Goal: Task Accomplishment & Management: Use online tool/utility

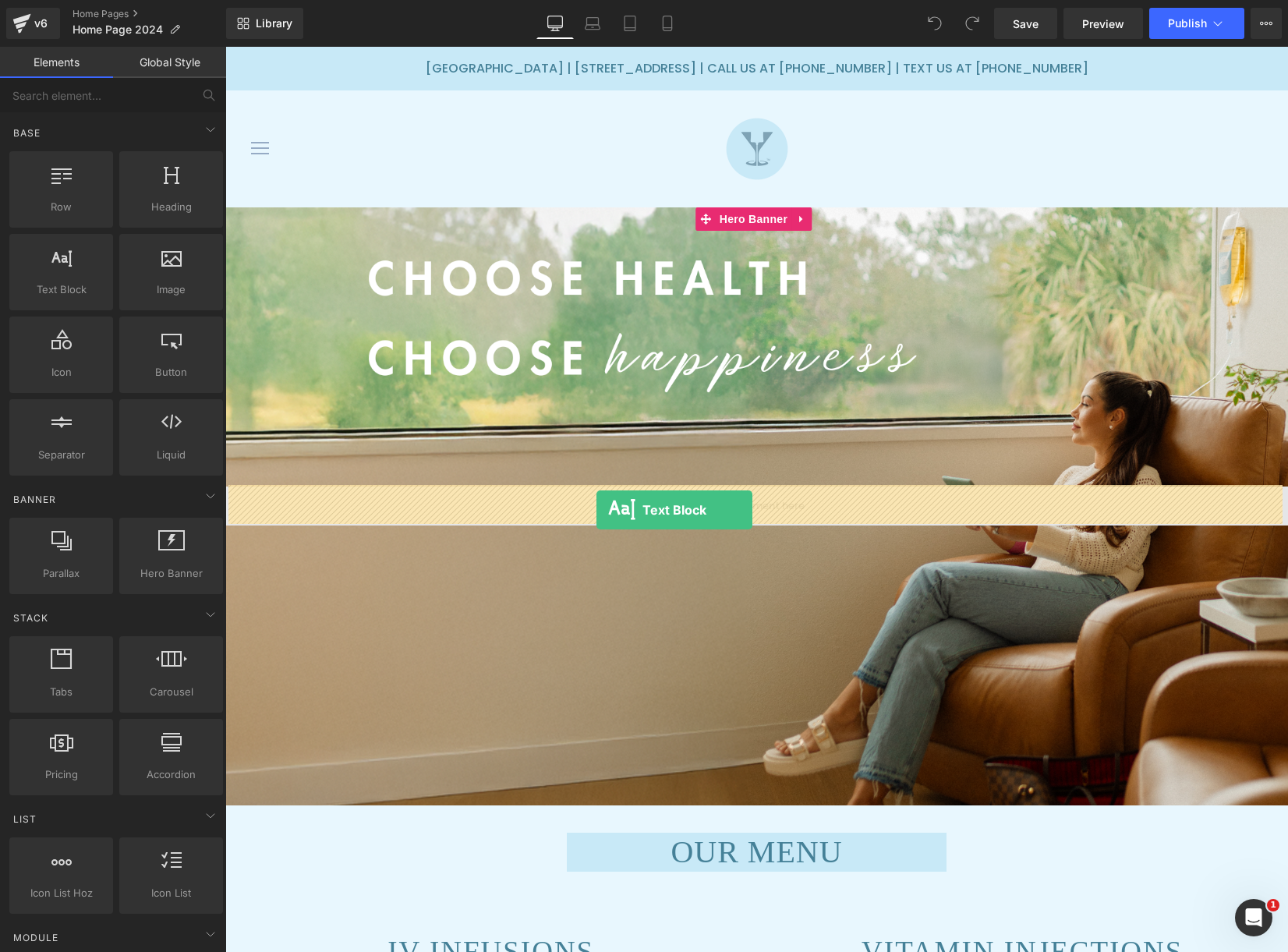
drag, startPoint x: 282, startPoint y: 312, endPoint x: 597, endPoint y: 510, distance: 372.1
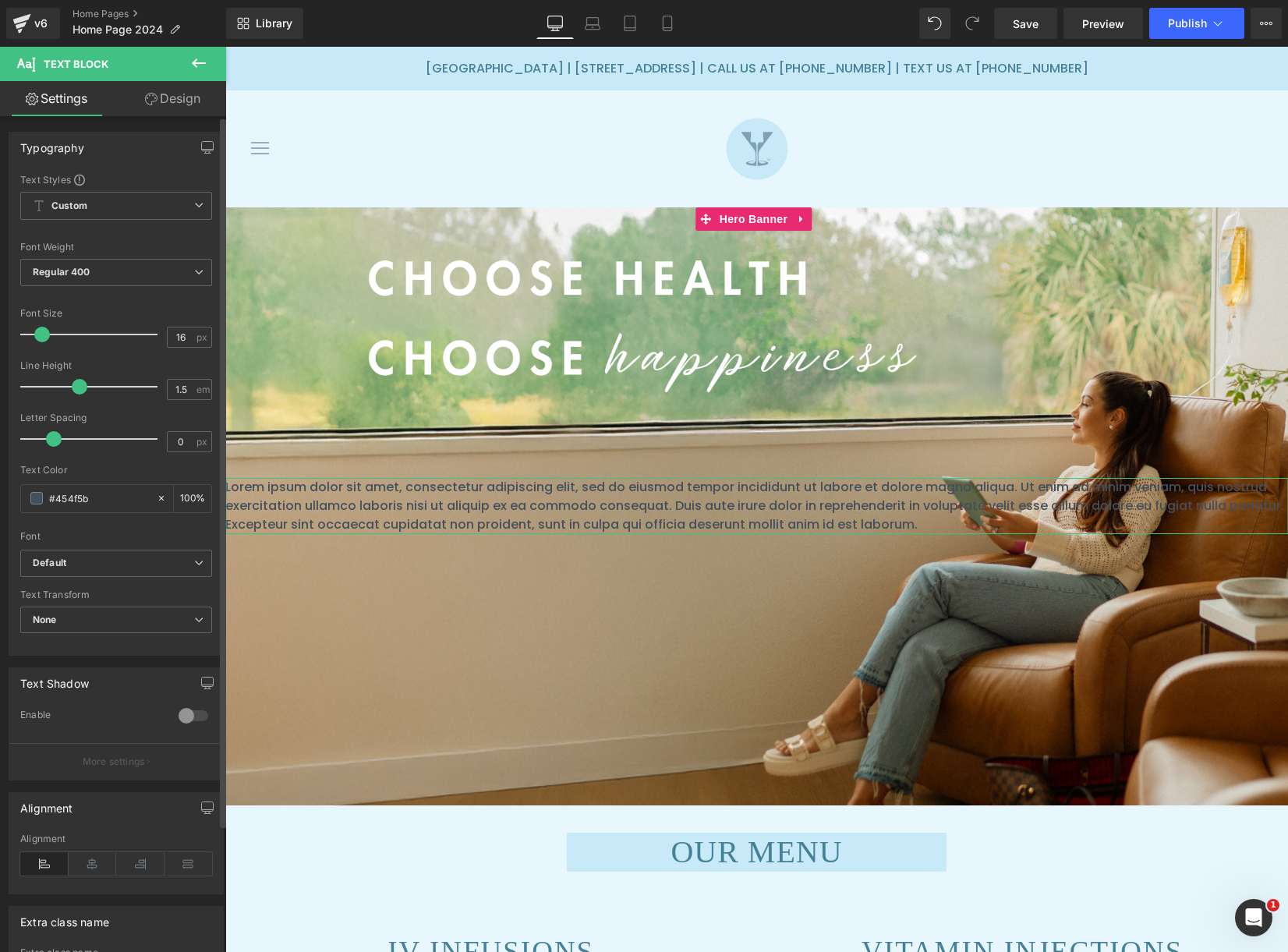
click at [184, 712] on div at bounding box center [193, 716] width 37 height 25
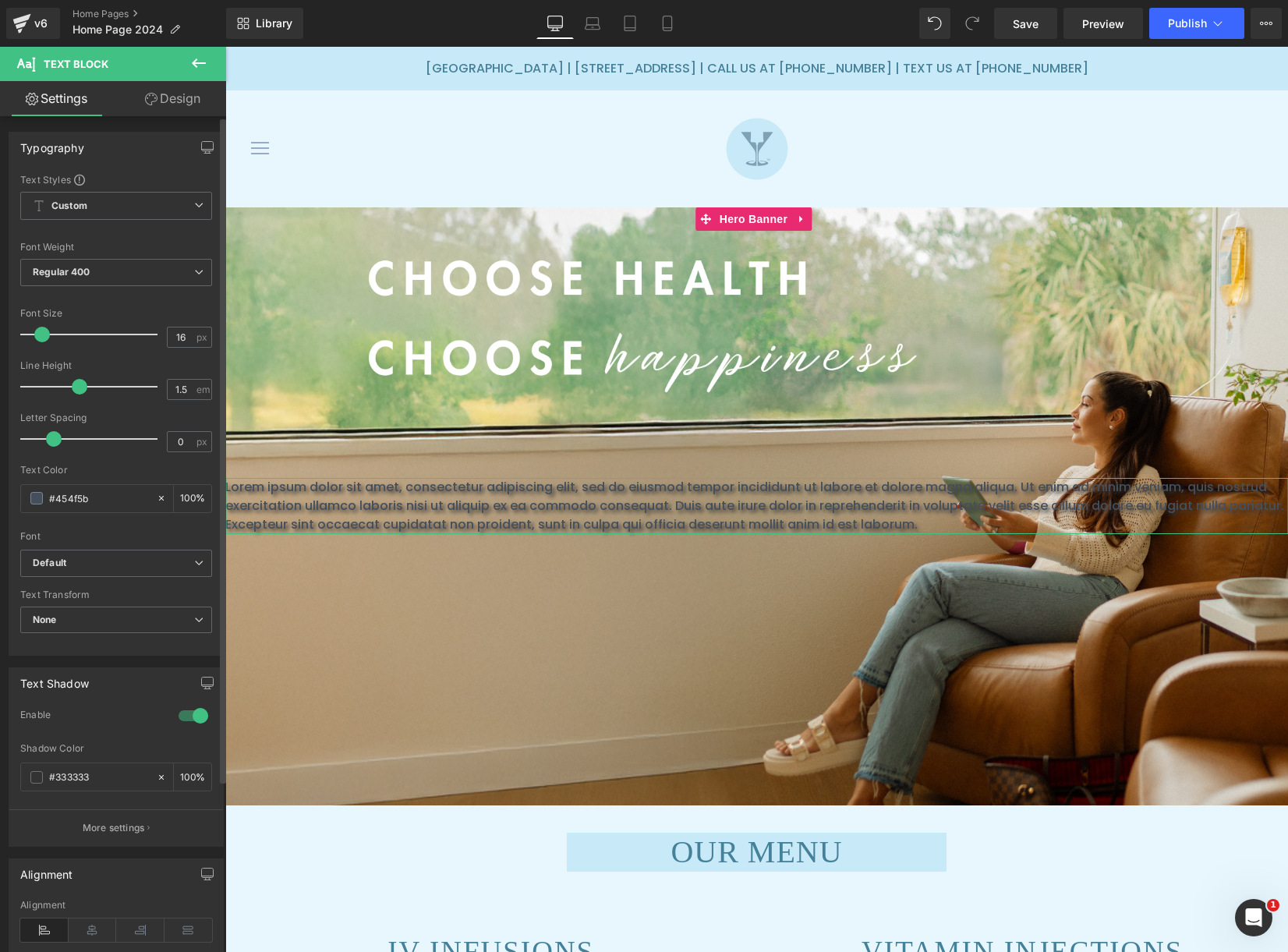
click at [188, 711] on div at bounding box center [193, 716] width 37 height 25
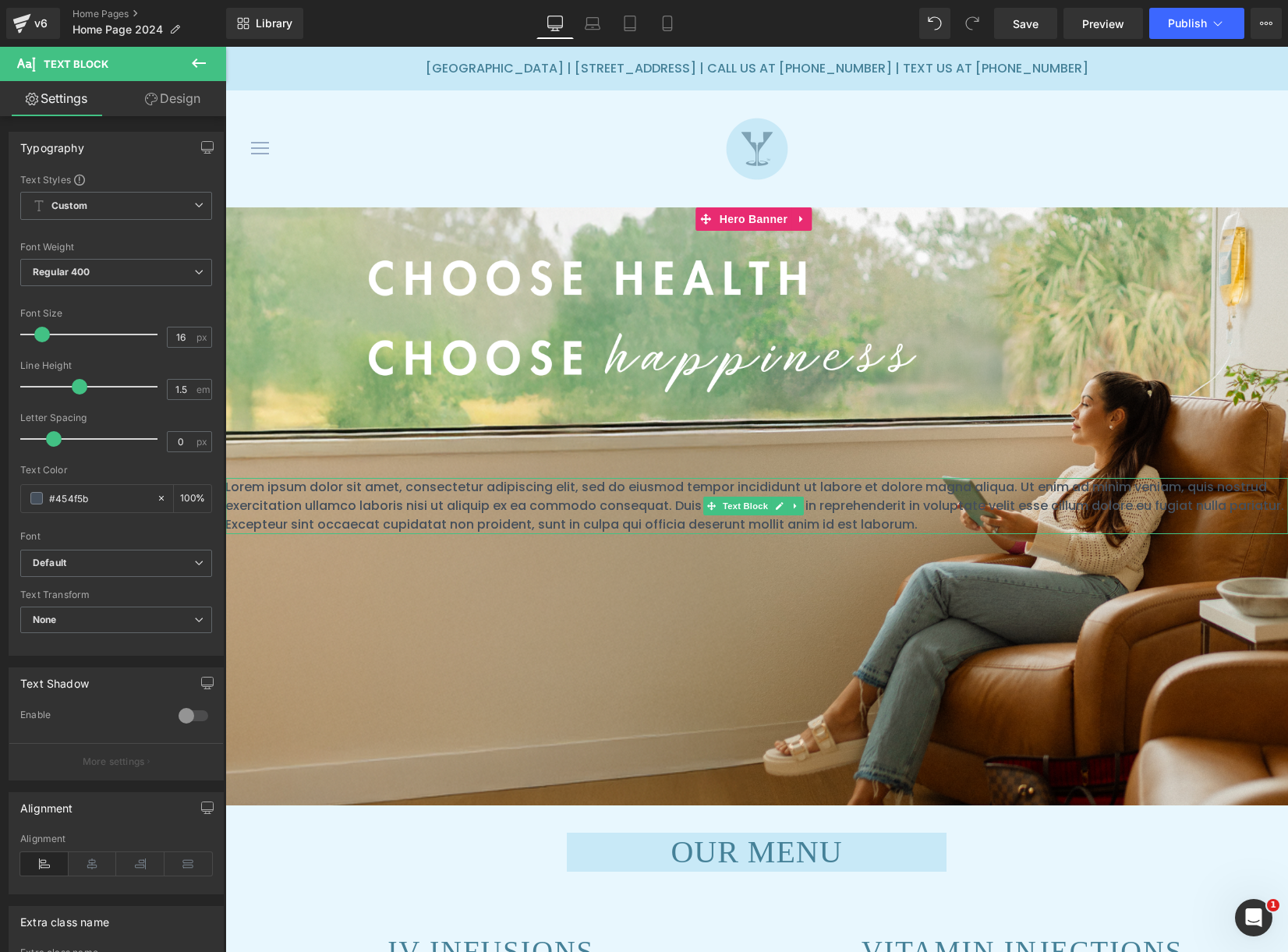
click at [363, 490] on p "Lorem ipsum dolor sit amet, consectetur adipiscing elit, sed do eiusmod tempor …" at bounding box center [756, 506] width 1063 height 56
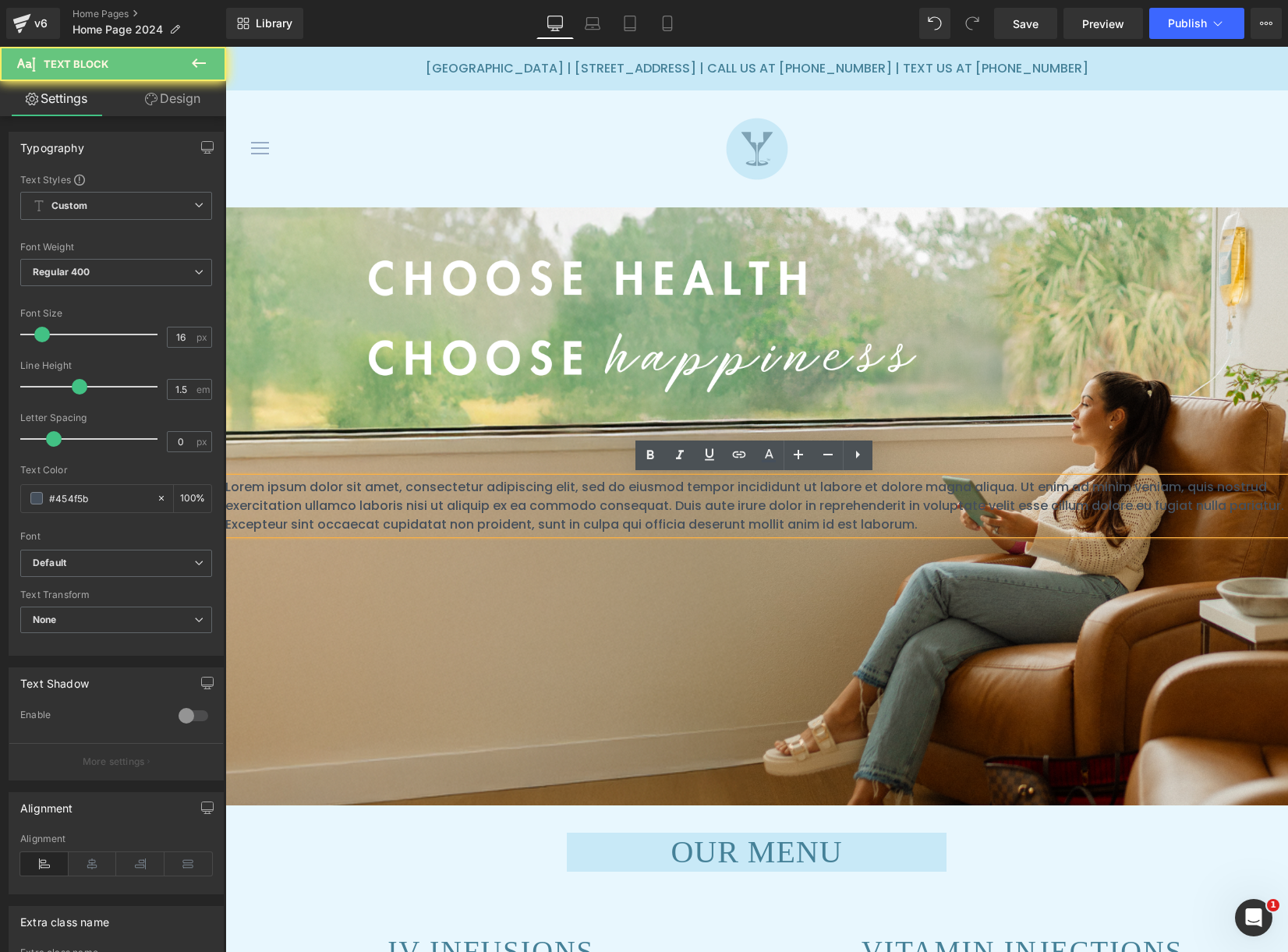
click at [363, 490] on p "Lorem ipsum dolor sit amet, consectetur adipiscing elit, sed do eiusmod tempor …" at bounding box center [756, 506] width 1063 height 56
click at [386, 499] on p "Lorem ipsum dolor sit amet, consectetur adipiscing elit, sed do eiusmod tempor …" at bounding box center [756, 506] width 1063 height 56
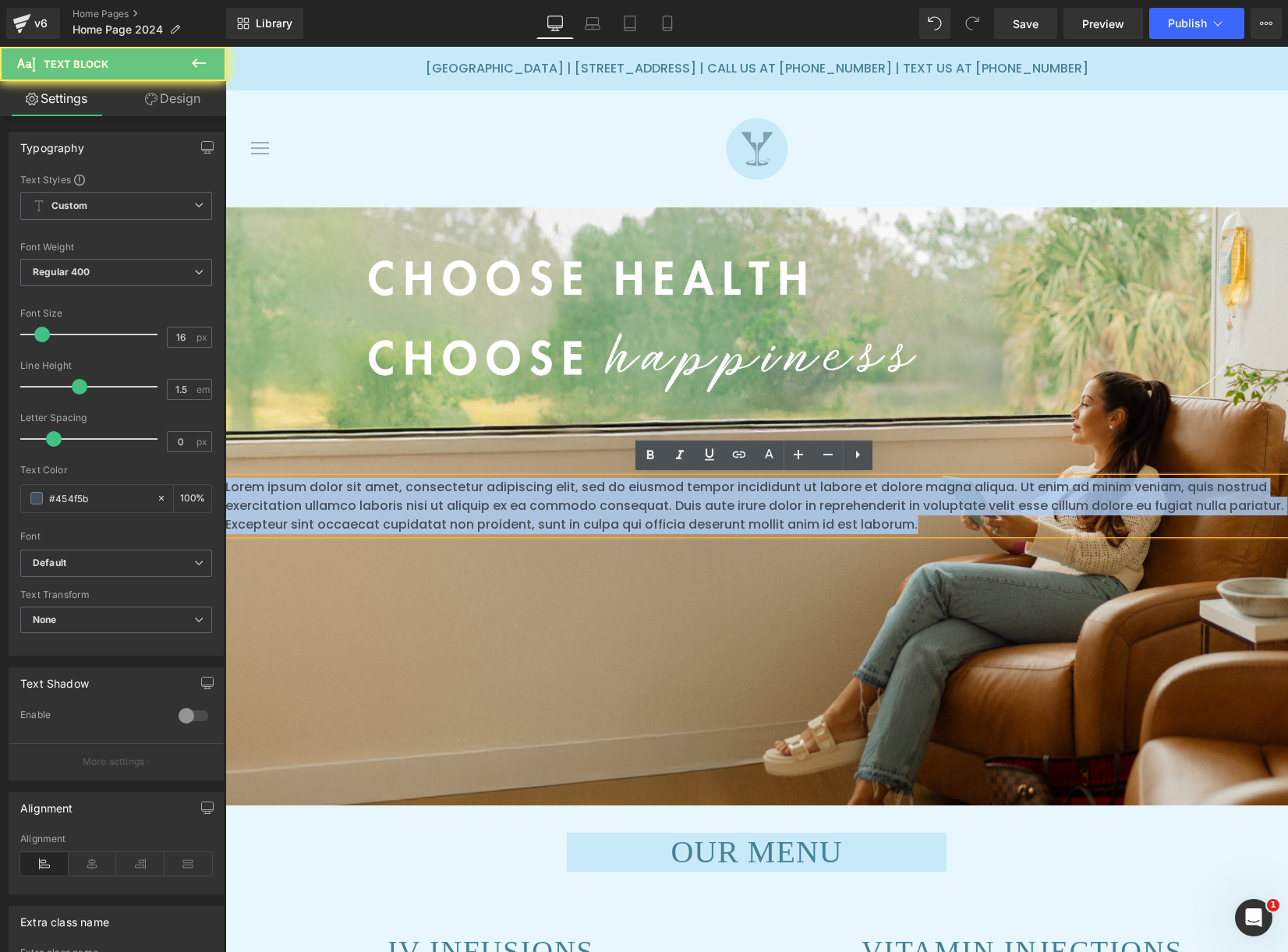
click at [386, 499] on p "Lorem ipsum dolor sit amet, consectetur adipiscing elit, sed do eiusmod tempor …" at bounding box center [756, 506] width 1063 height 56
paste div
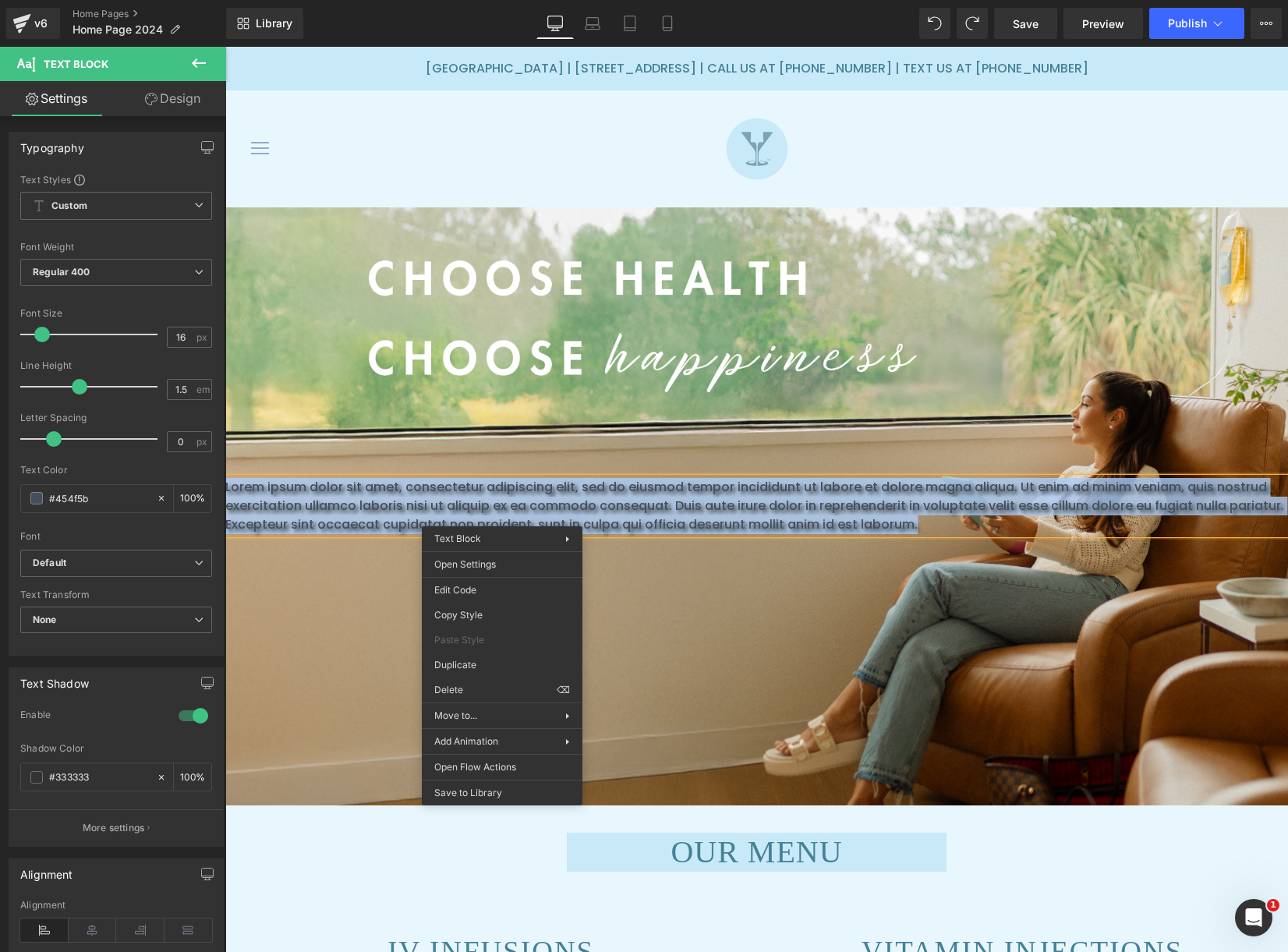
click at [385, 508] on p "Lorem ipsum dolor sit amet, consectetur adipiscing elit, sed do eiusmod tempor …" at bounding box center [756, 506] width 1063 height 56
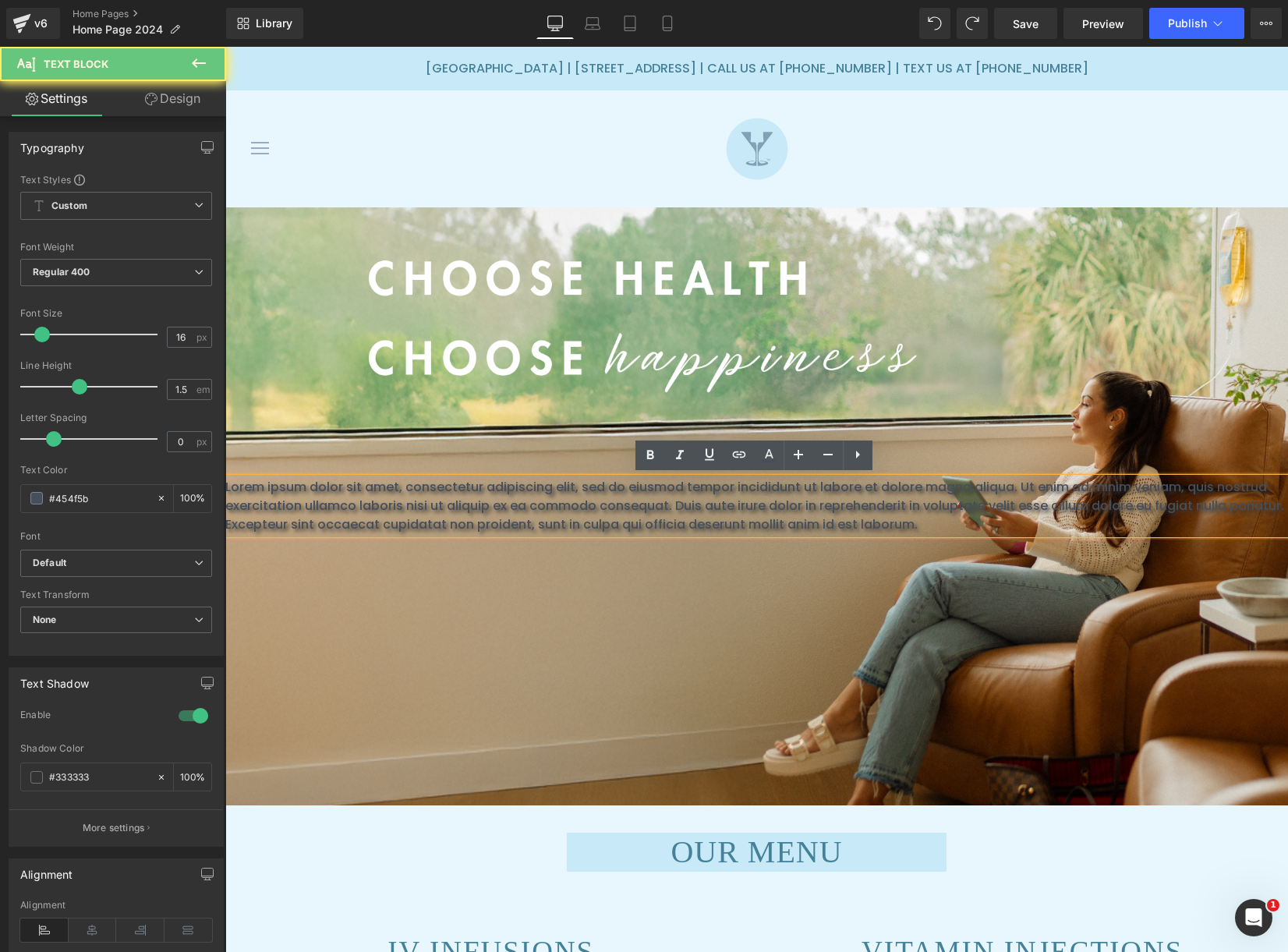
drag, startPoint x: 510, startPoint y: 516, endPoint x: 526, endPoint y: 522, distance: 17.1
click at [510, 516] on p "Lorem ipsum dolor sit amet, consectetur adipiscing elit, sed do eiusmod tempor …" at bounding box center [756, 506] width 1063 height 56
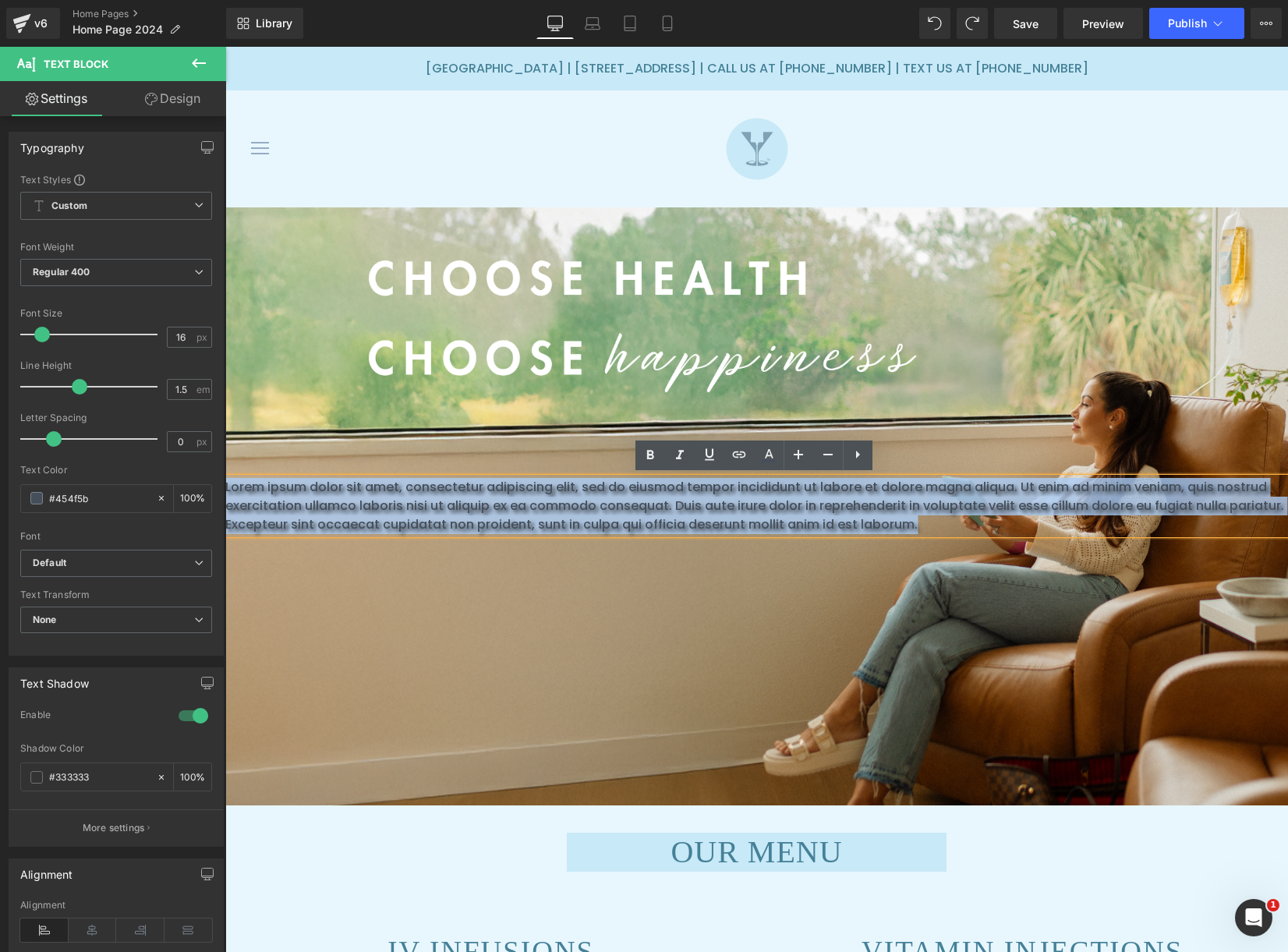
drag, startPoint x: 501, startPoint y: 514, endPoint x: 434, endPoint y: 515, distance: 67.0
click at [225, 472] on html "[GEOGRAPHIC_DATA] | [STREET_ADDRESS] | CALL US AT [PHONE_NUMBER] | TEXT US AT […" at bounding box center [756, 499] width 1063 height 905
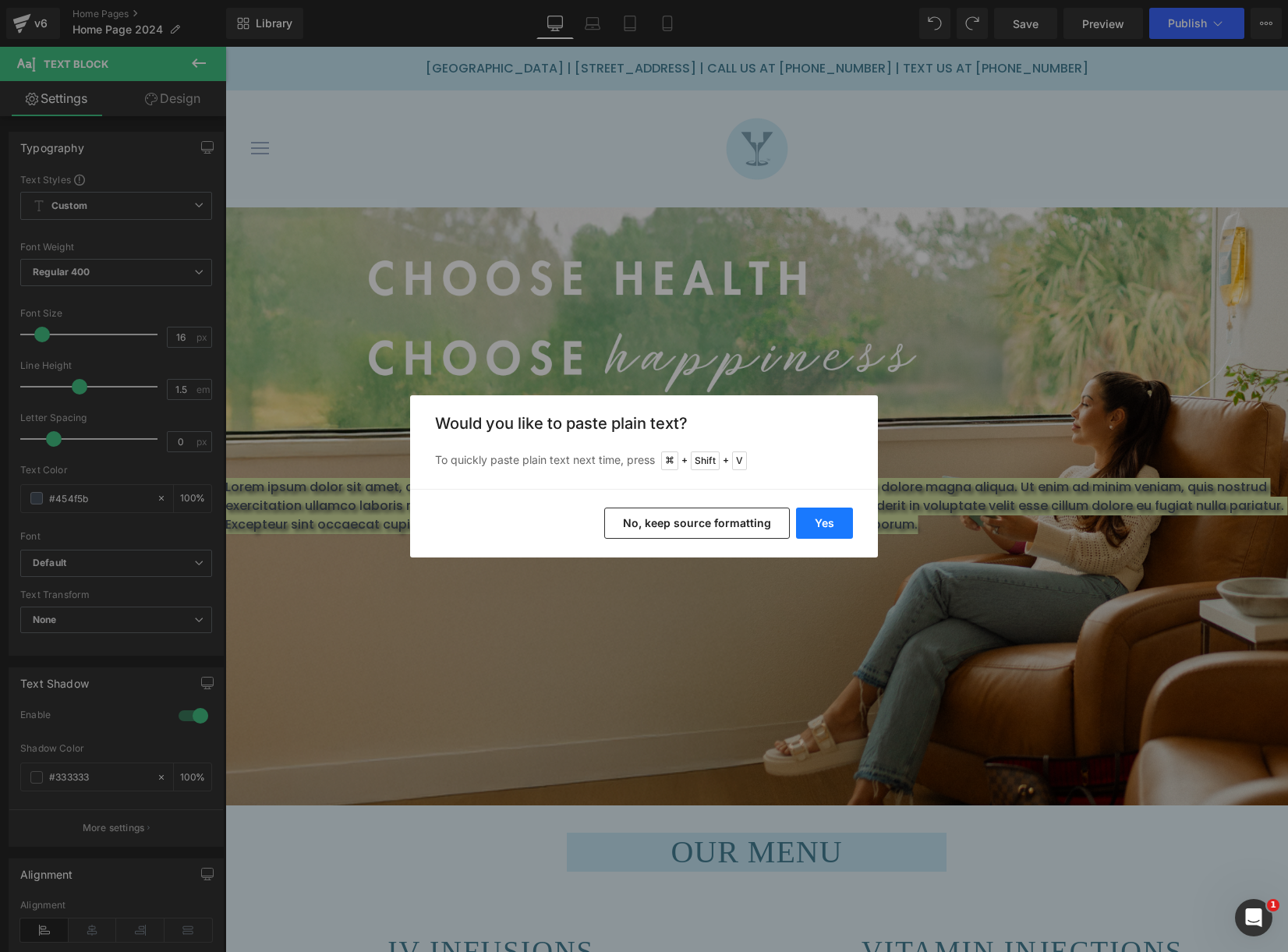
click at [828, 522] on button "Yes" at bounding box center [824, 523] width 57 height 32
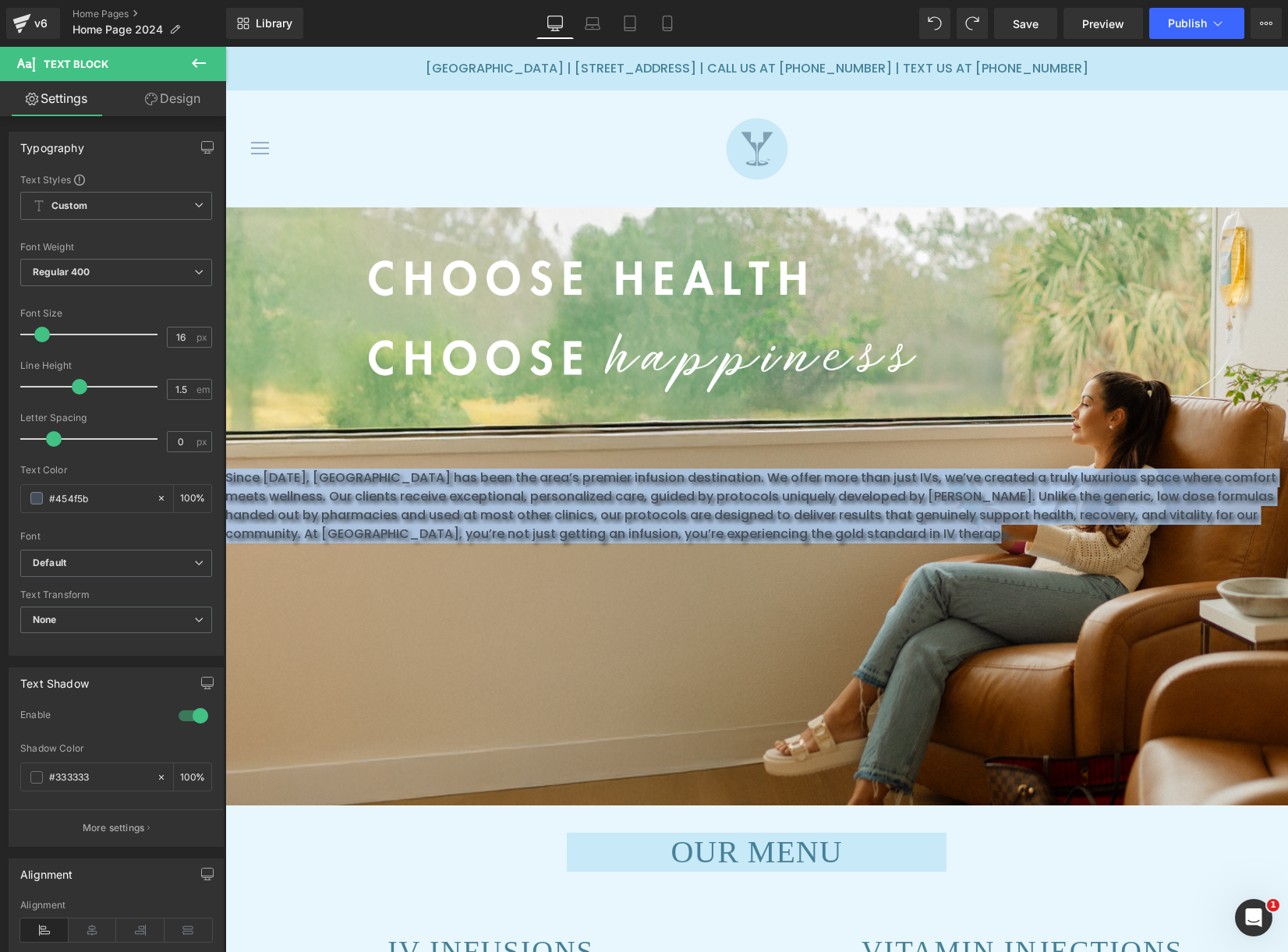
drag, startPoint x: 484, startPoint y: 531, endPoint x: 215, endPoint y: 473, distance: 275.2
click at [225, 473] on html "[GEOGRAPHIC_DATA] | [STREET_ADDRESS] | CALL US AT [PHONE_NUMBER] | TEXT US AT […" at bounding box center [756, 499] width 1063 height 905
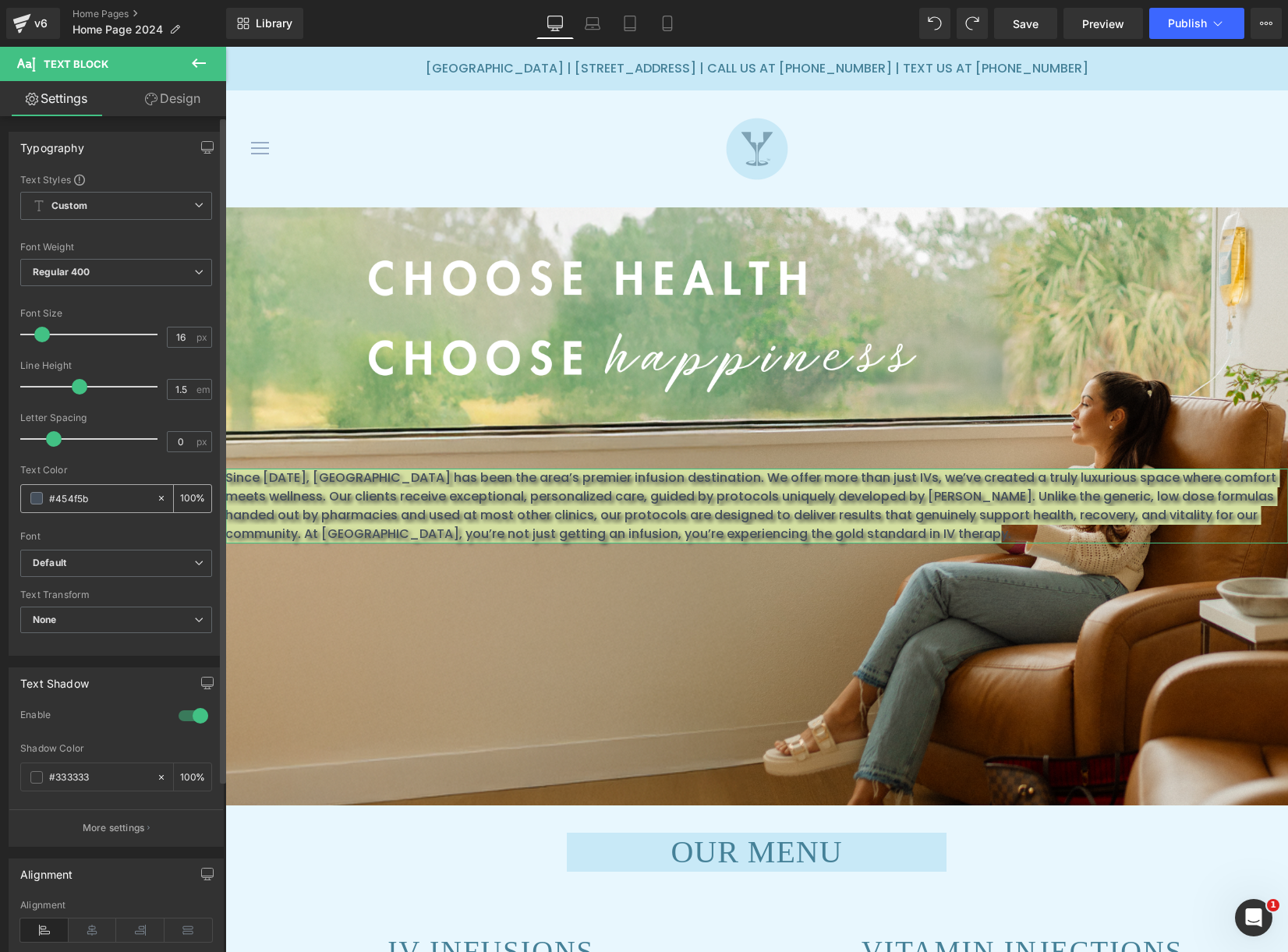
click at [32, 499] on span at bounding box center [37, 498] width 12 height 12
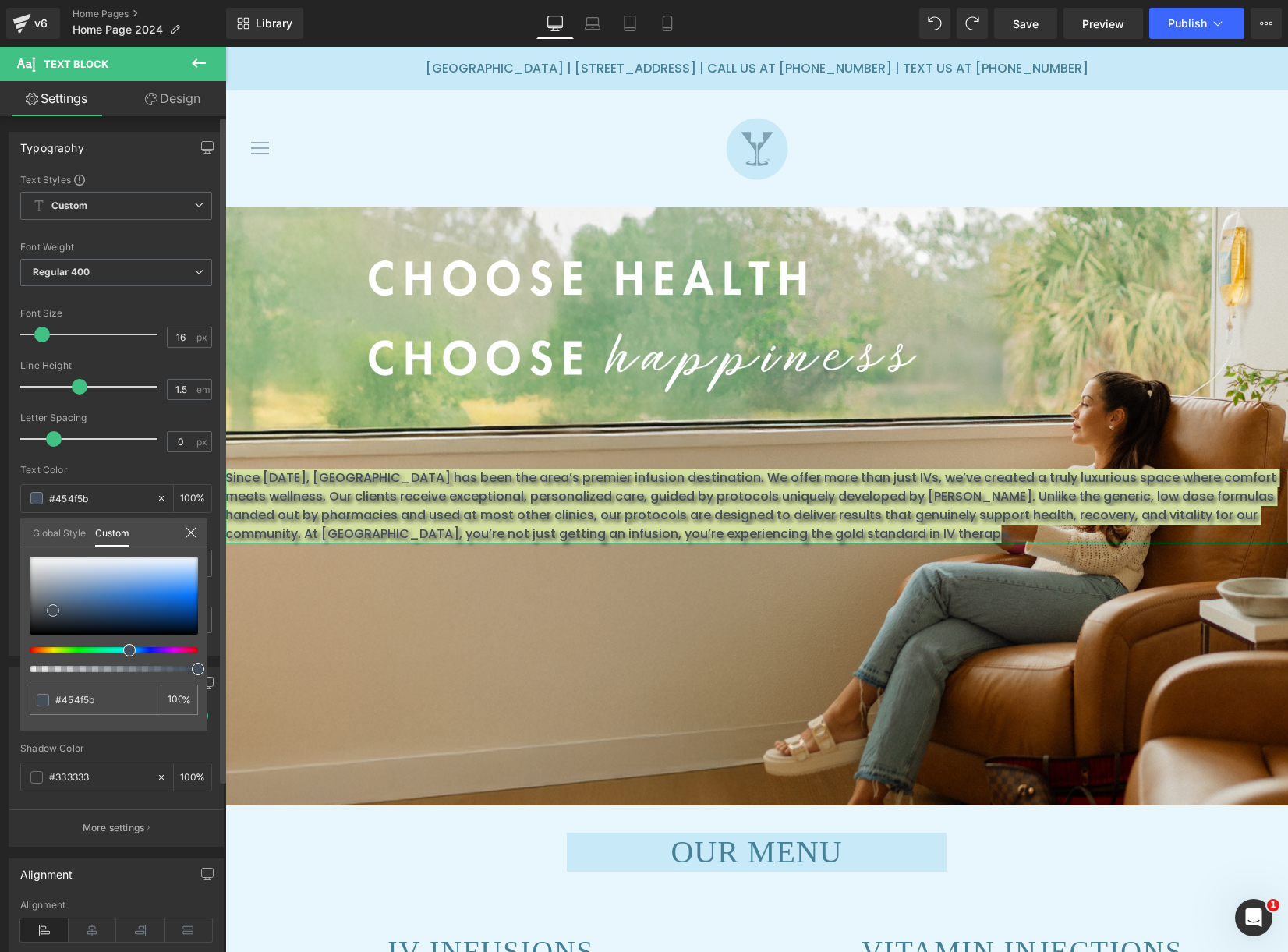
type input "#acb6c2"
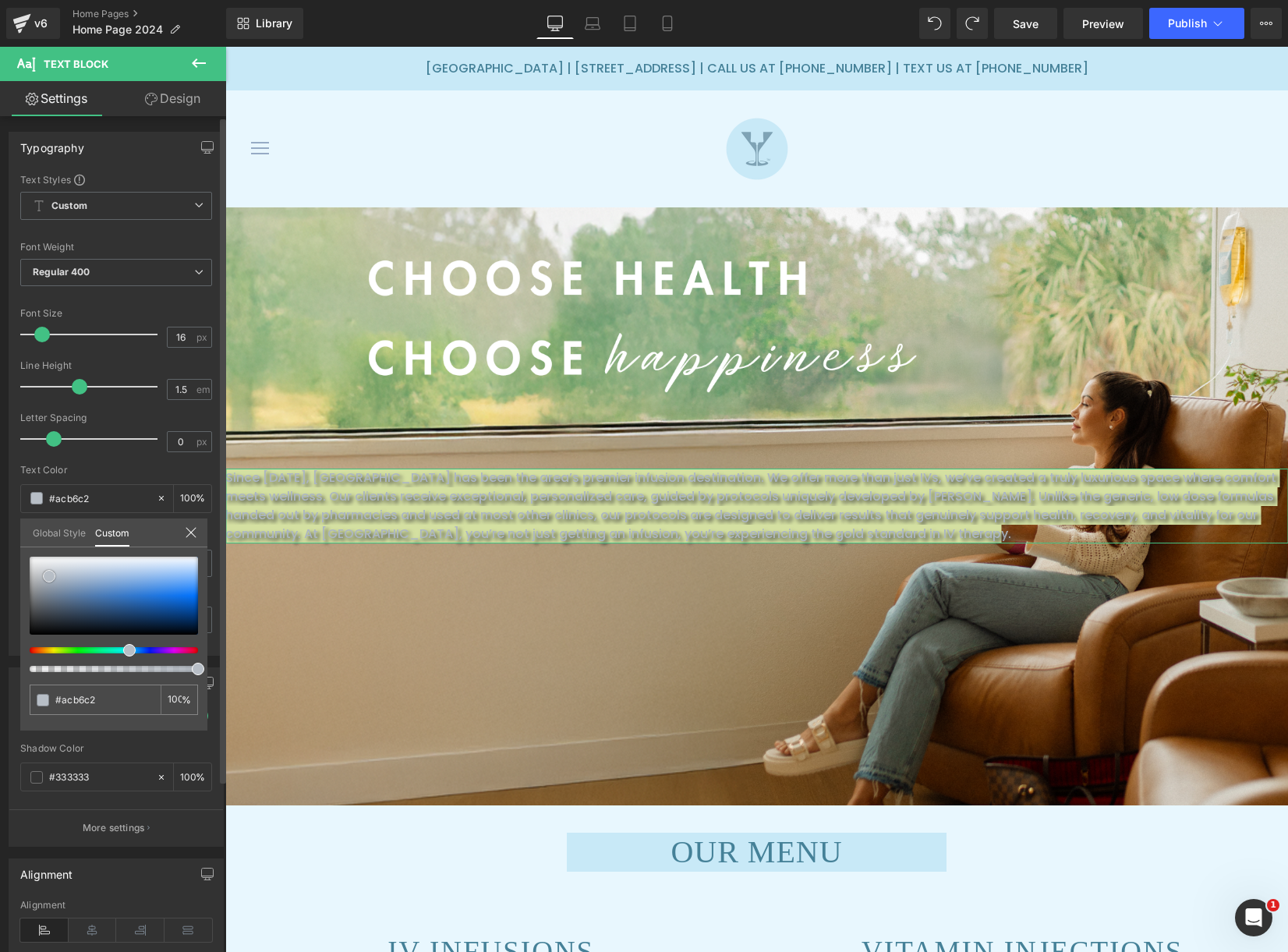
type input "#b1b9c2"
type input "#c5c9cd"
type input "#d9dbdd"
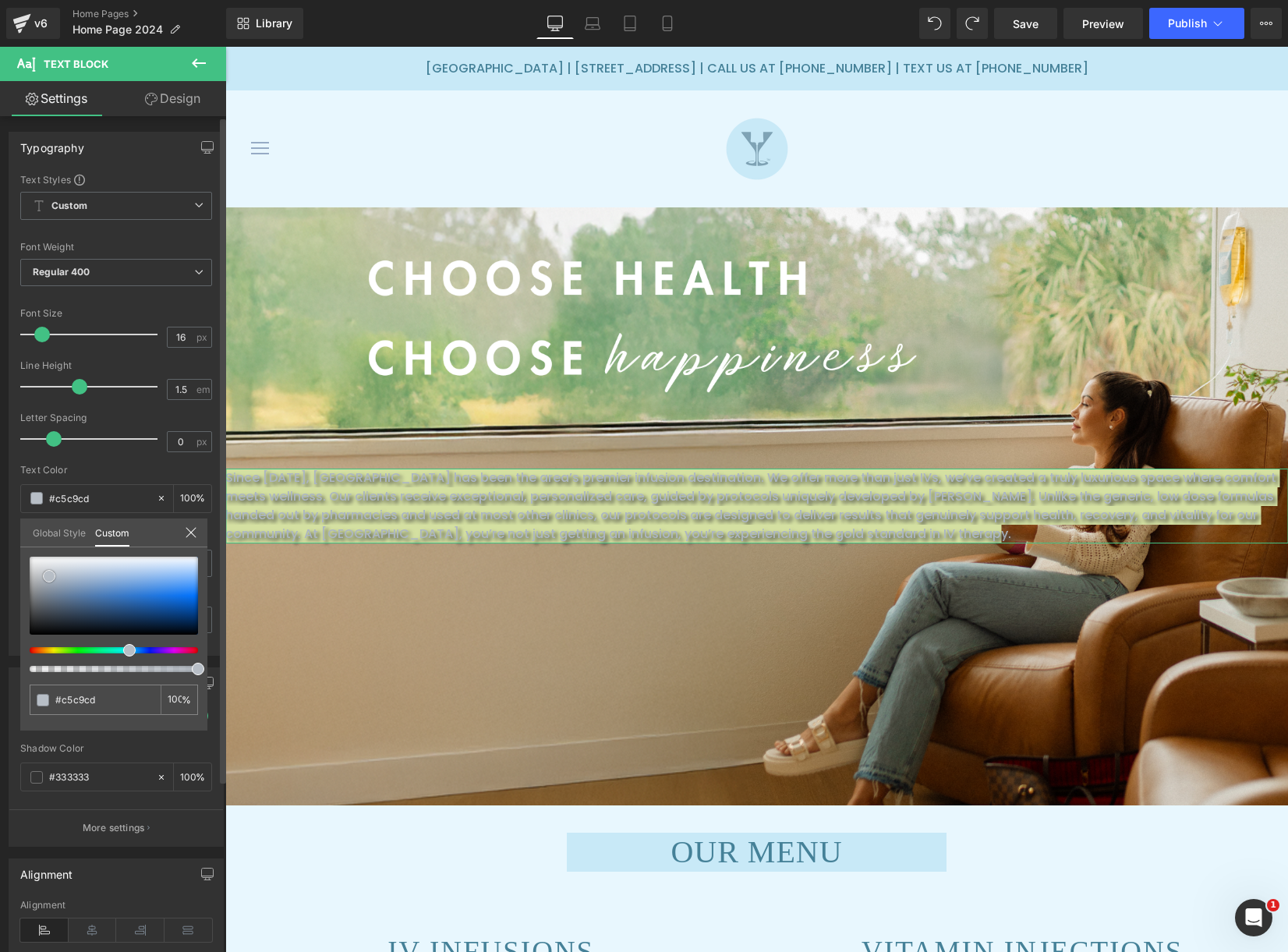
type input "#d9dbdd"
type input "#dbdddf"
type input "#e4e5e6"
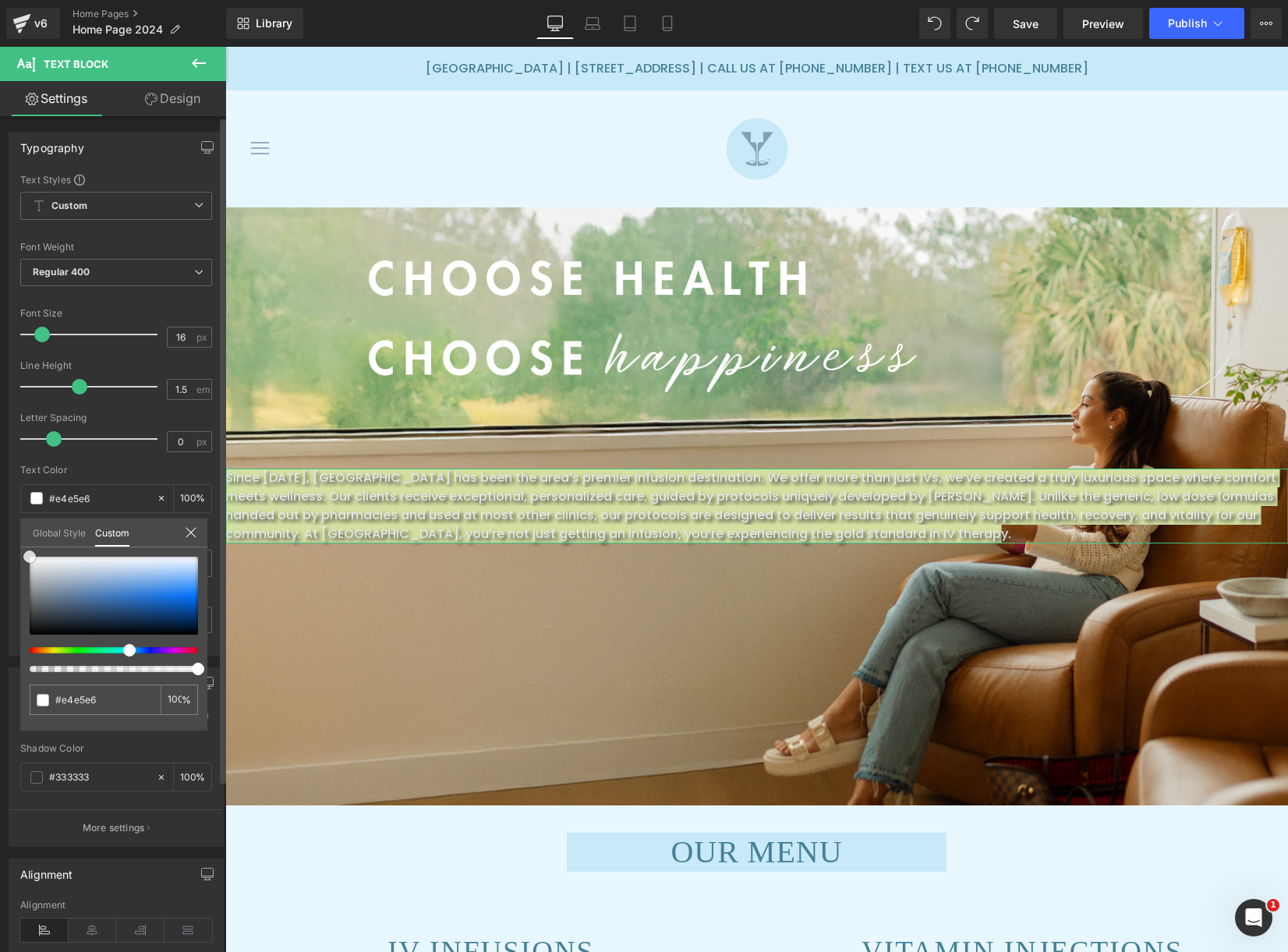
type input "#ffffff"
drag, startPoint x: 54, startPoint y: 578, endPoint x: 19, endPoint y: 547, distance: 46.8
click at [19, 547] on div "Typography Text Styles Custom Custom Setup Global Style Custom Setup Global Sty…" at bounding box center [116, 388] width 234 height 536
click at [161, 101] on link "Design" at bounding box center [173, 99] width 113 height 35
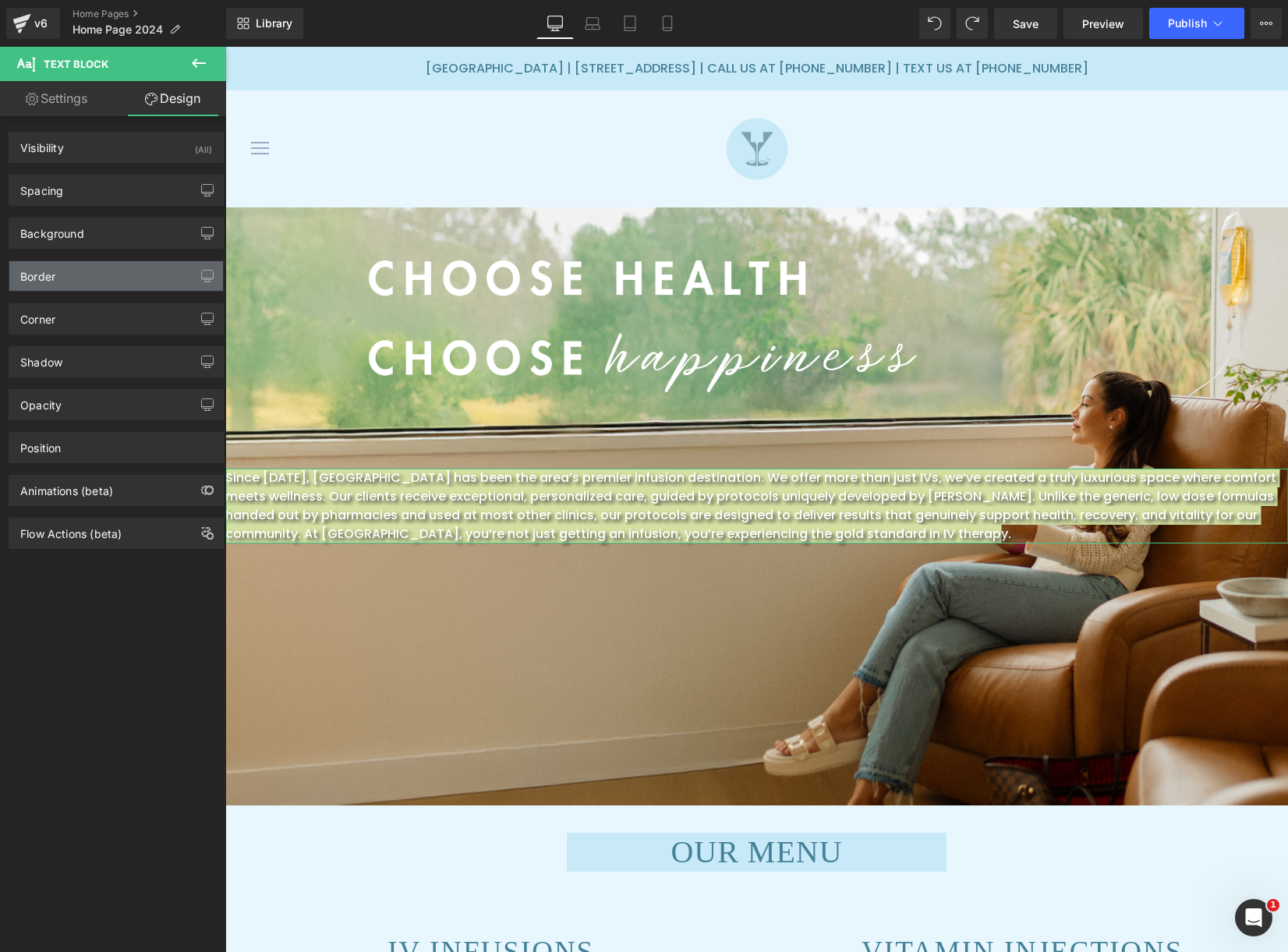
click at [108, 264] on div "Border" at bounding box center [116, 276] width 214 height 30
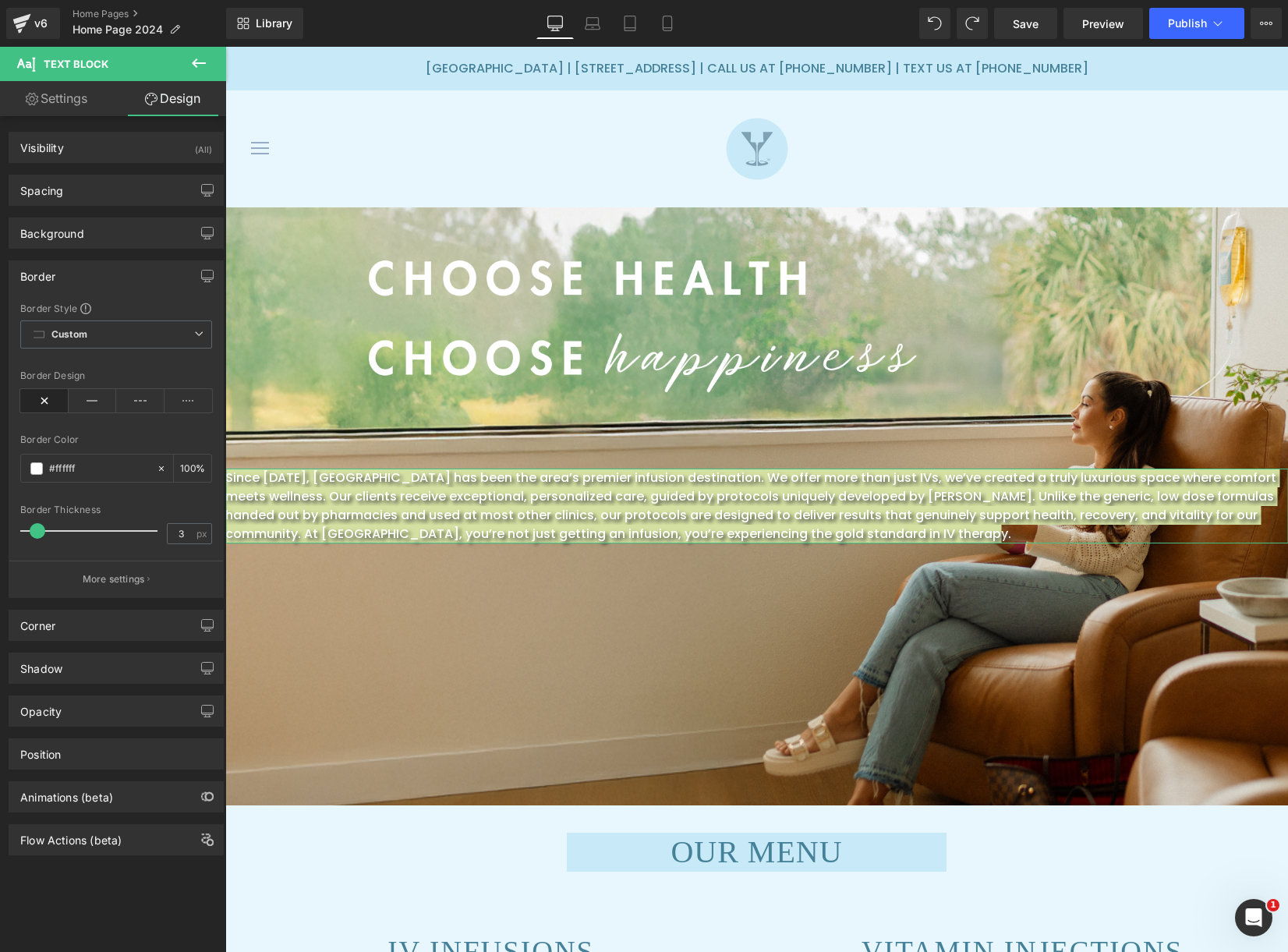
type input "0"
drag, startPoint x: 32, startPoint y: 528, endPoint x: 57, endPoint y: 421, distance: 109.9
click at [15, 536] on div "Border Style Custom Custom Setup Global Style Custom Setup Global Style none Bo…" at bounding box center [116, 449] width 214 height 296
click at [54, 90] on link "Settings" at bounding box center [57, 99] width 113 height 35
type input "100"
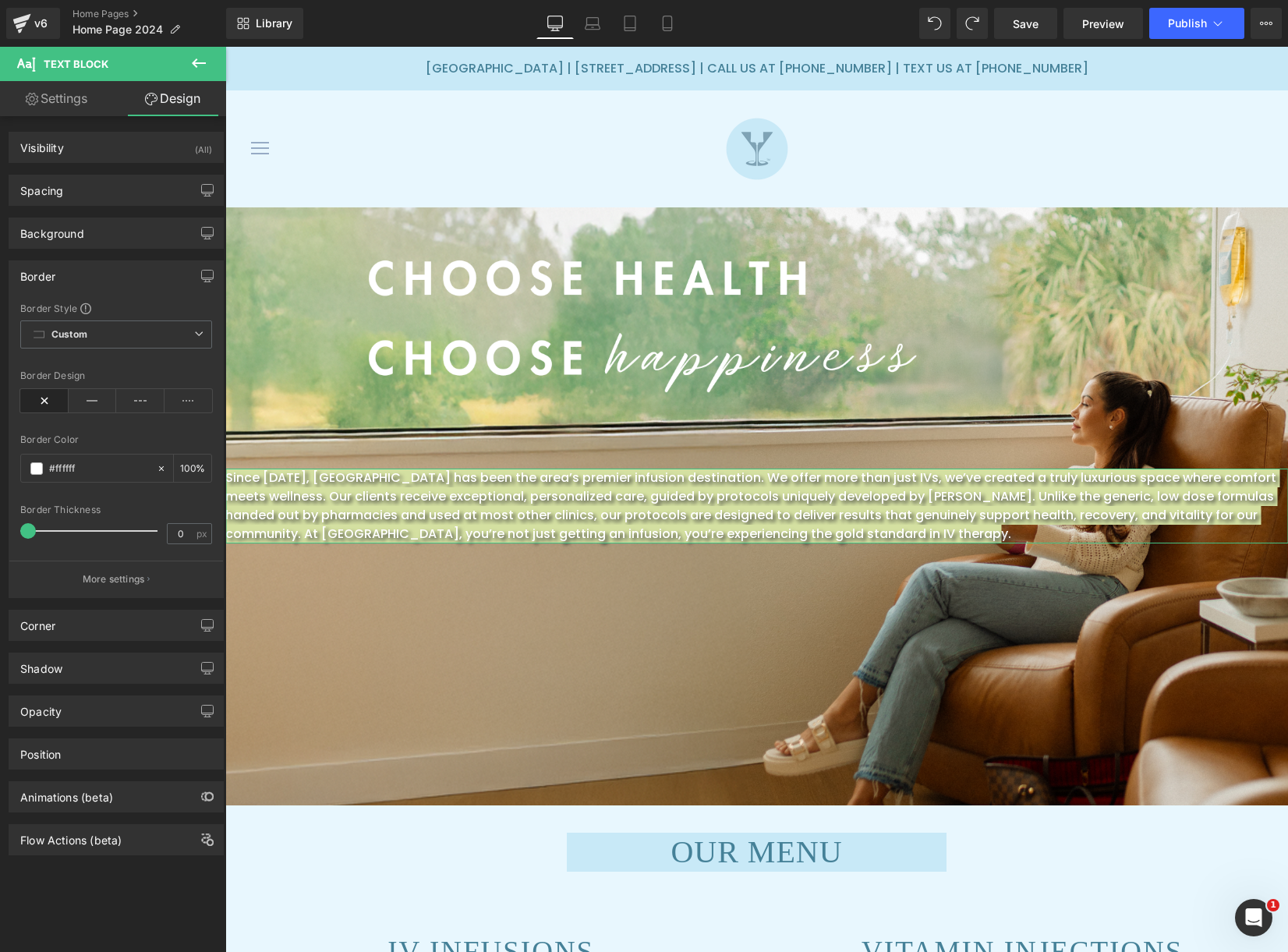
type input "100"
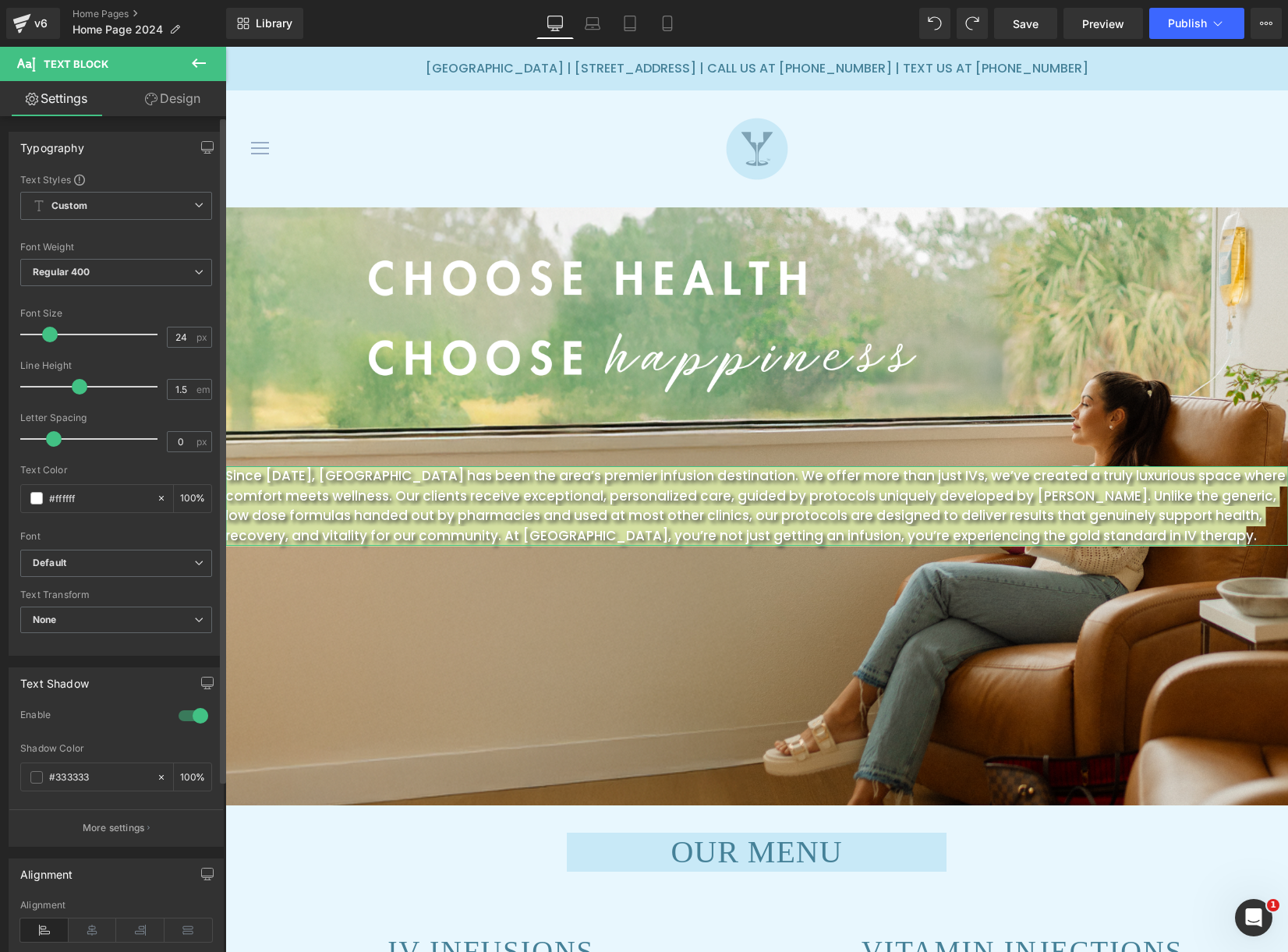
type input "25"
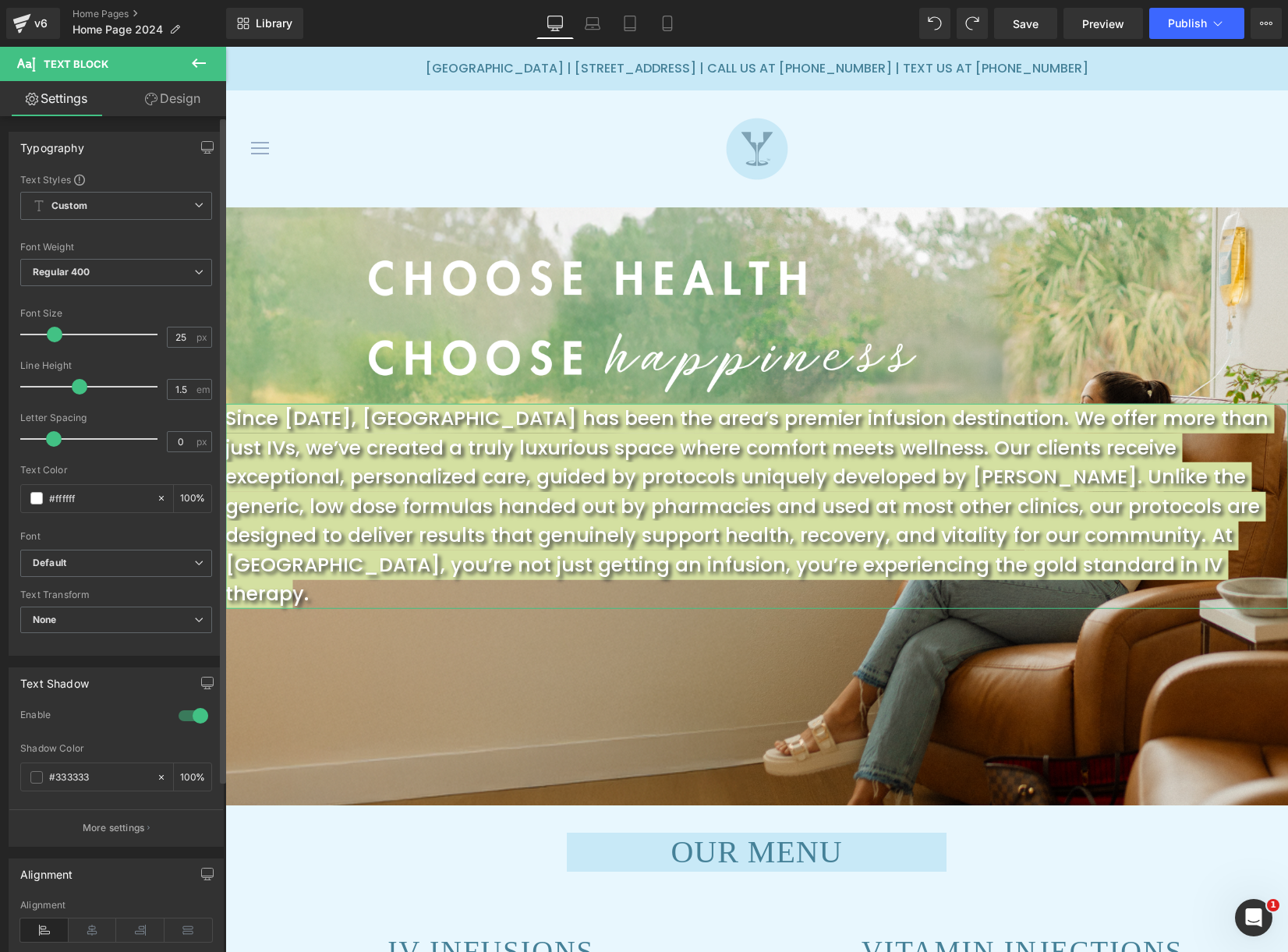
drag, startPoint x: 44, startPoint y: 336, endPoint x: 54, endPoint y: 338, distance: 10.2
click at [56, 336] on span at bounding box center [54, 334] width 16 height 16
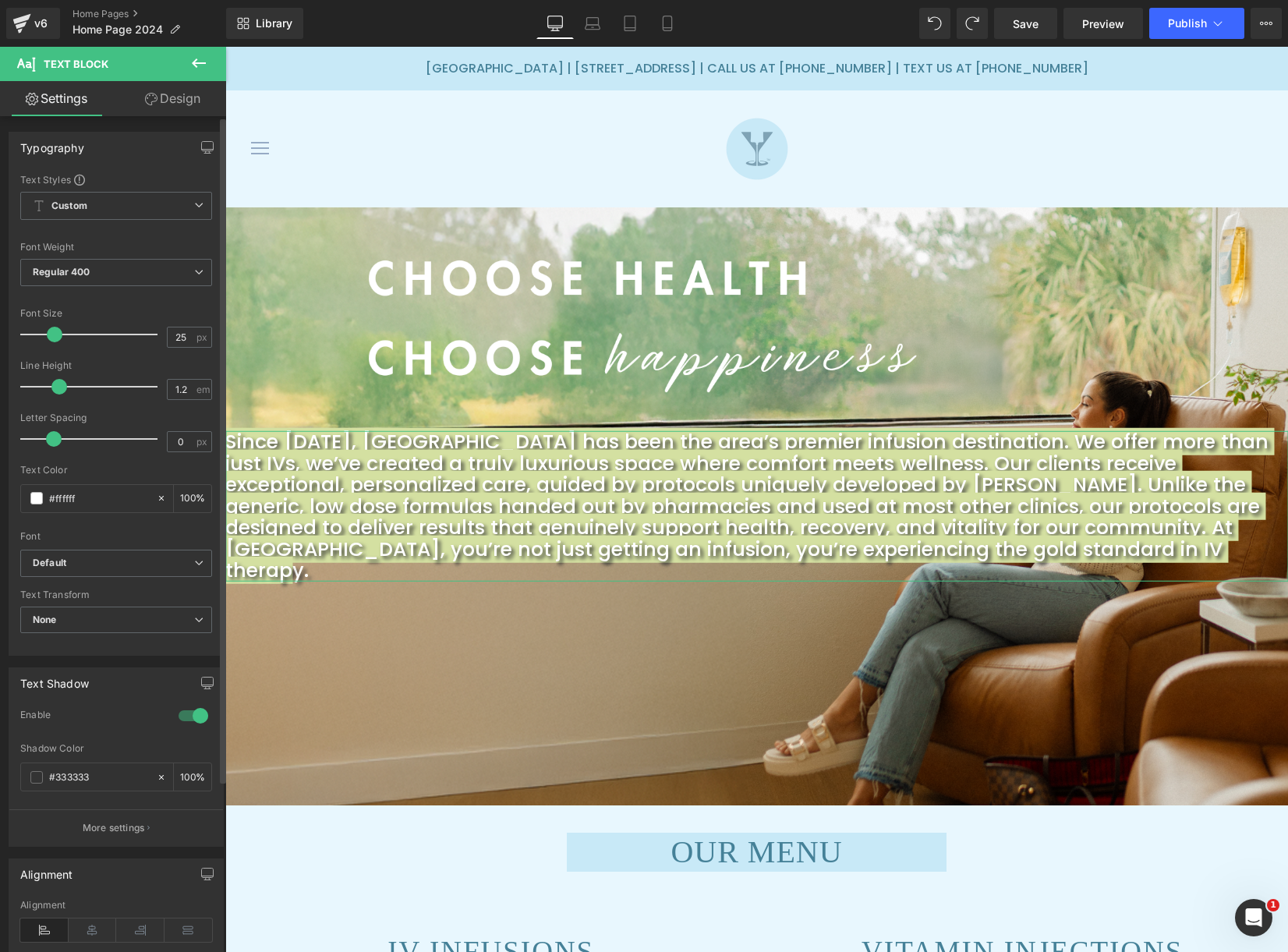
type input "1.3"
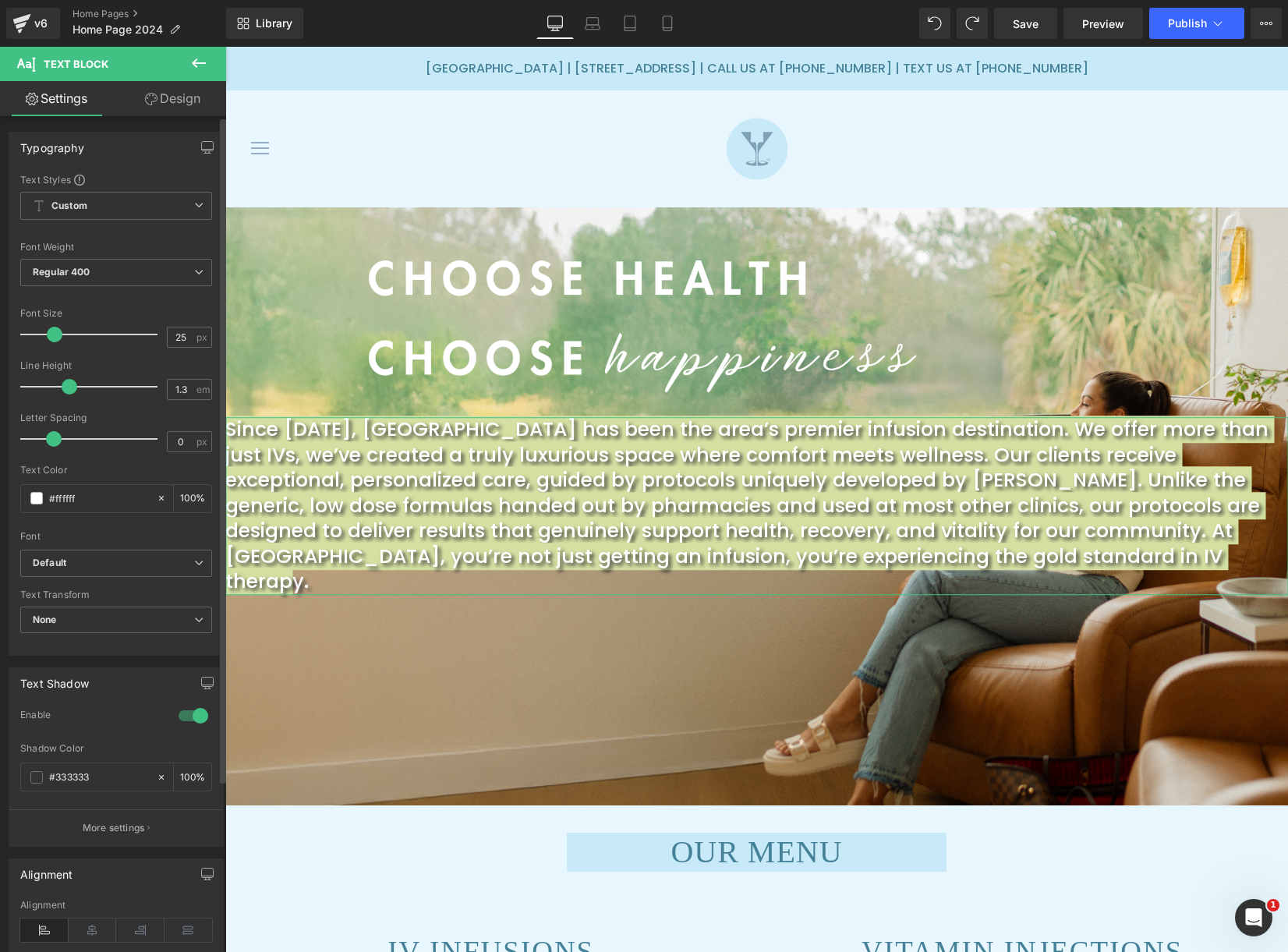
drag, startPoint x: 76, startPoint y: 386, endPoint x: 69, endPoint y: 385, distance: 7.1
click at [69, 385] on span at bounding box center [69, 386] width 16 height 16
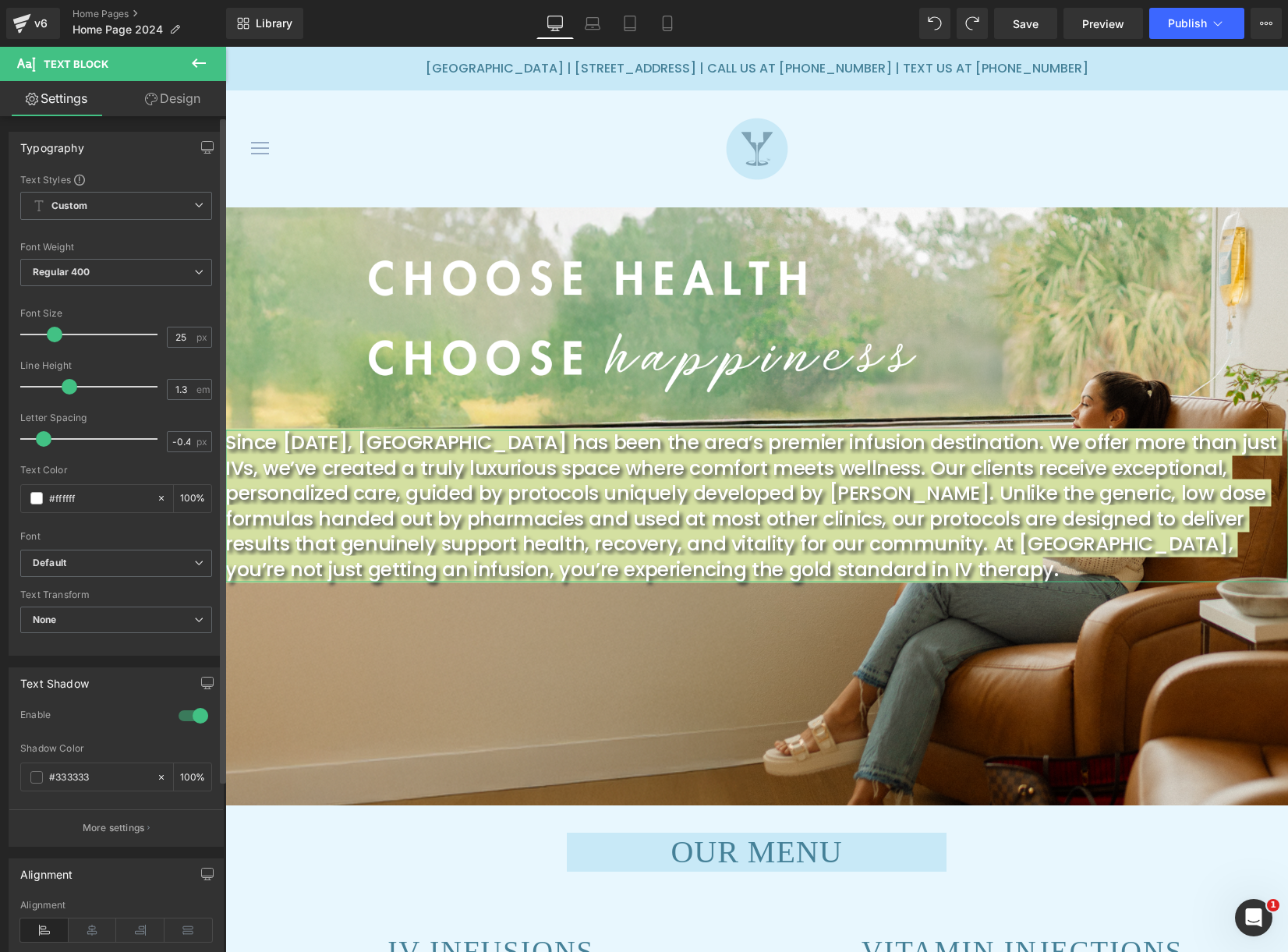
drag, startPoint x: 56, startPoint y: 438, endPoint x: 44, endPoint y: 438, distance: 12.0
click at [44, 439] on span at bounding box center [43, 439] width 16 height 16
click at [78, 267] on b "Regular 400" at bounding box center [61, 272] width 57 height 12
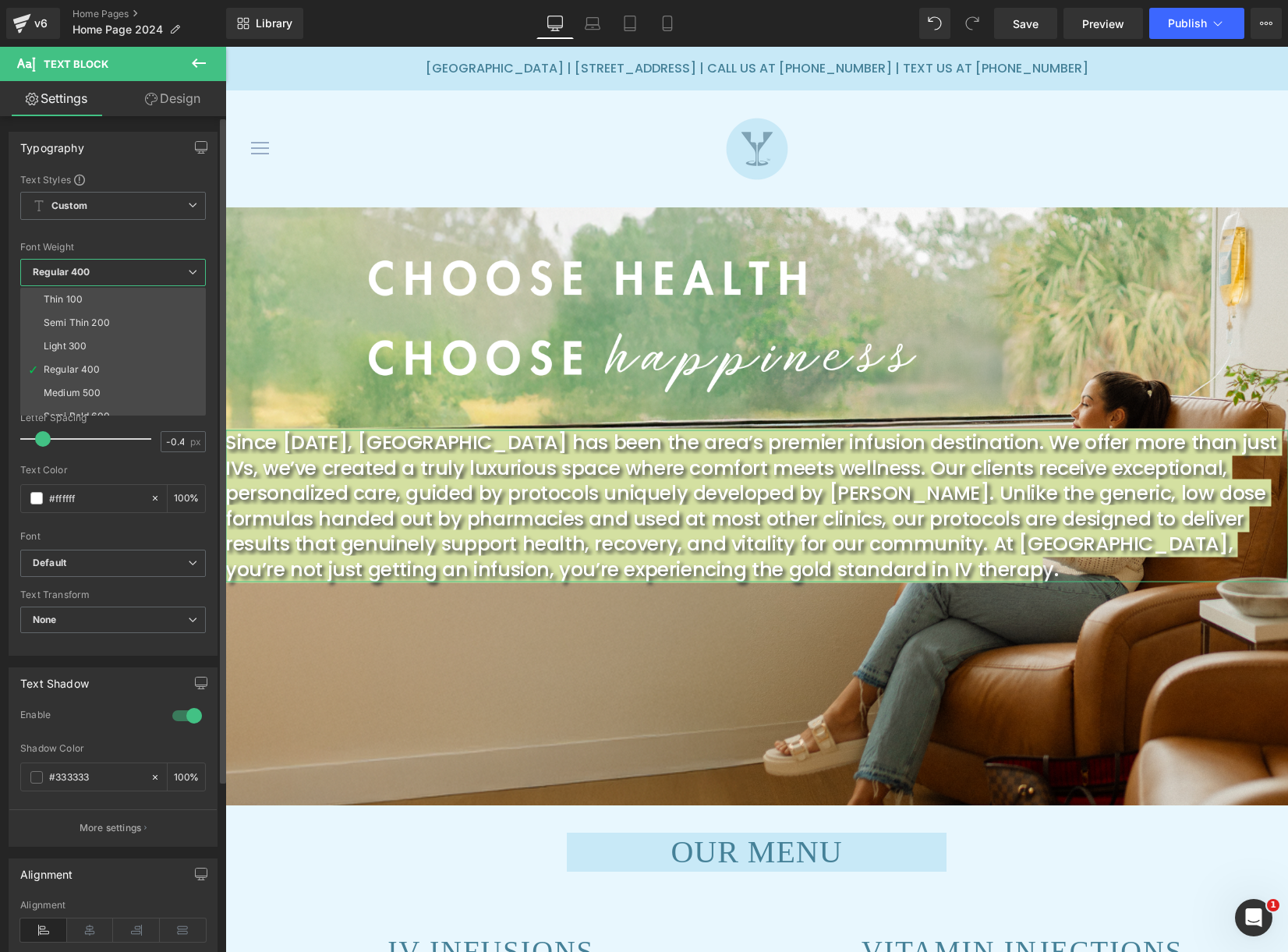
click at [91, 253] on div "Font Weight Regular 400 Thin 100 Semi Thin 200 Light 300 Regular 400 Medium 500…" at bounding box center [112, 272] width 185 height 62
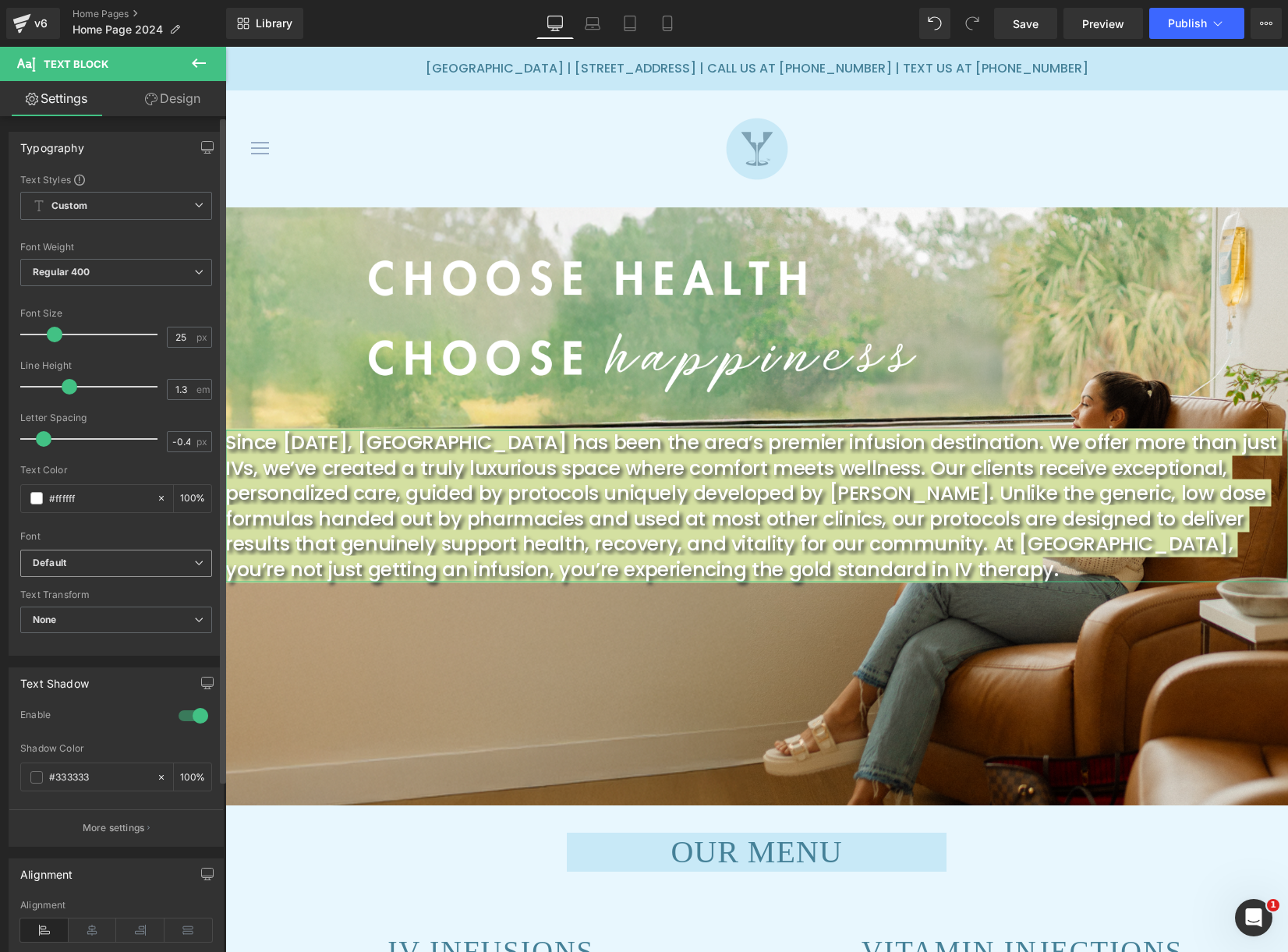
click at [95, 564] on b "Default" at bounding box center [113, 563] width 161 height 13
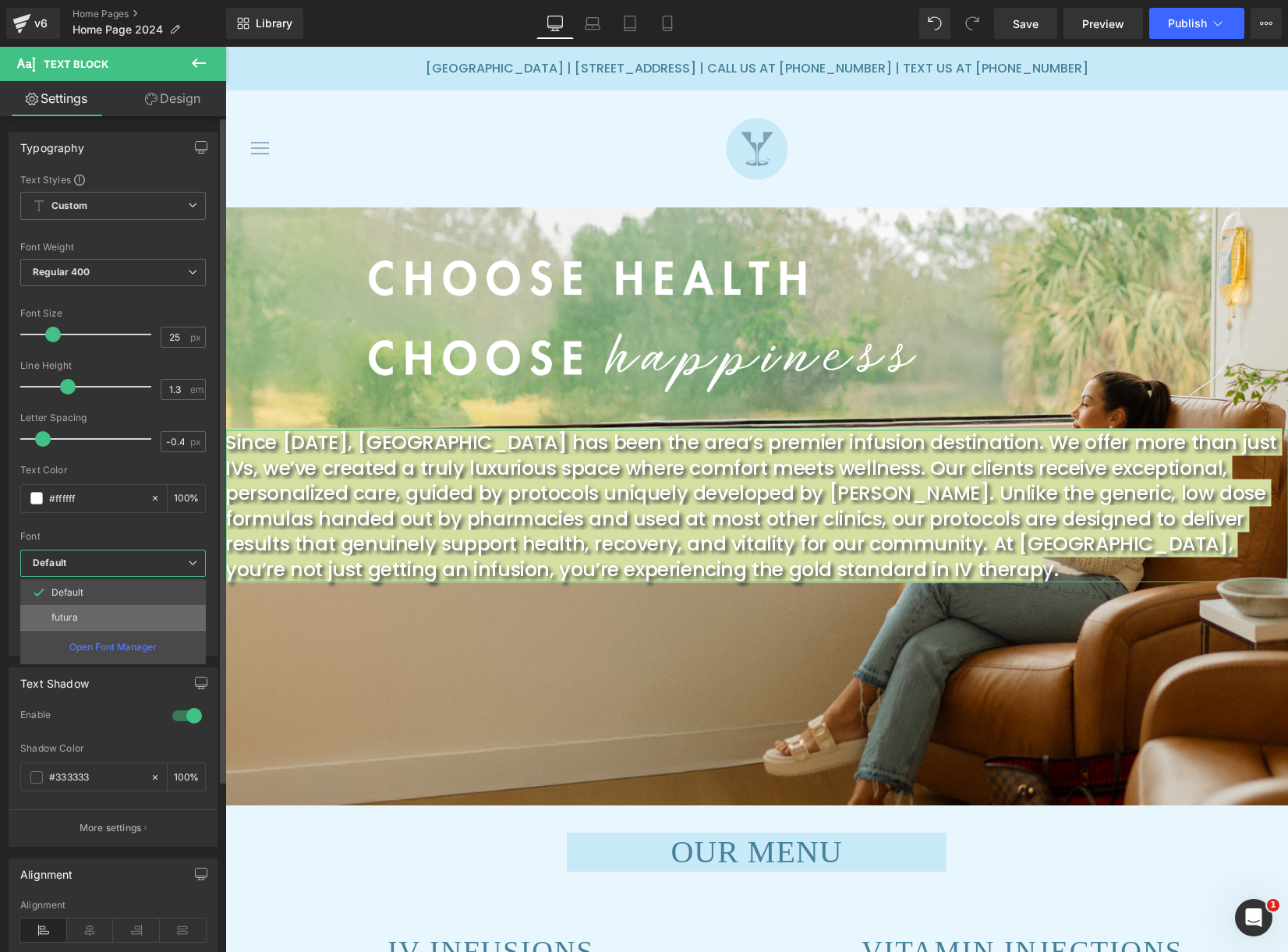
click at [76, 615] on p "futura" at bounding box center [65, 617] width 27 height 11
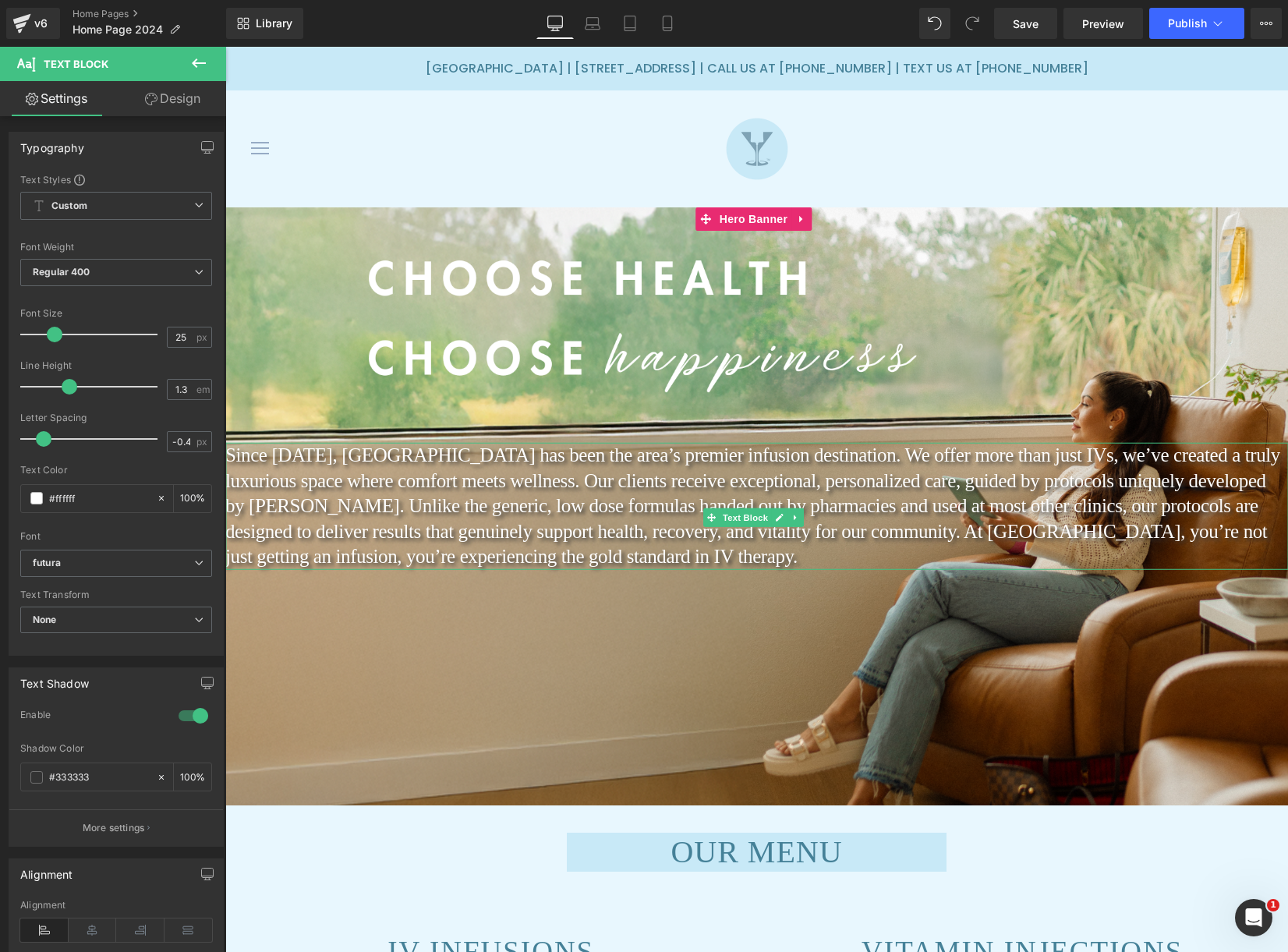
click at [349, 569] on p "Since [DATE], [GEOGRAPHIC_DATA] has been the area’s premier infusion destinatio…" at bounding box center [756, 506] width 1063 height 127
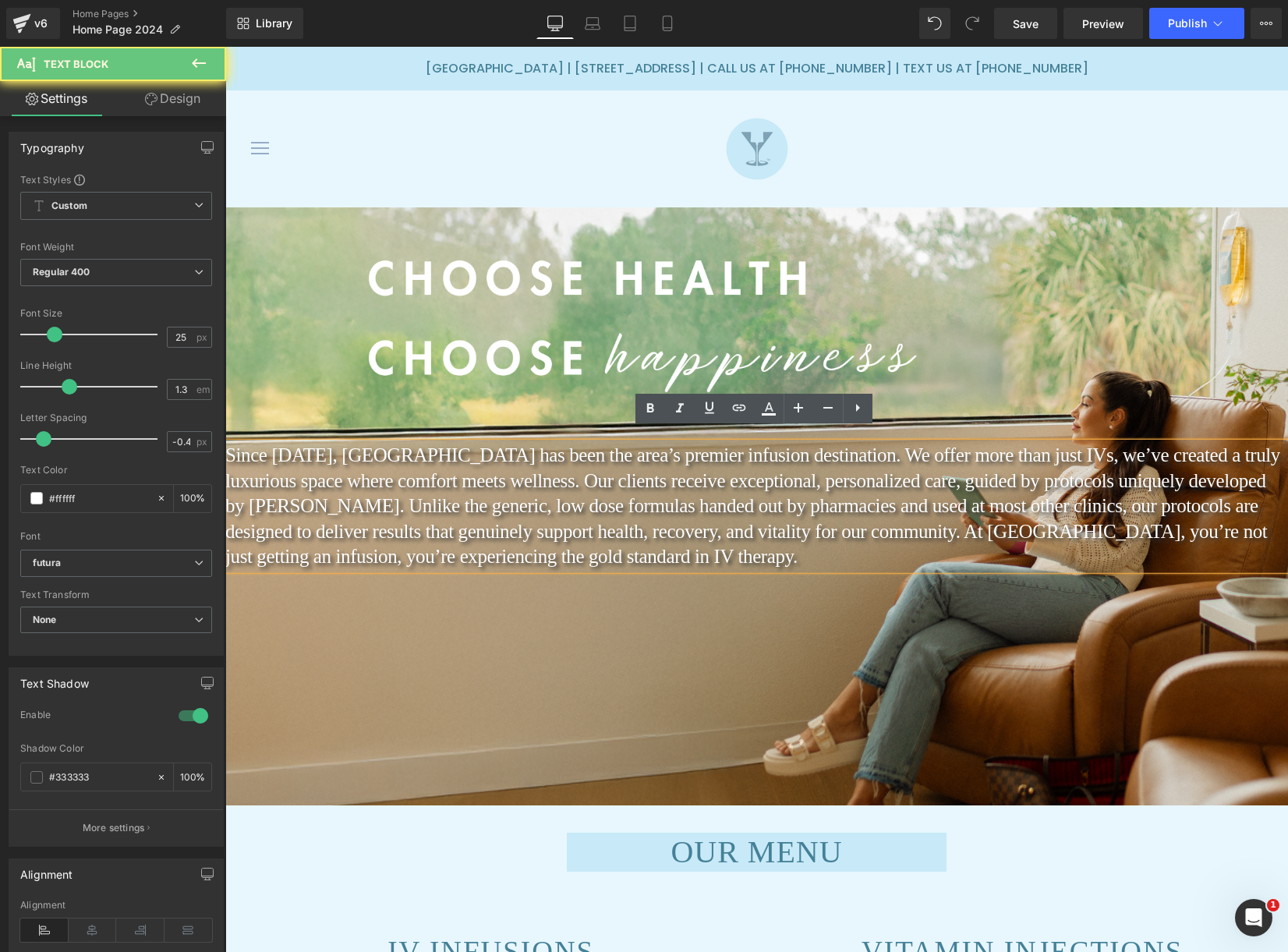
click at [349, 569] on p "Since [DATE], [GEOGRAPHIC_DATA] has been the area’s premier infusion destinatio…" at bounding box center [756, 506] width 1063 height 127
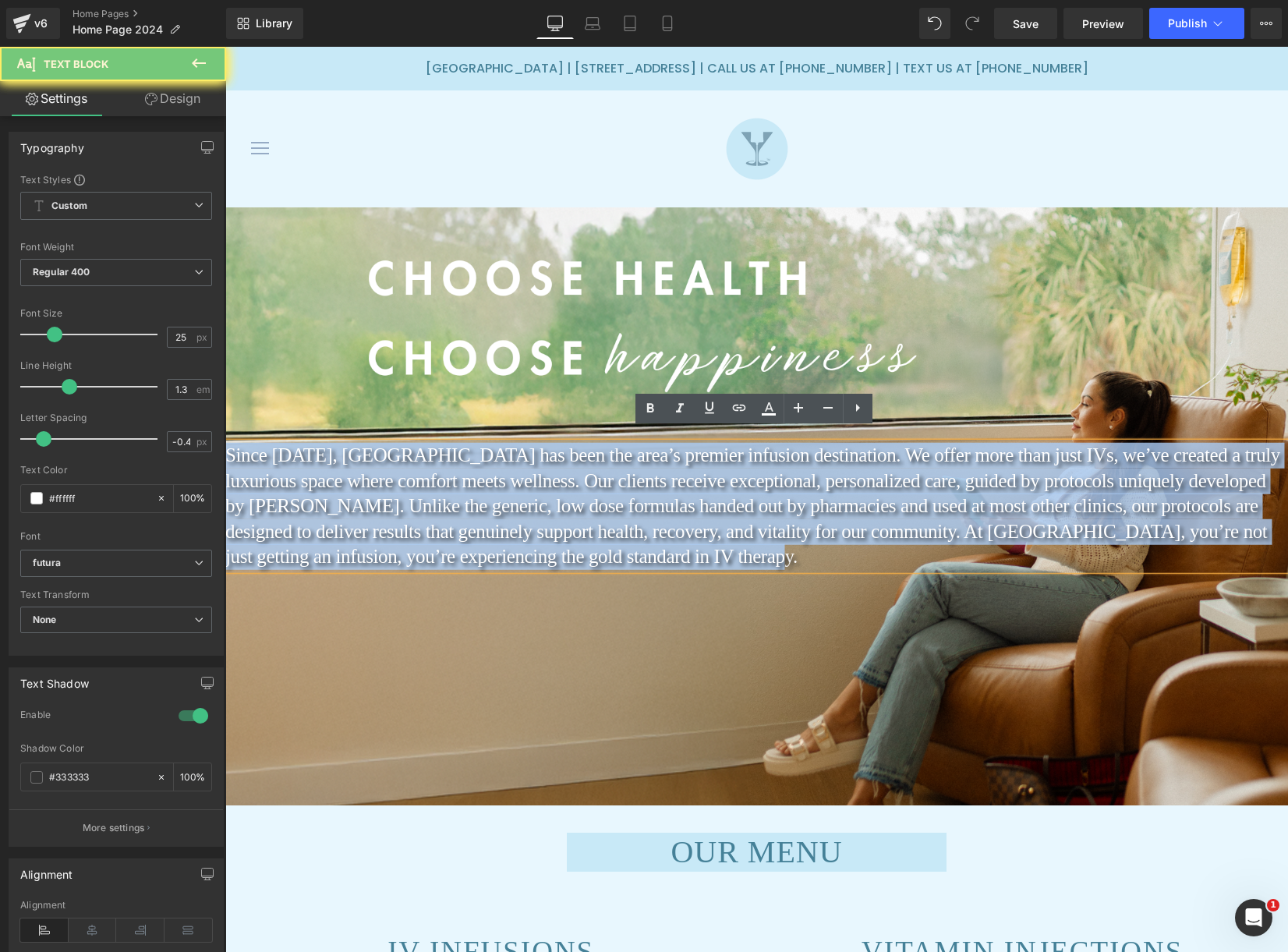
click at [349, 569] on p "Since [DATE], [GEOGRAPHIC_DATA] has been the area’s premier infusion destinatio…" at bounding box center [756, 506] width 1063 height 127
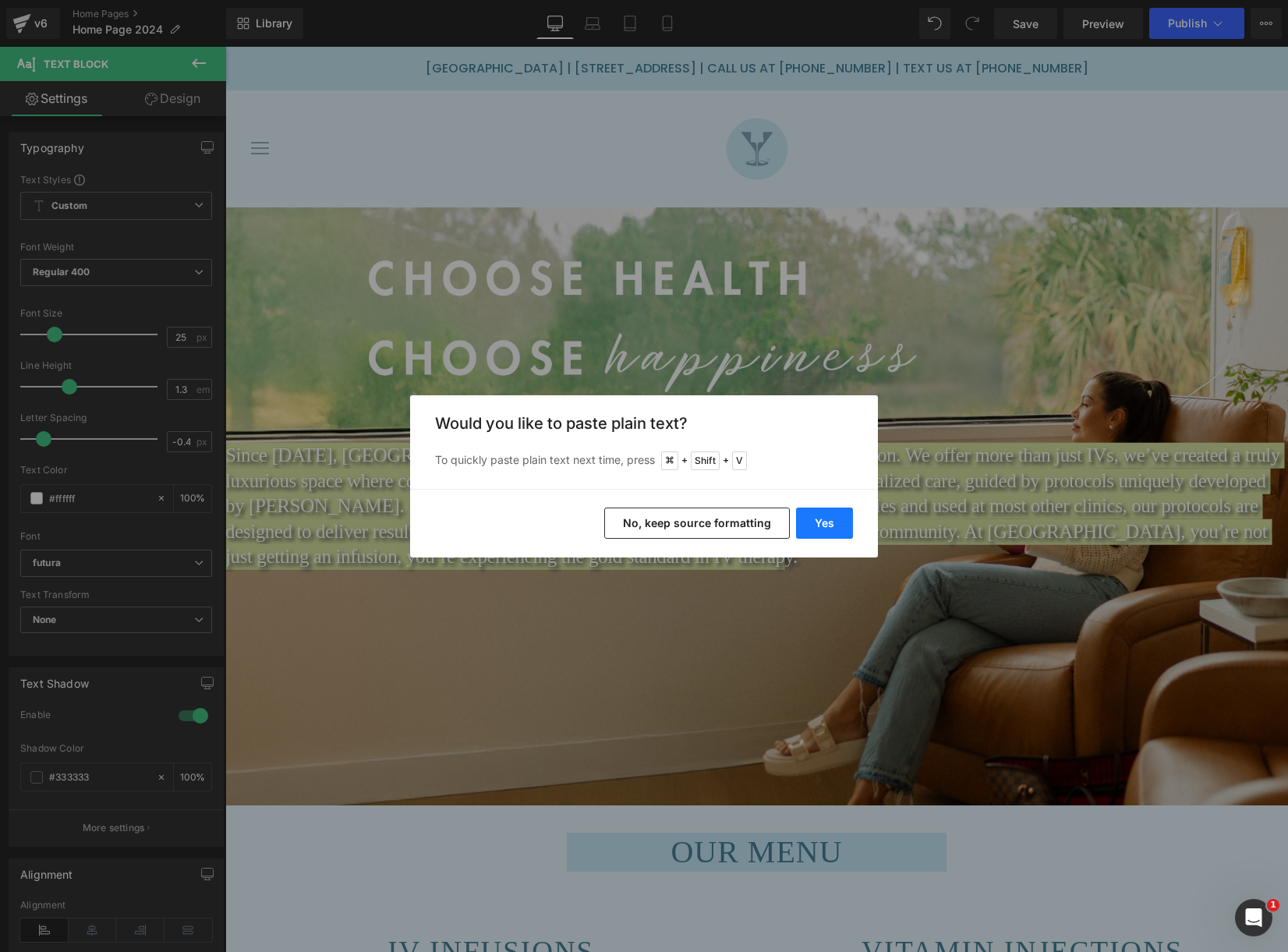
click at [830, 519] on button "Yes" at bounding box center [824, 523] width 57 height 32
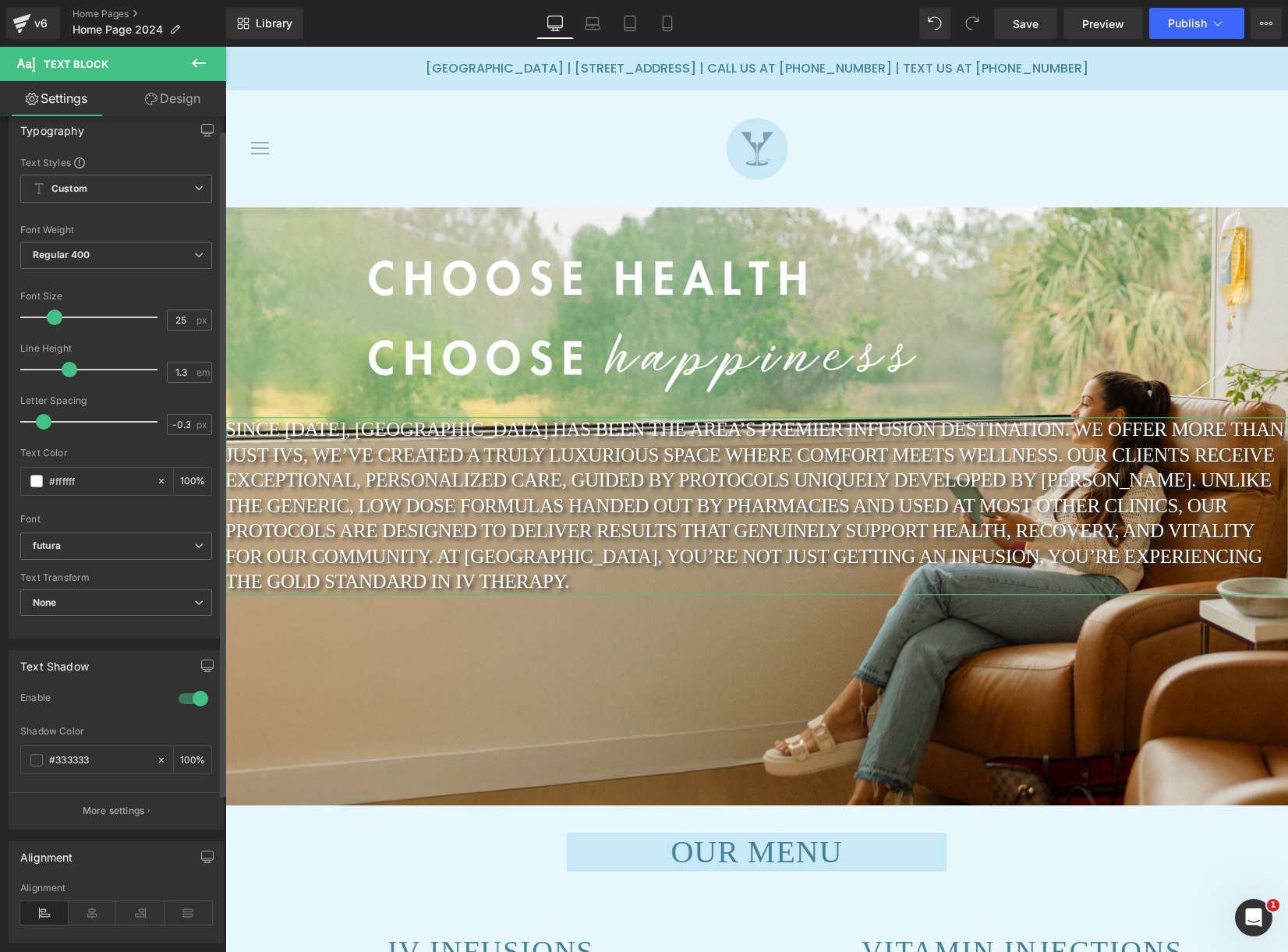
scroll to position [18, 0]
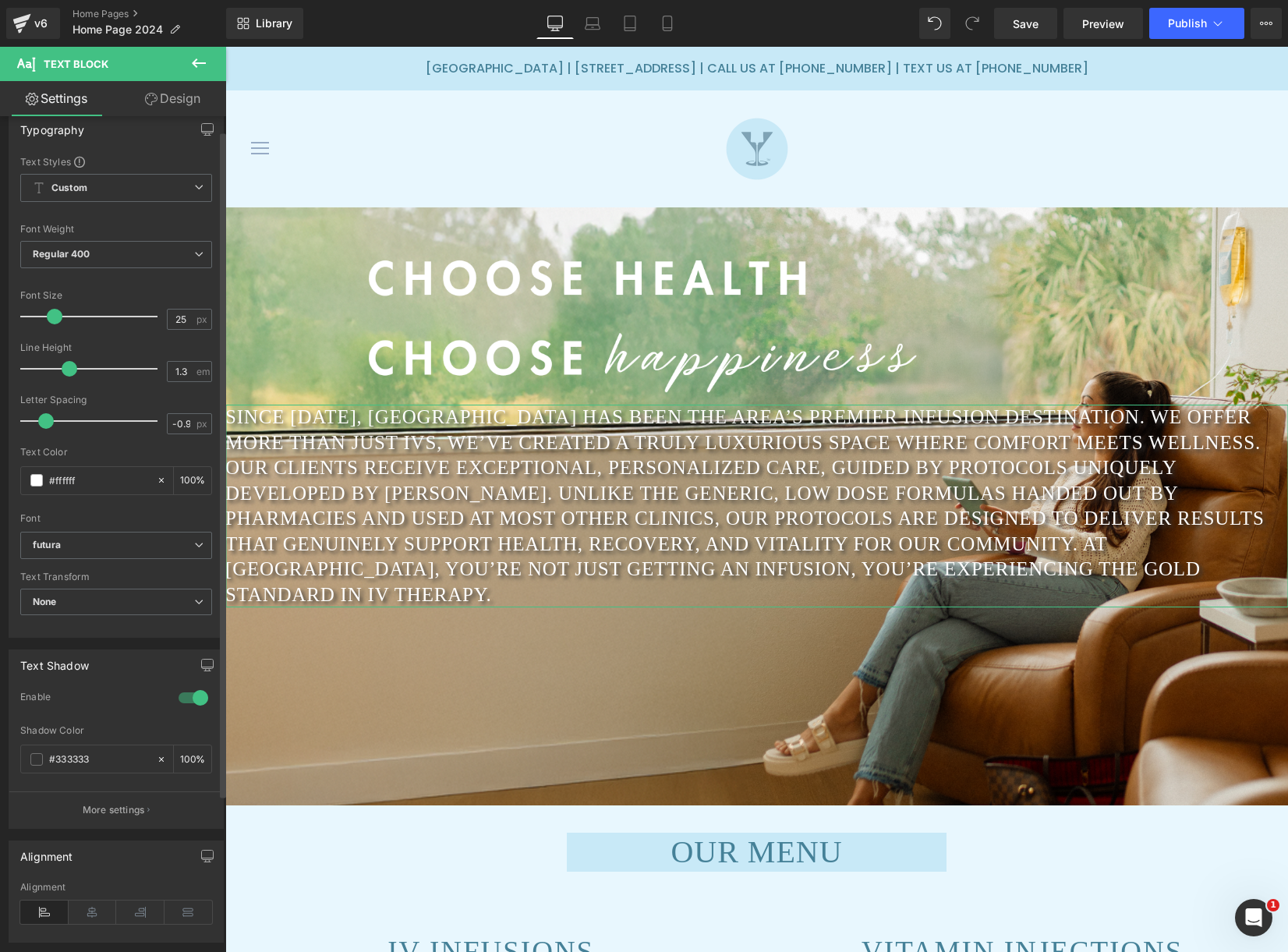
type input "-1"
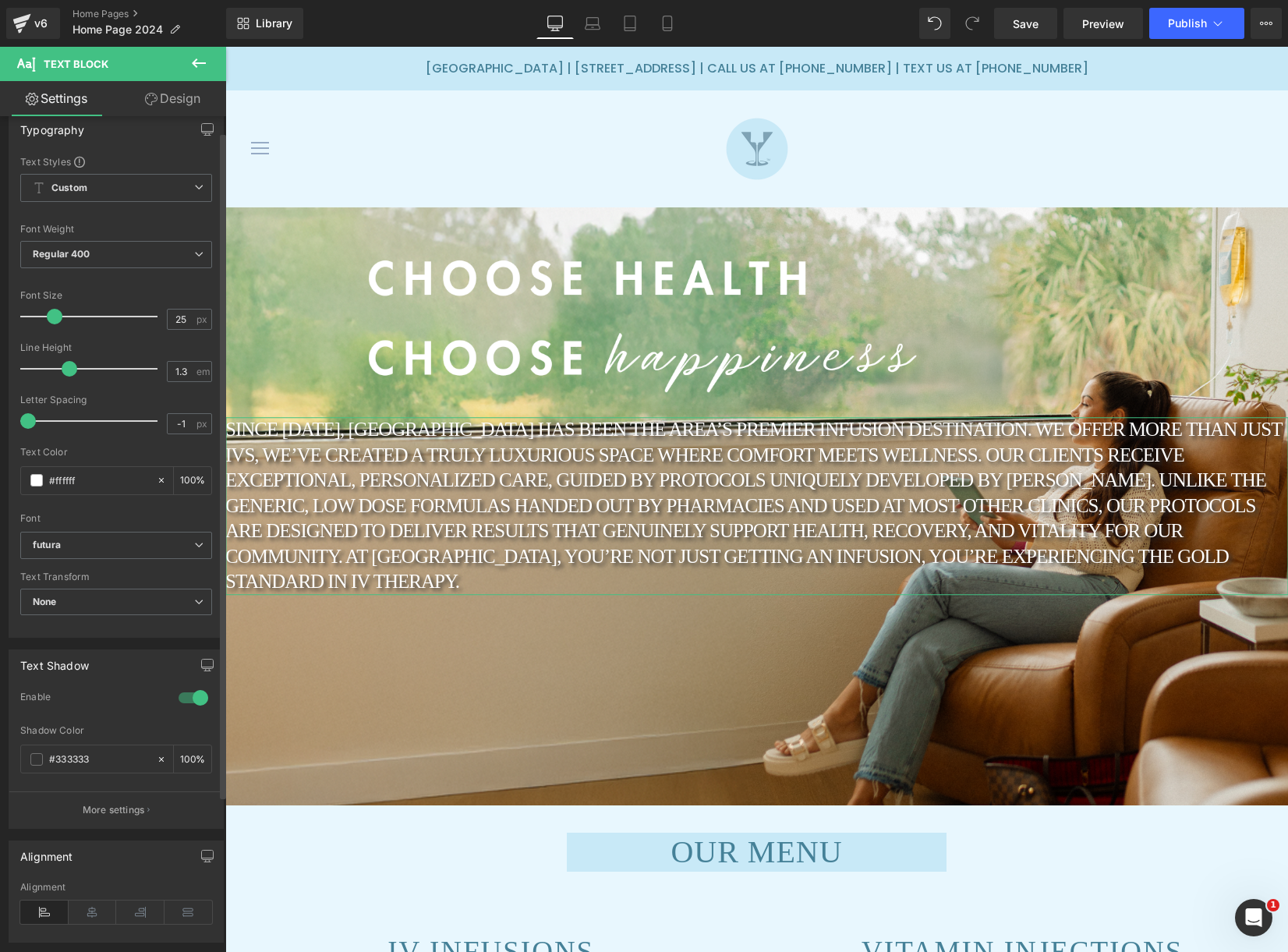
scroll to position [21, 0]
drag, startPoint x: 46, startPoint y: 421, endPoint x: 8, endPoint y: 422, distance: 38.0
click at [8, 422] on div "Typography Text Styles Custom Custom Setup Global Style Custom Setup Global Sty…" at bounding box center [116, 372] width 215 height 524
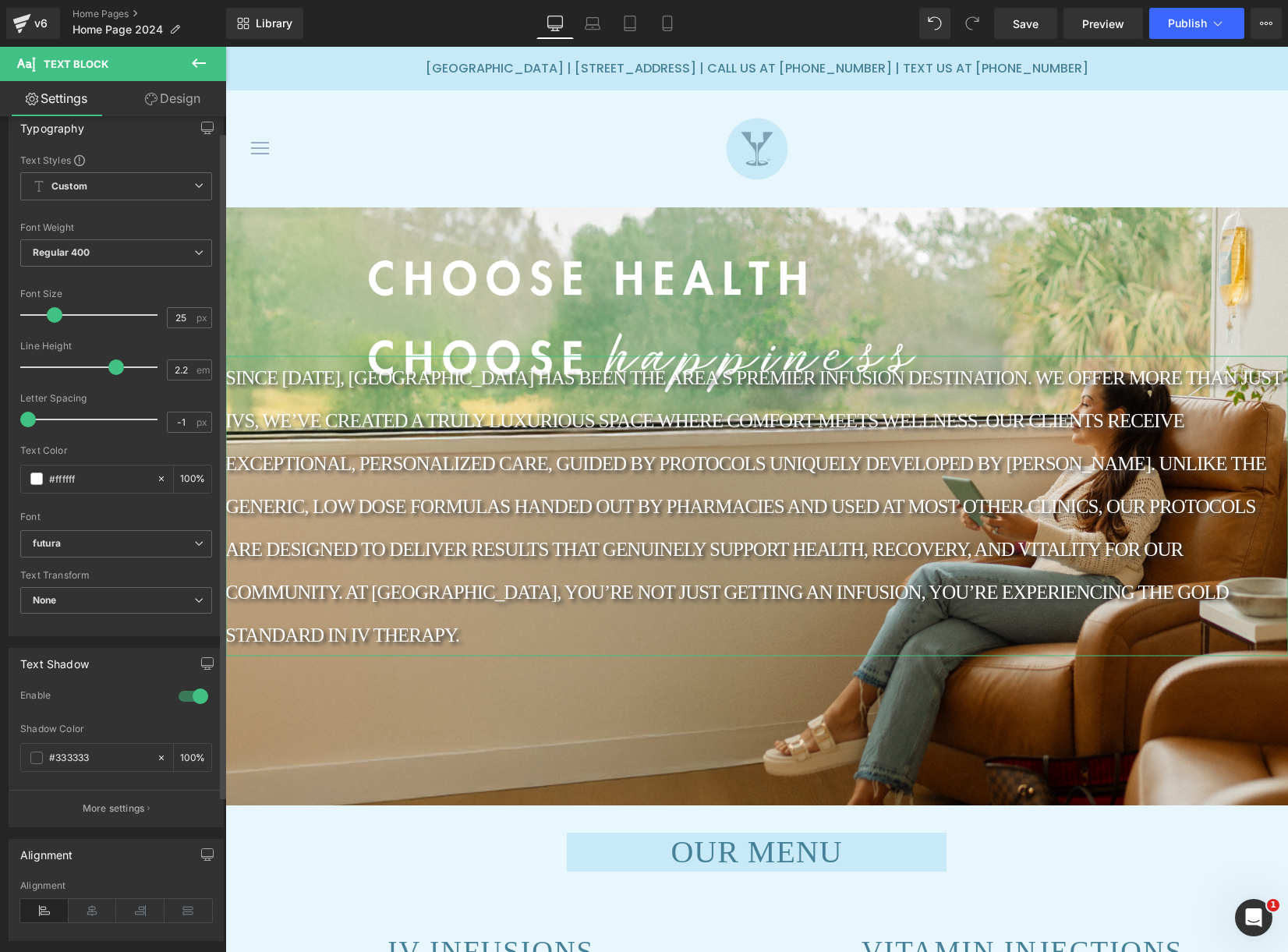
type input "2.1"
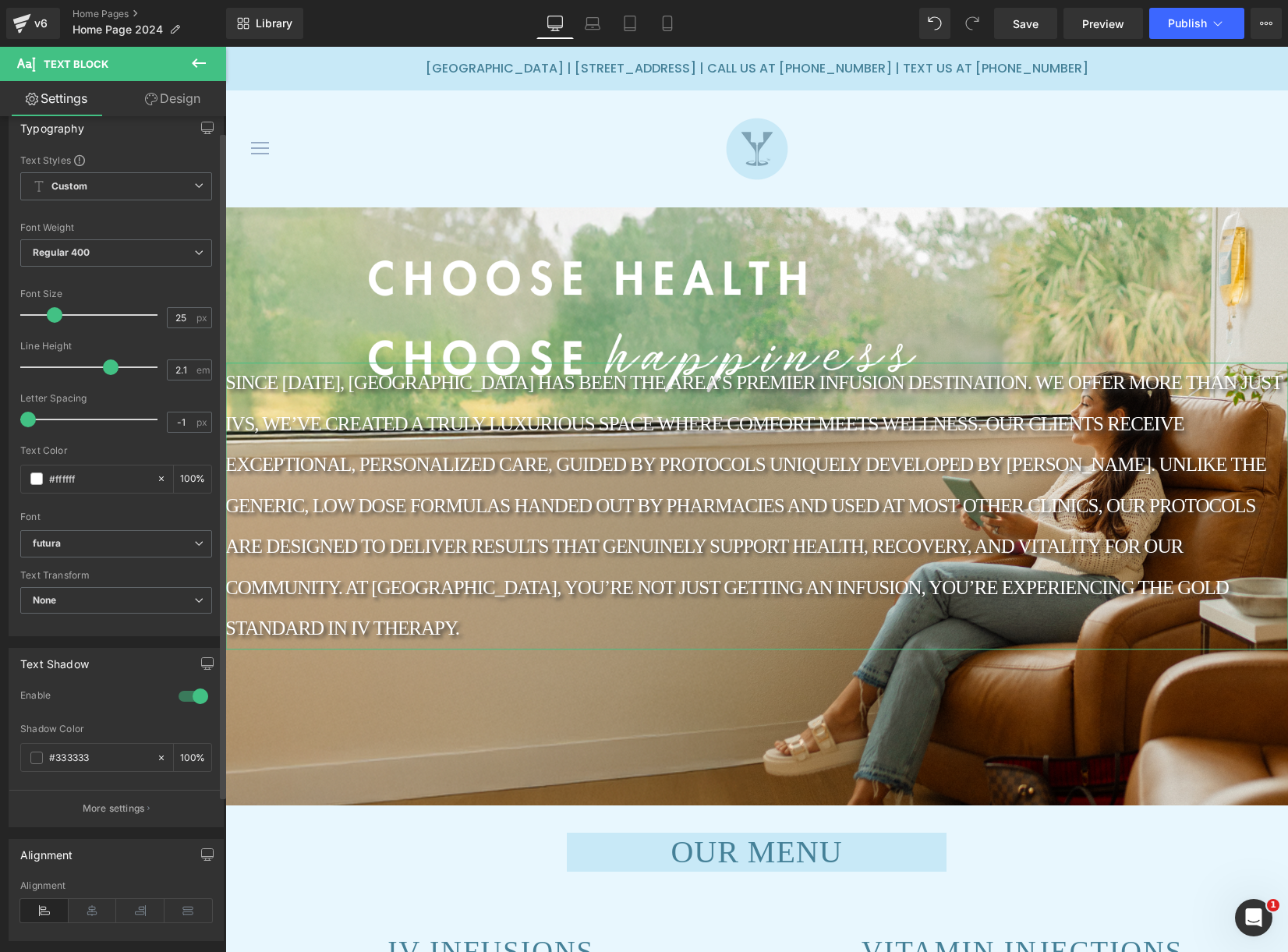
drag, startPoint x: 67, startPoint y: 368, endPoint x: 105, endPoint y: 366, distance: 38.1
click at [105, 366] on span at bounding box center [111, 367] width 16 height 16
click at [115, 606] on span "None" at bounding box center [116, 603] width 192 height 27
click at [96, 573] on div "Text Transform" at bounding box center [116, 578] width 192 height 11
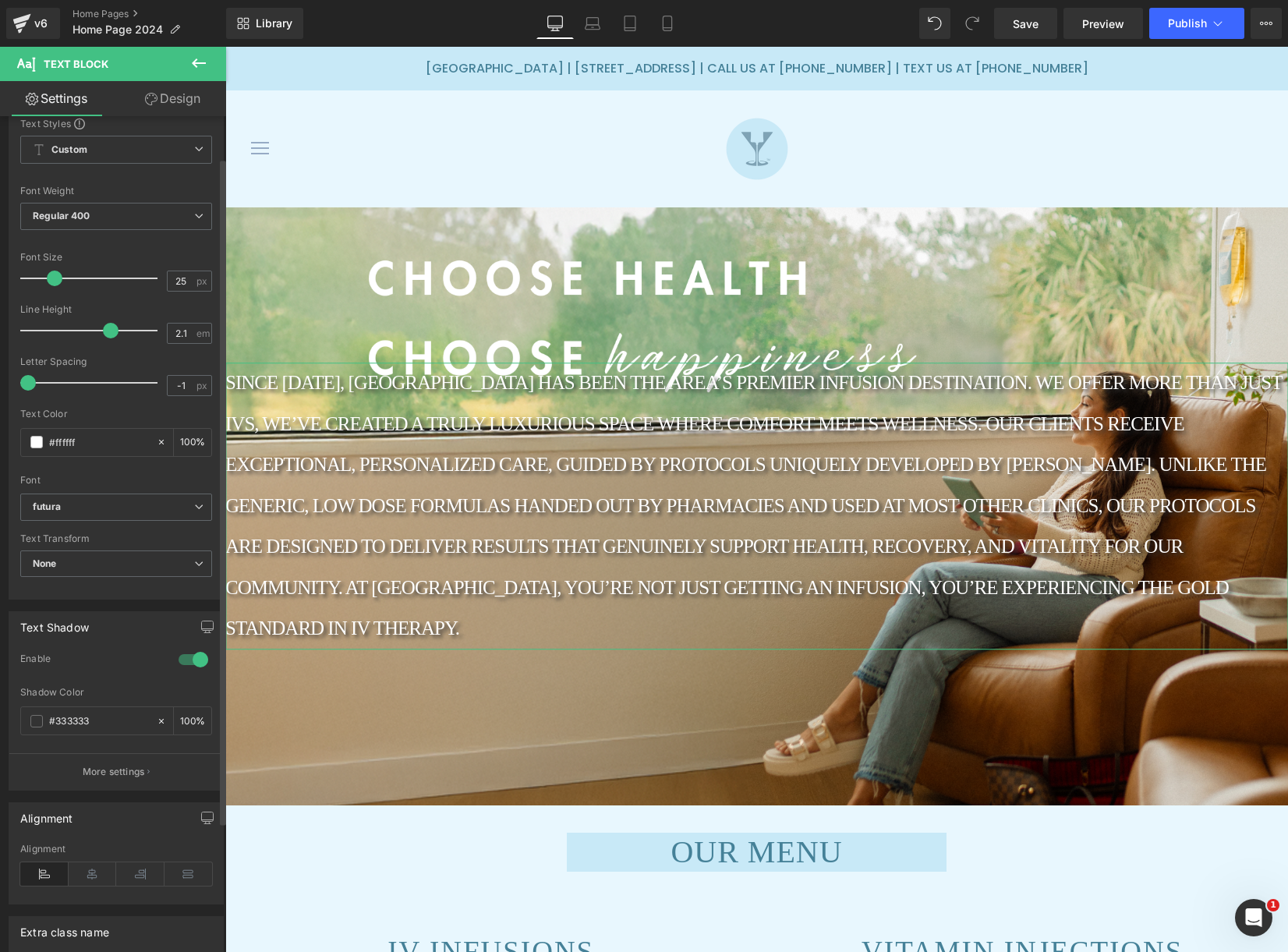
scroll to position [82, 0]
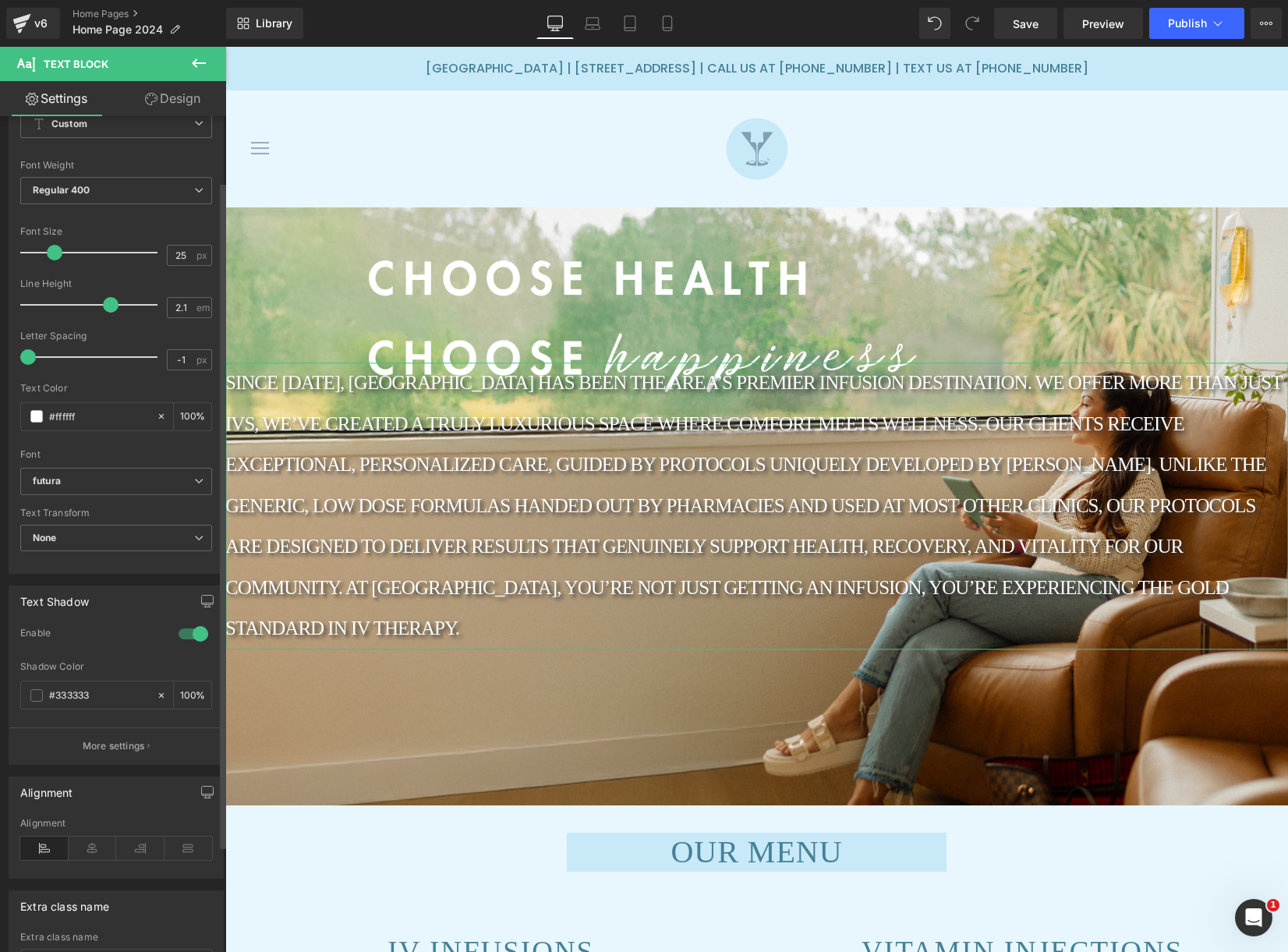
click at [186, 635] on div at bounding box center [193, 634] width 37 height 25
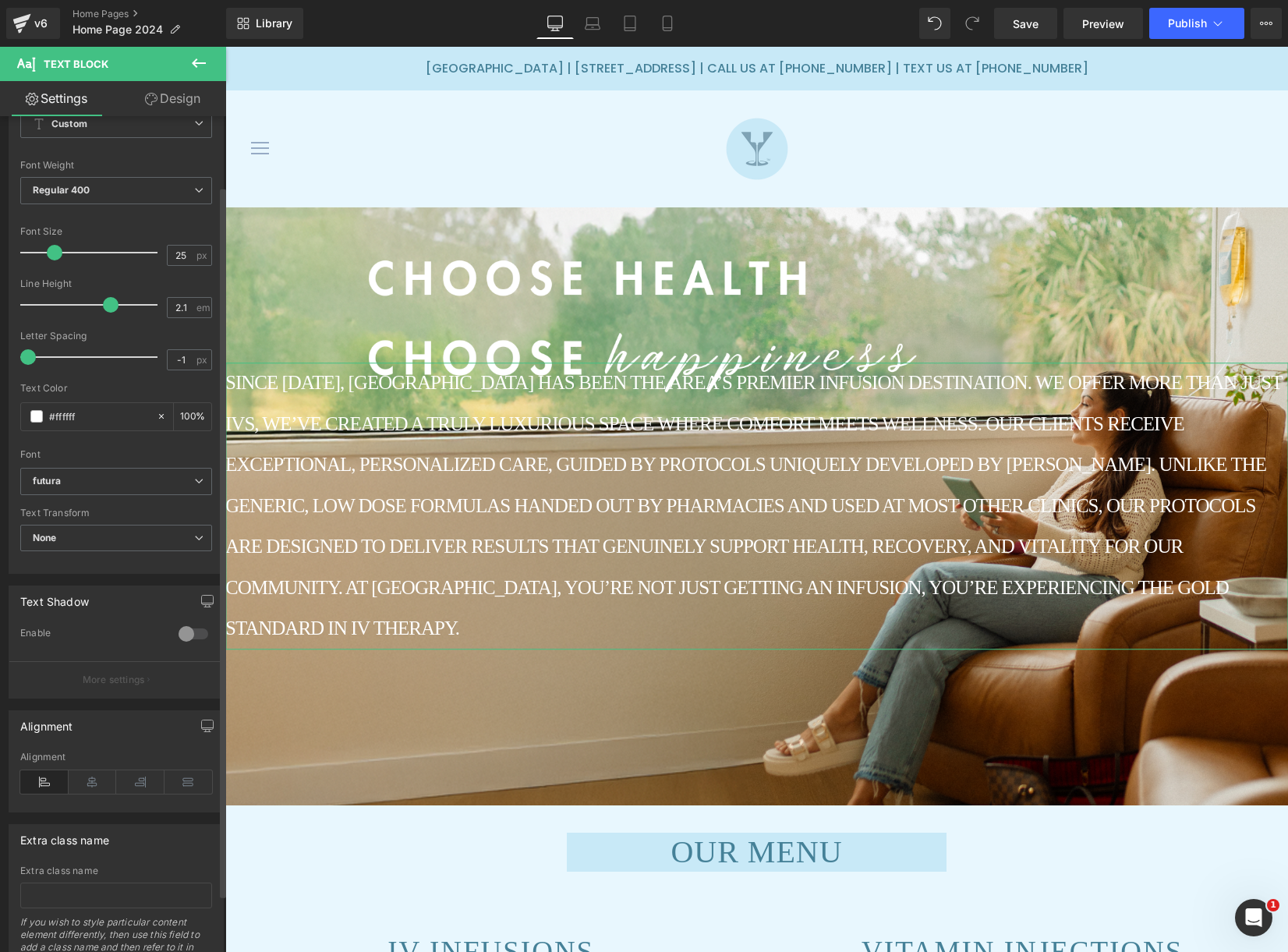
click at [189, 635] on div at bounding box center [193, 634] width 37 height 25
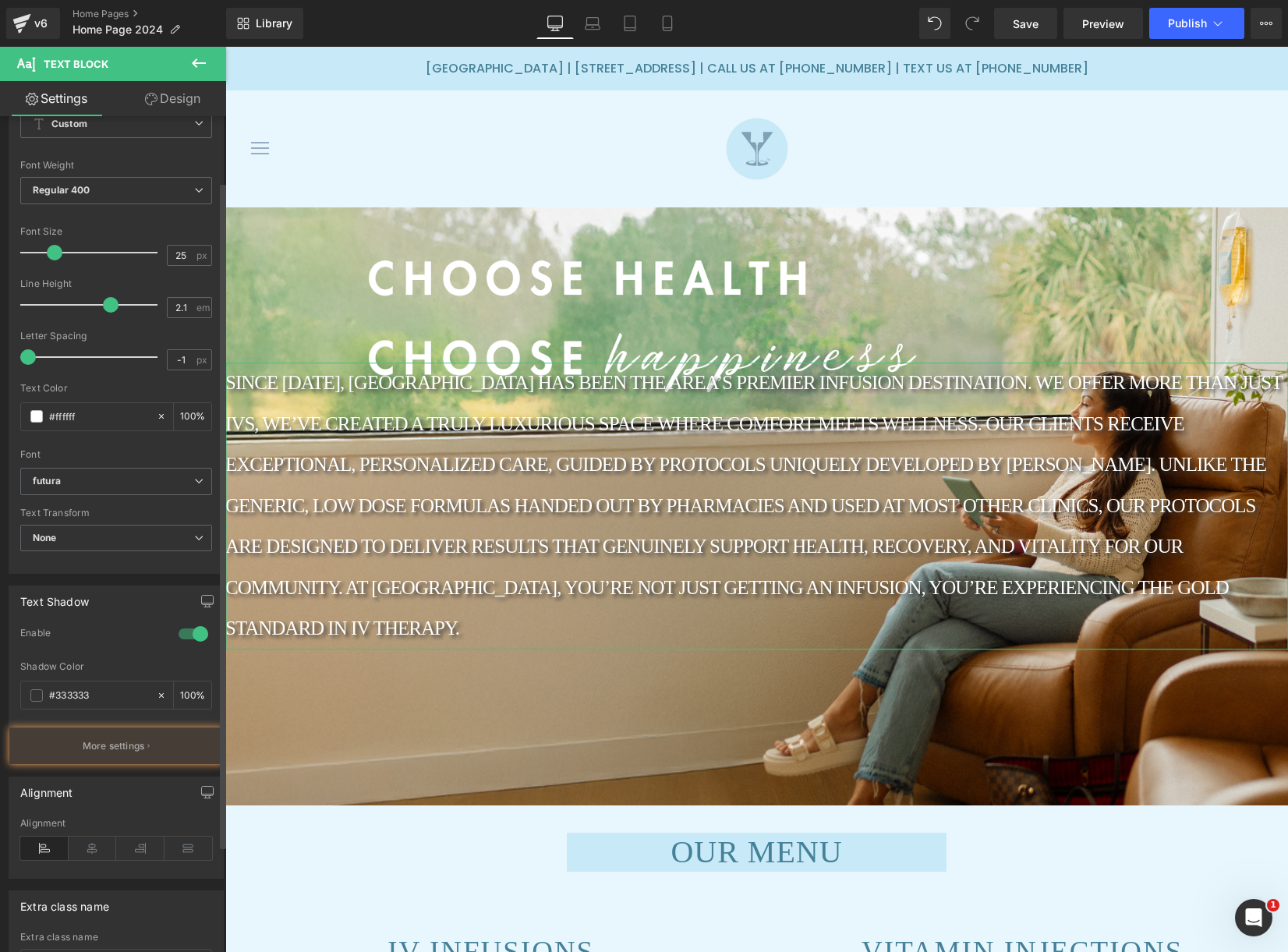
click at [189, 635] on div at bounding box center [193, 634] width 37 height 25
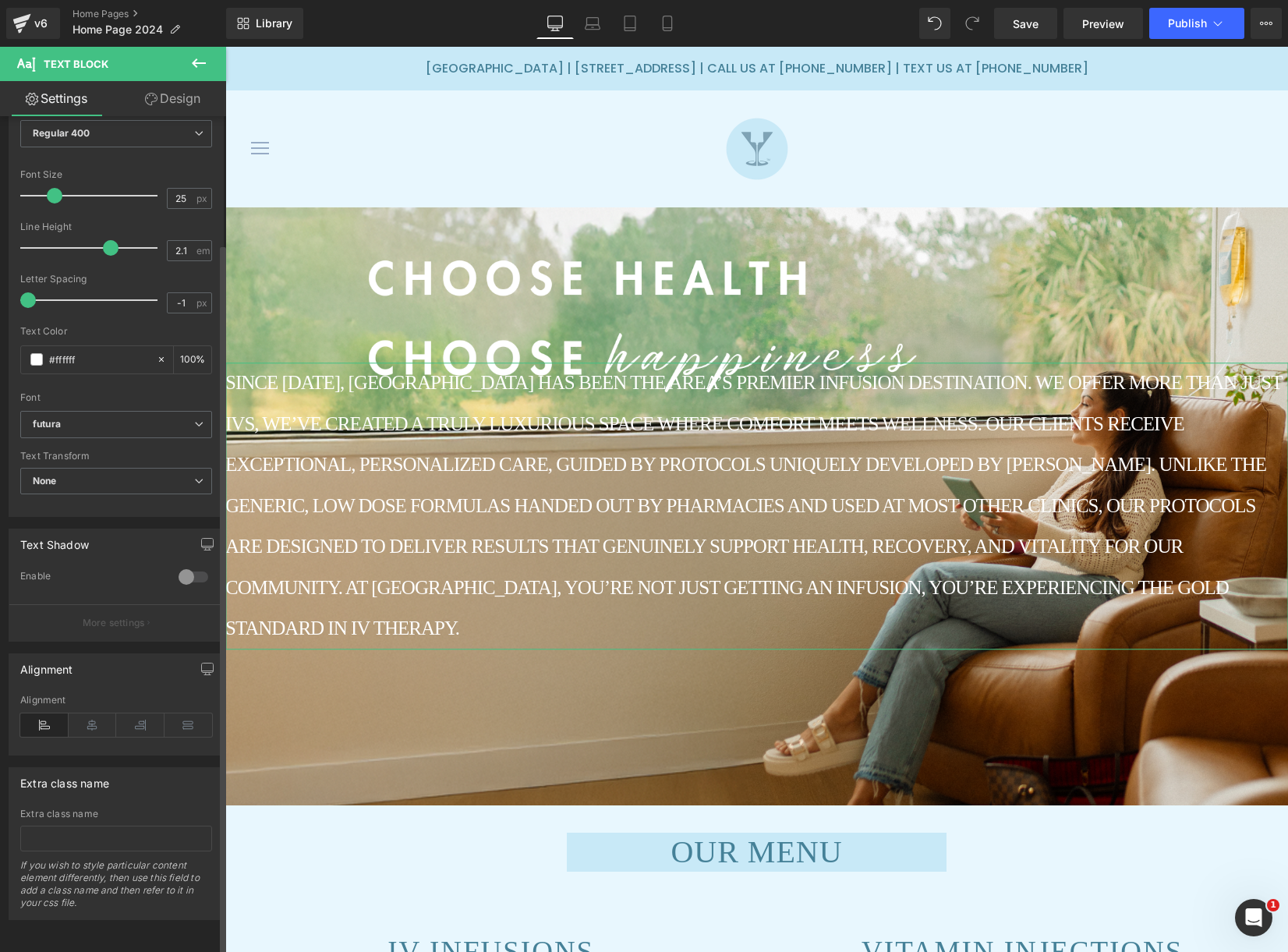
scroll to position [150, 0]
click at [91, 722] on icon at bounding box center [93, 725] width 48 height 23
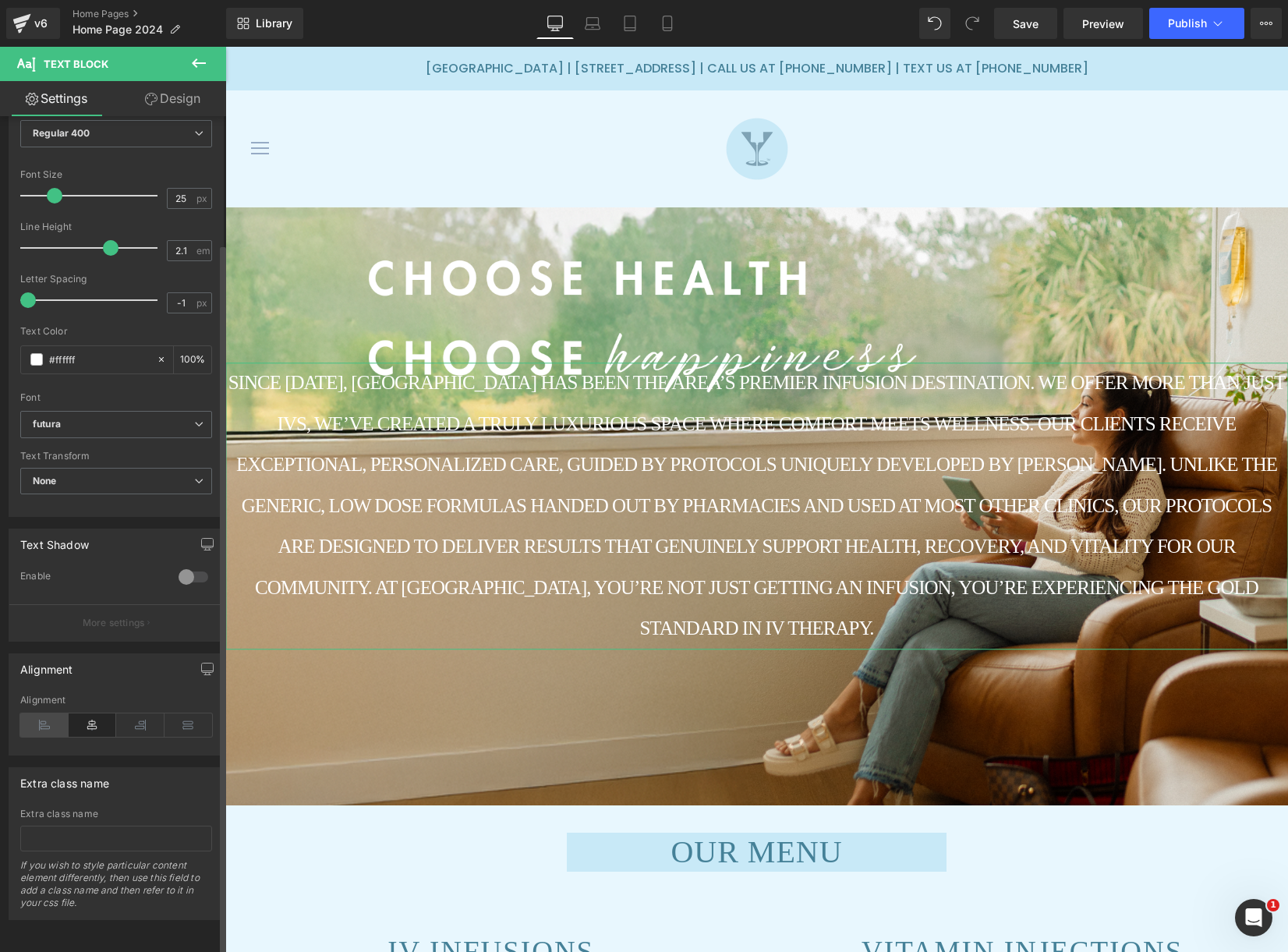
click at [59, 716] on icon at bounding box center [44, 725] width 48 height 23
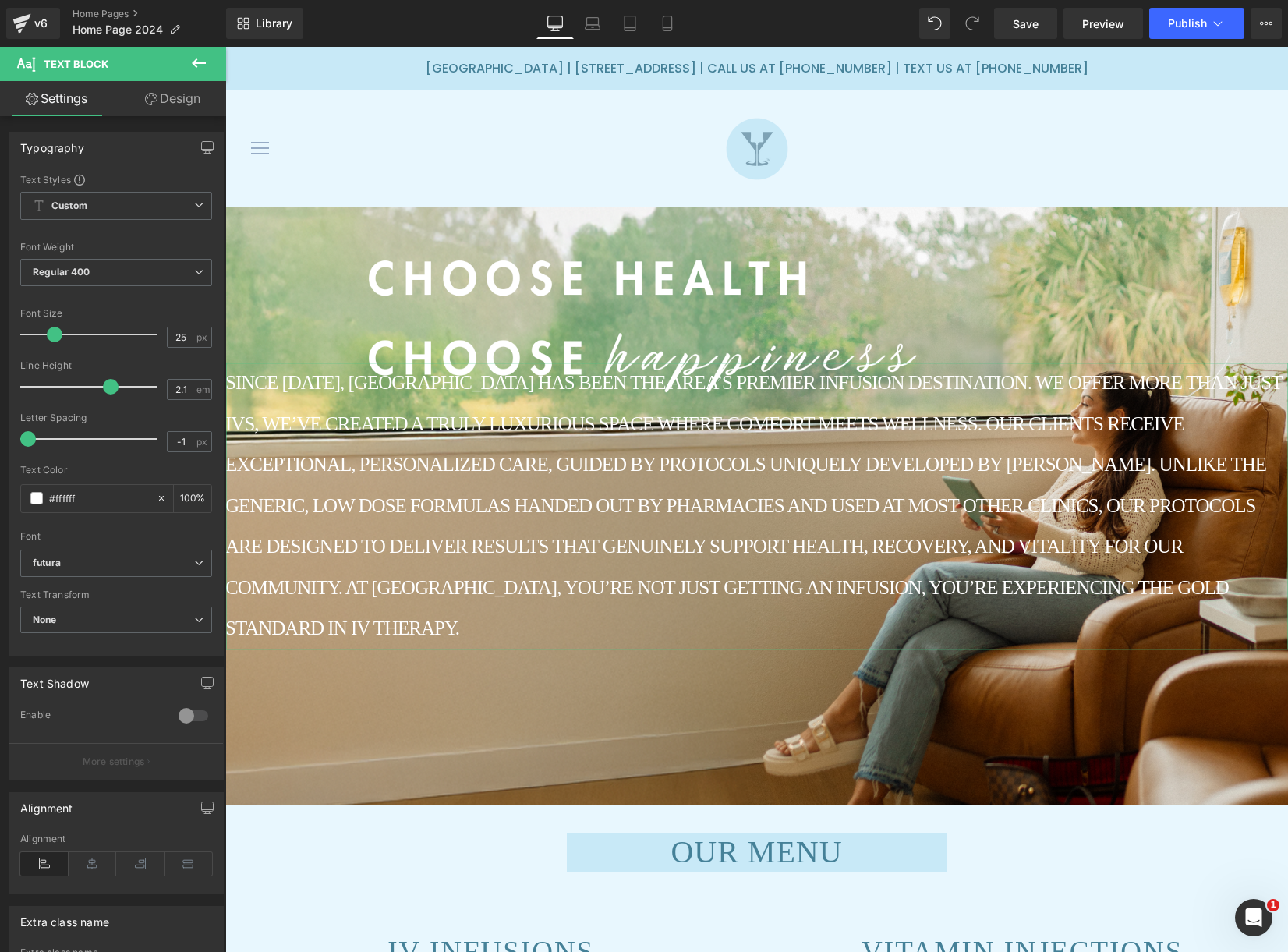
scroll to position [0, 0]
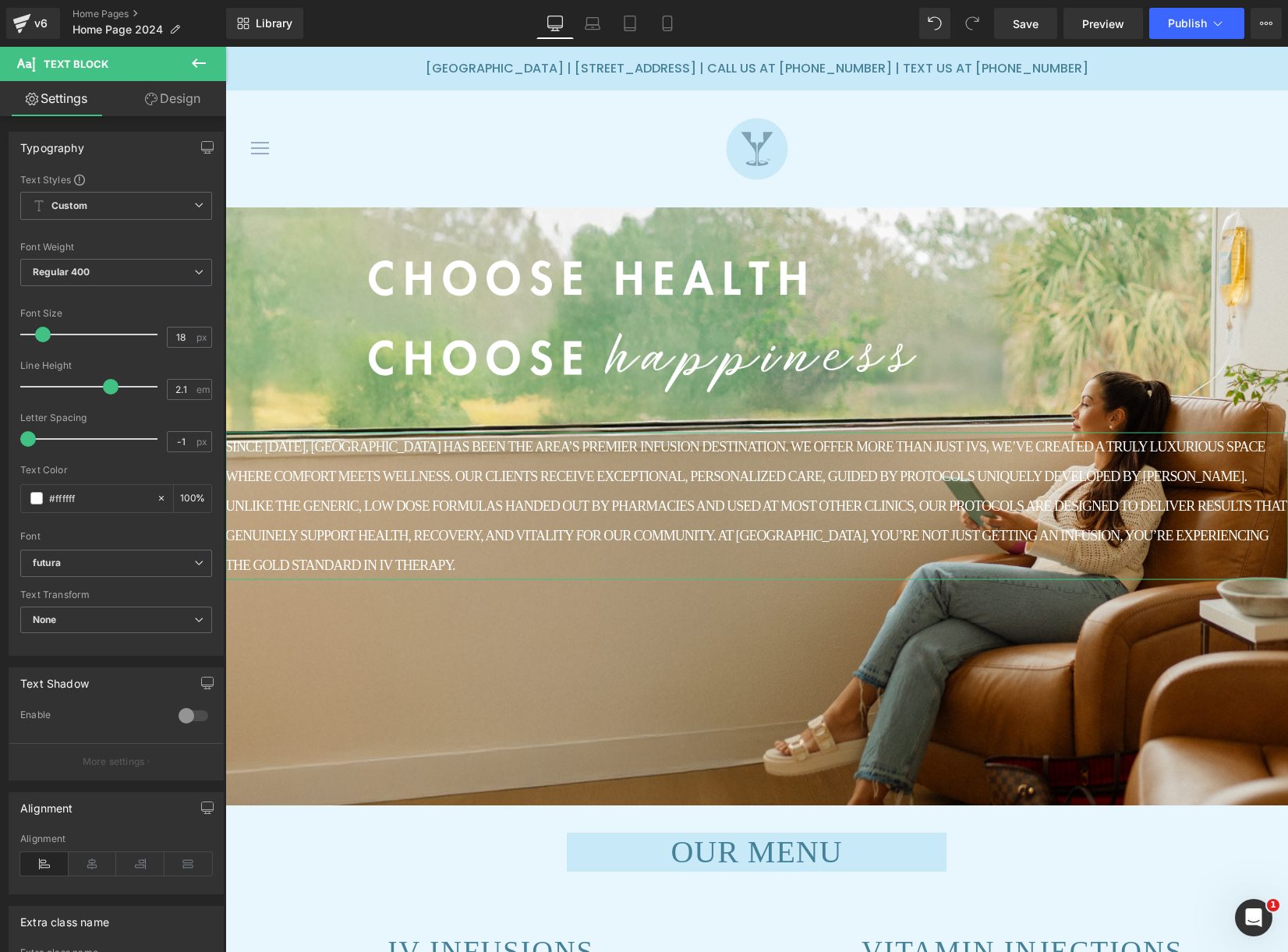
type input "17"
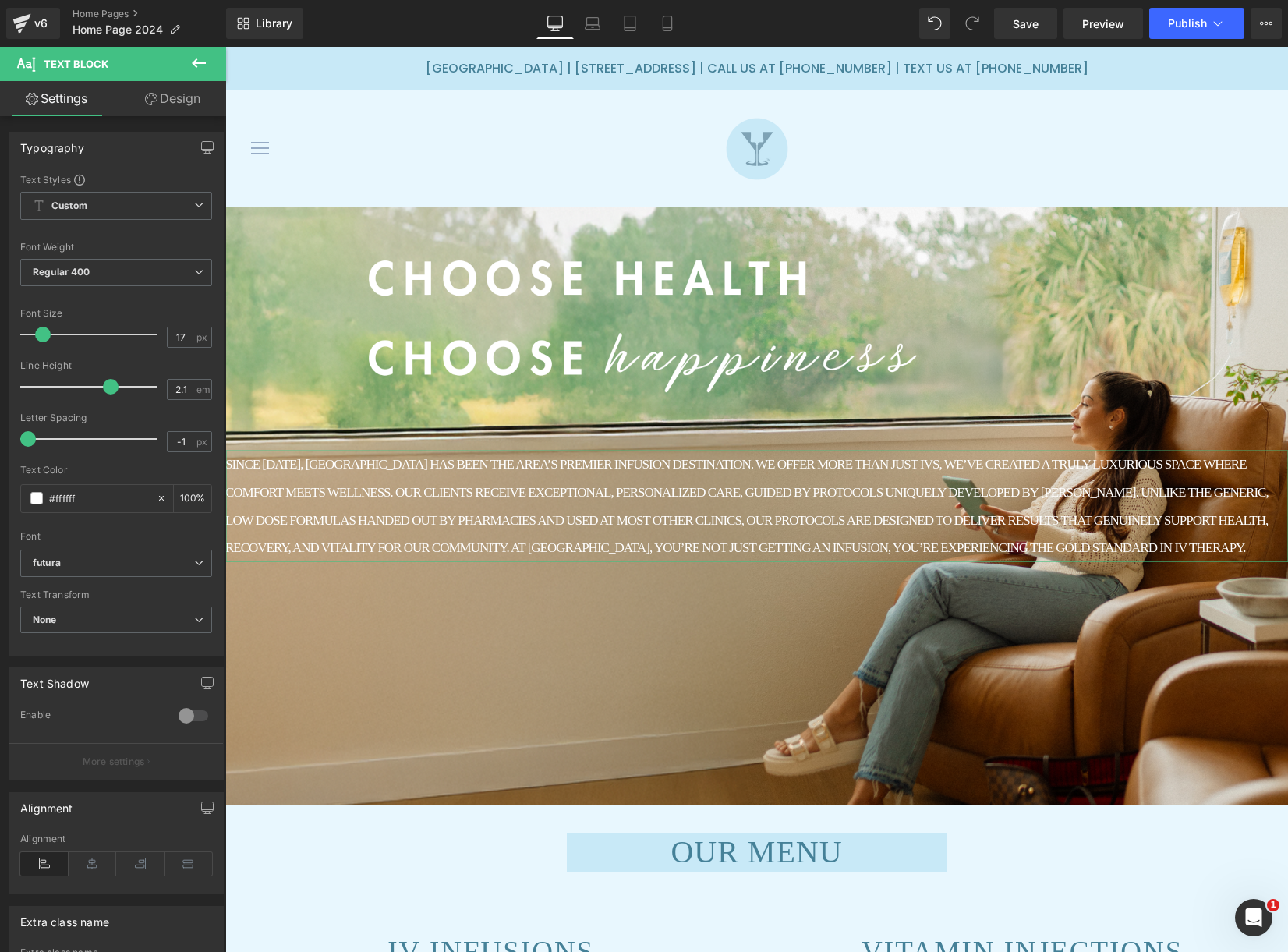
drag, startPoint x: 47, startPoint y: 336, endPoint x: 37, endPoint y: 338, distance: 10.2
click at [37, 338] on span at bounding box center [42, 334] width 16 height 16
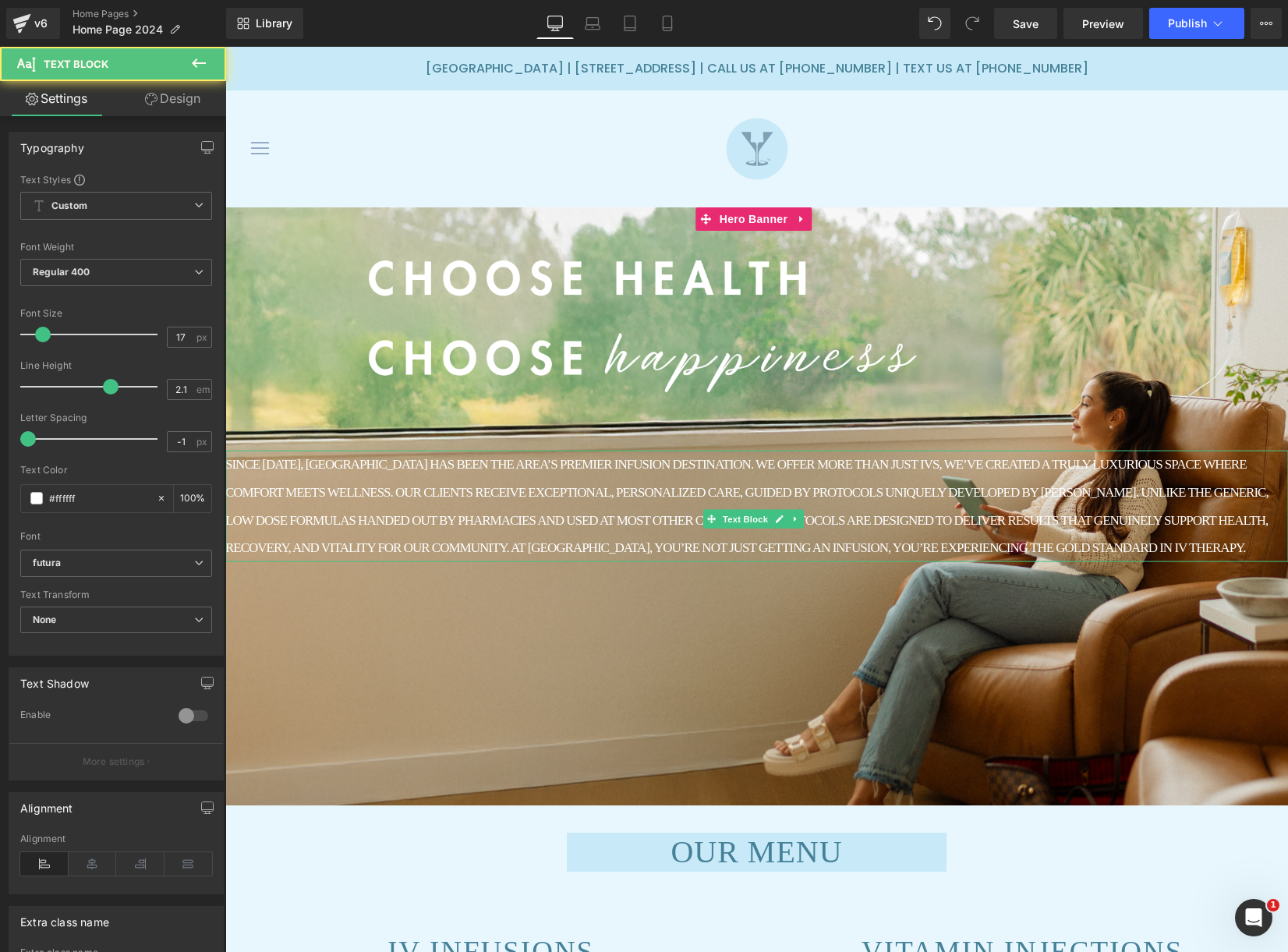
click at [304, 554] on p "SINCE [DATE], [GEOGRAPHIC_DATA] HAS BEEN THE AREA’S PREMIER INFUSION DESTINATIO…" at bounding box center [756, 506] width 1063 height 111
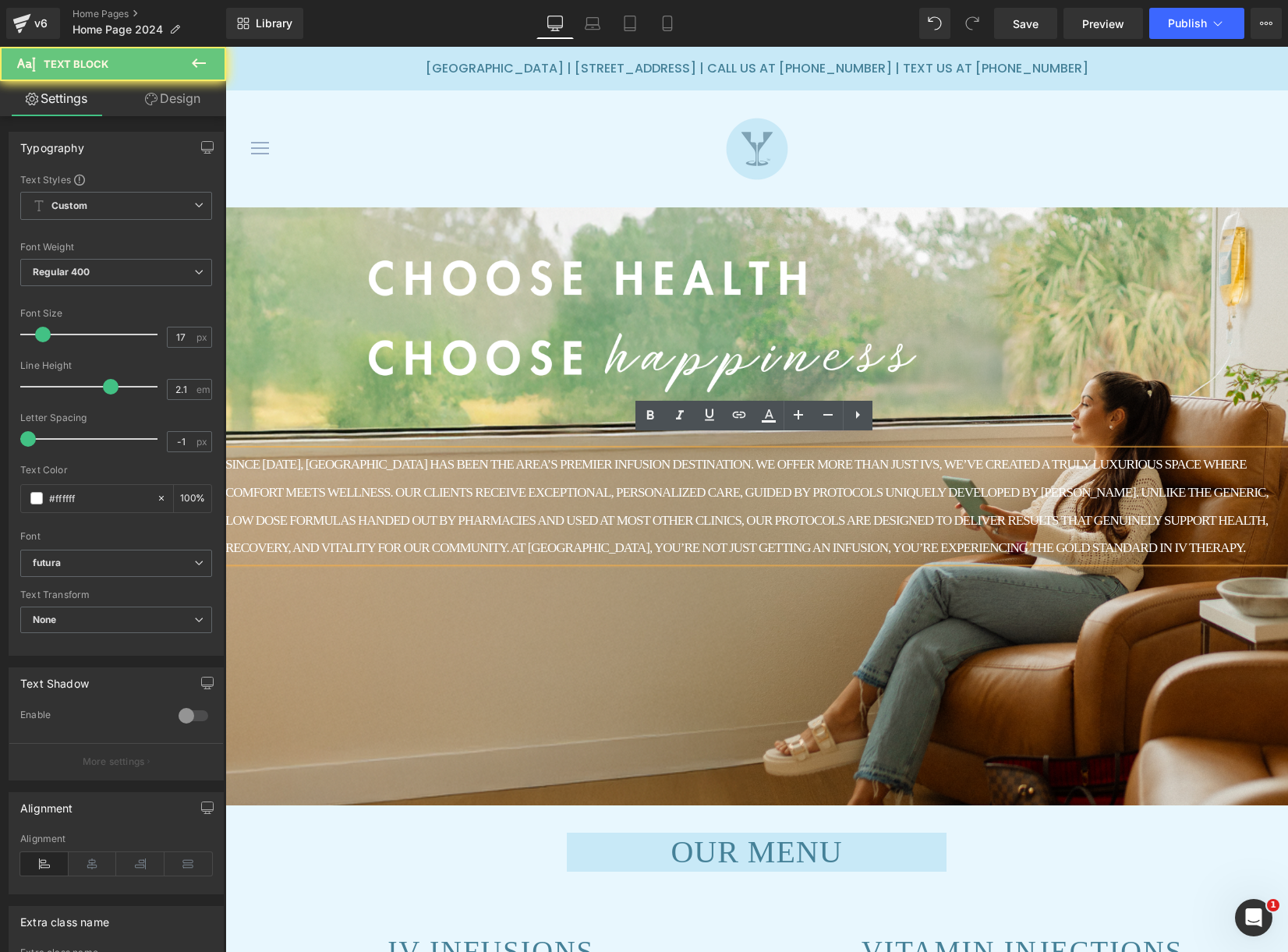
click at [304, 554] on p "SINCE [DATE], [GEOGRAPHIC_DATA] HAS BEEN THE AREA’S PREMIER INFUSION DESTINATIO…" at bounding box center [756, 506] width 1063 height 111
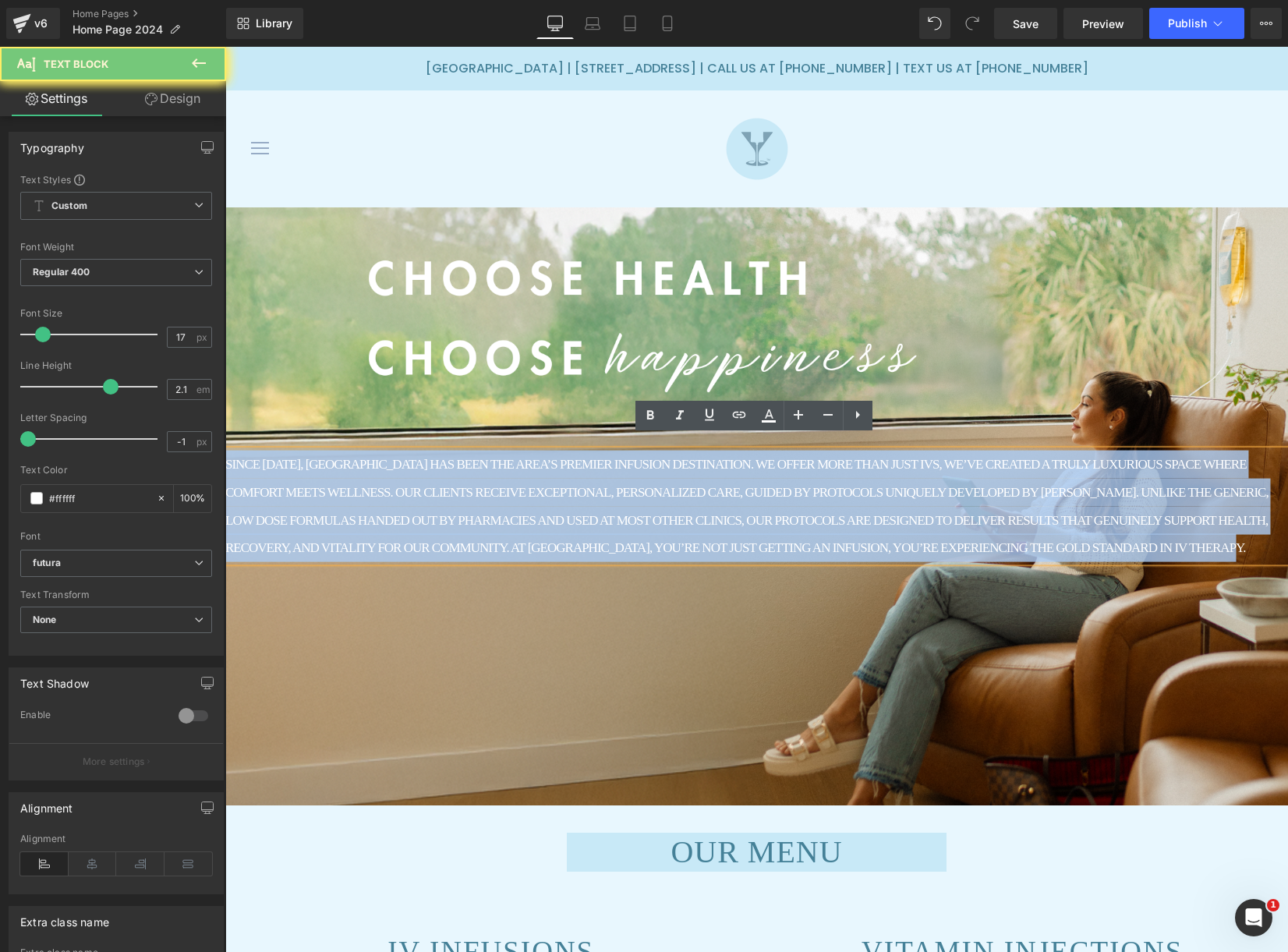
click at [304, 554] on p "SINCE [DATE], [GEOGRAPHIC_DATA] HAS BEEN THE AREA’S PREMIER INFUSION DESTINATIO…" at bounding box center [756, 506] width 1063 height 111
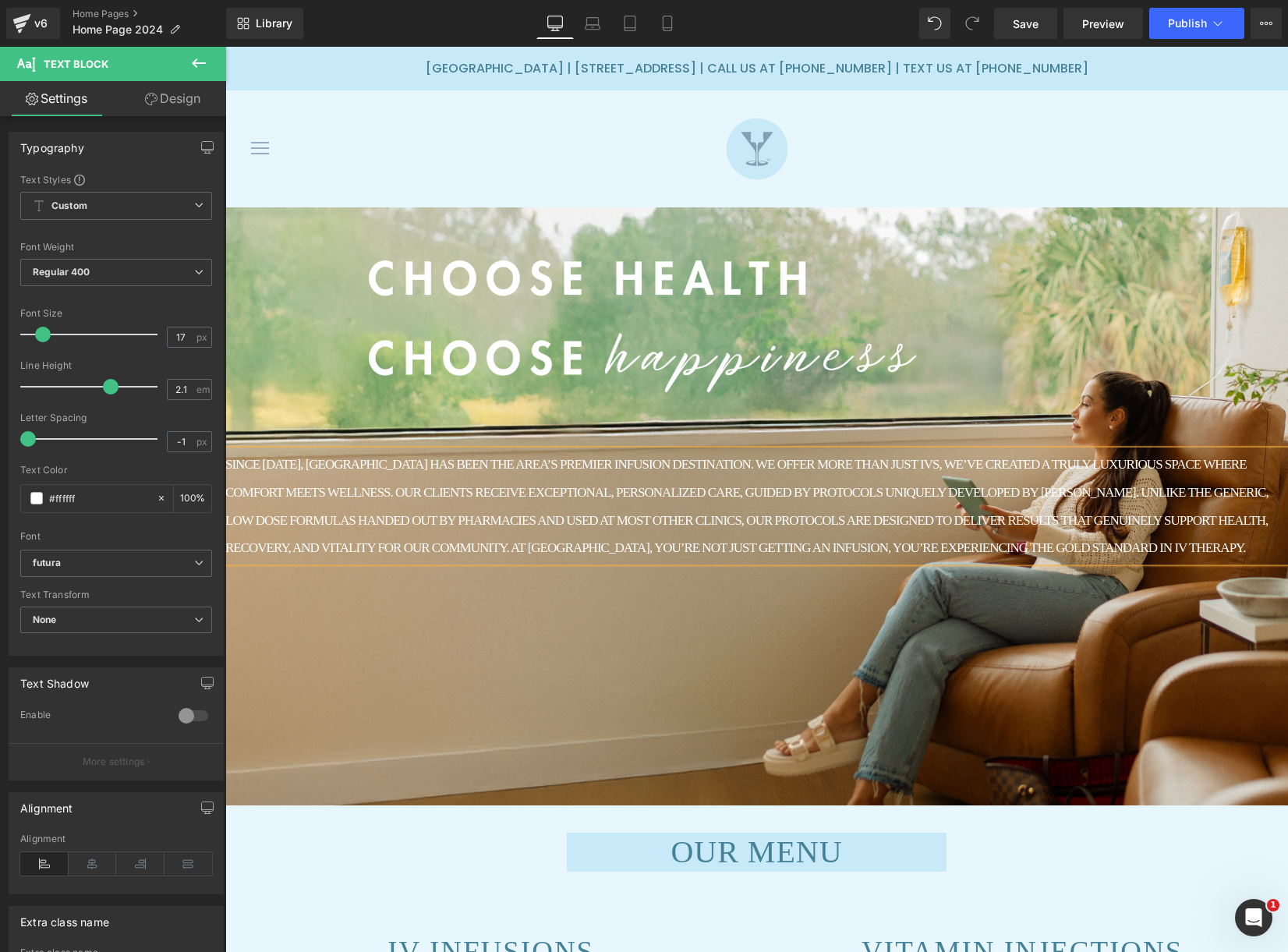
click at [409, 627] on div at bounding box center [756, 507] width 1063 height 598
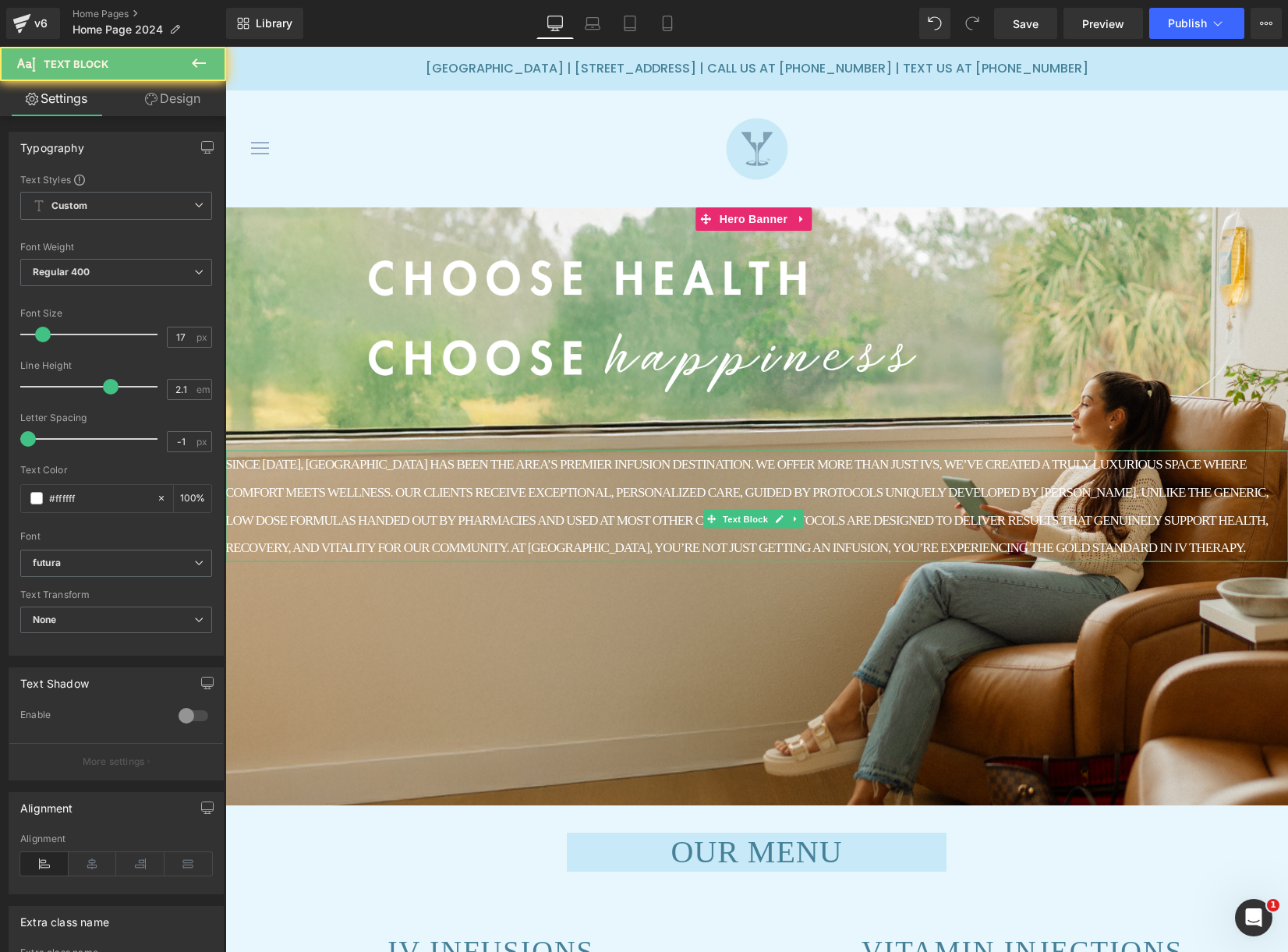
click at [583, 459] on p "SINCE [DATE], [GEOGRAPHIC_DATA] HAS BEEN THE AREA’S PREMIER INFUSION DESTINATIO…" at bounding box center [756, 506] width 1063 height 111
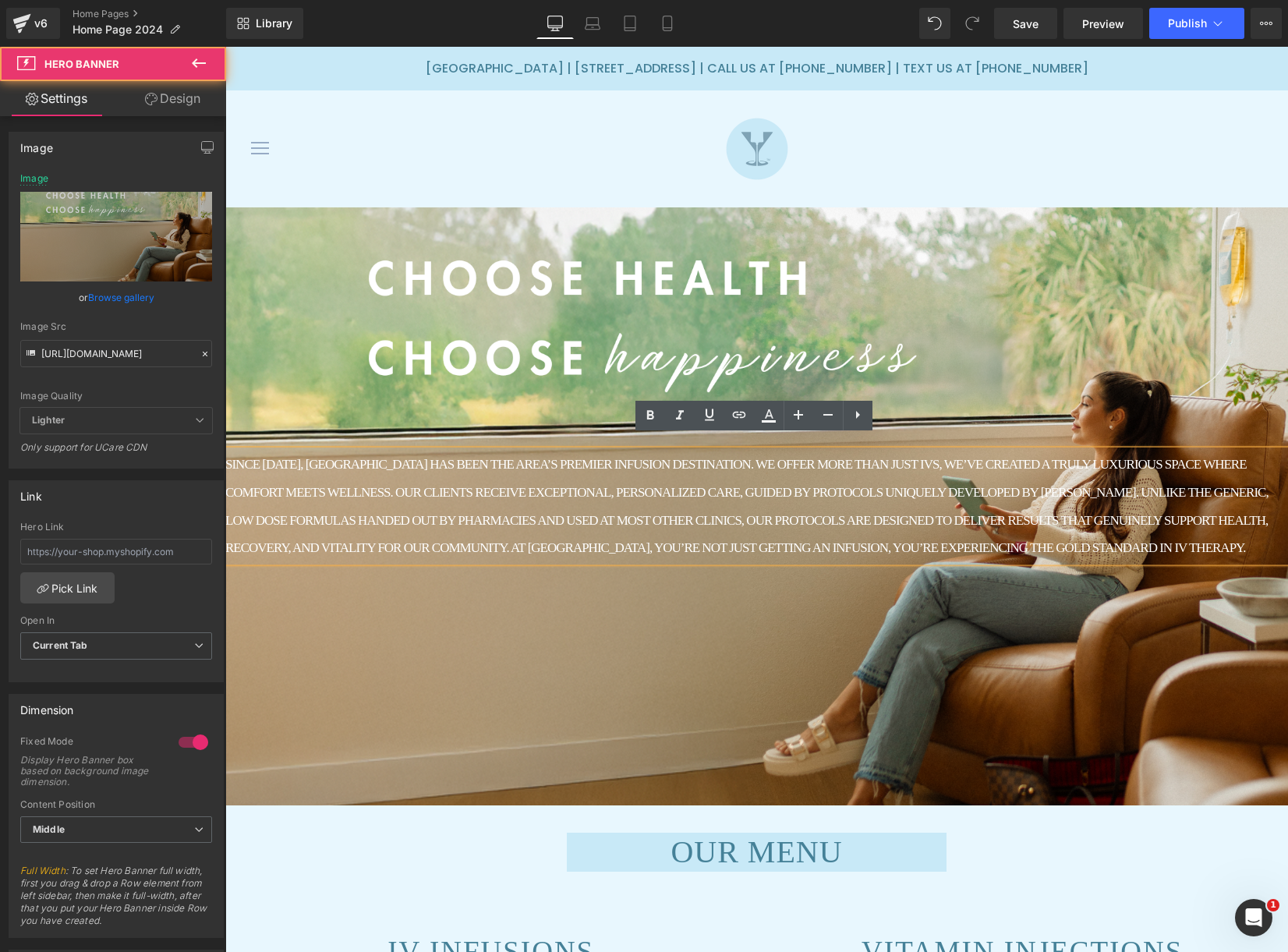
click at [530, 647] on div at bounding box center [756, 507] width 1063 height 598
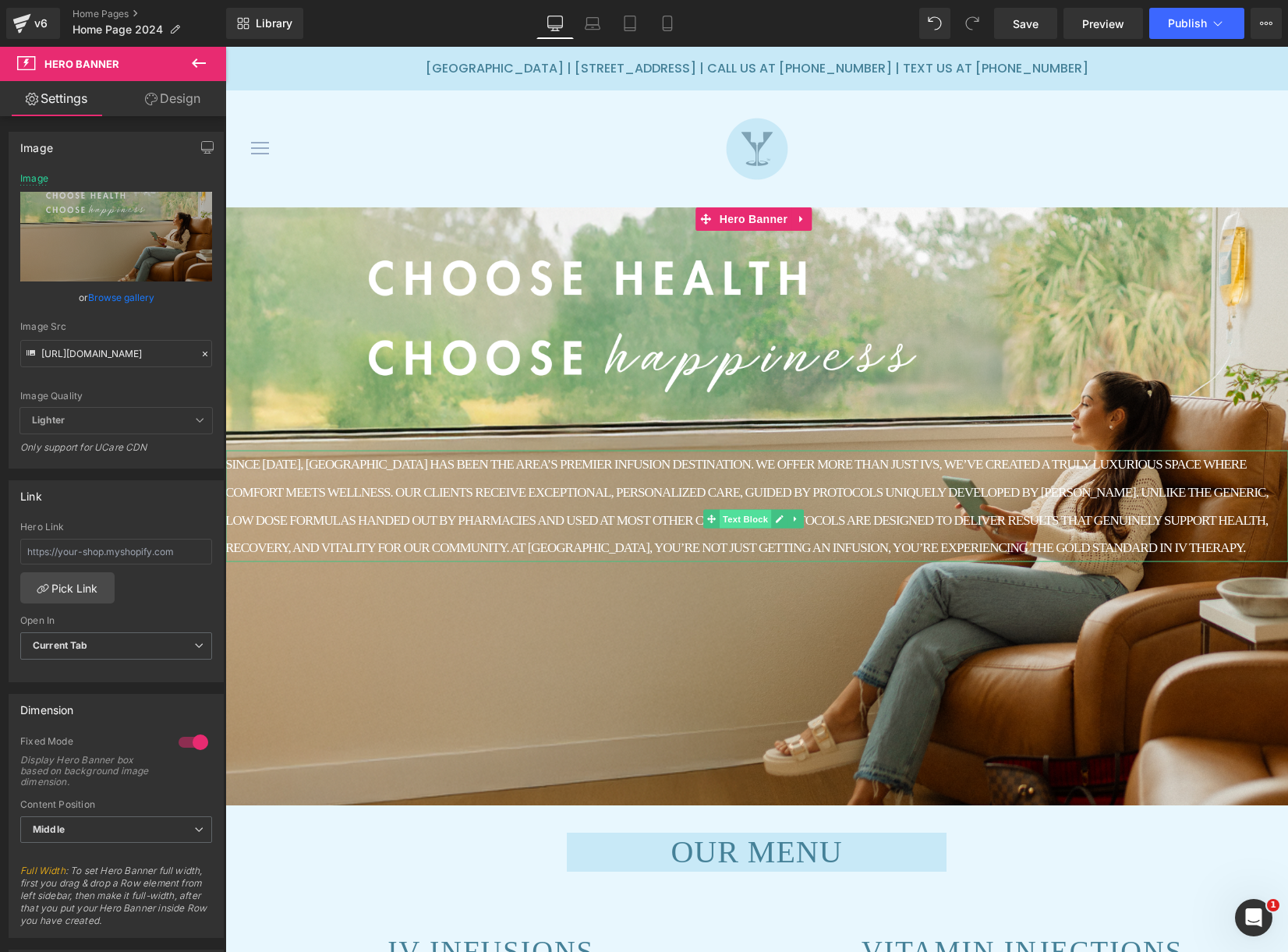
click at [742, 509] on span "Text Block" at bounding box center [745, 518] width 52 height 19
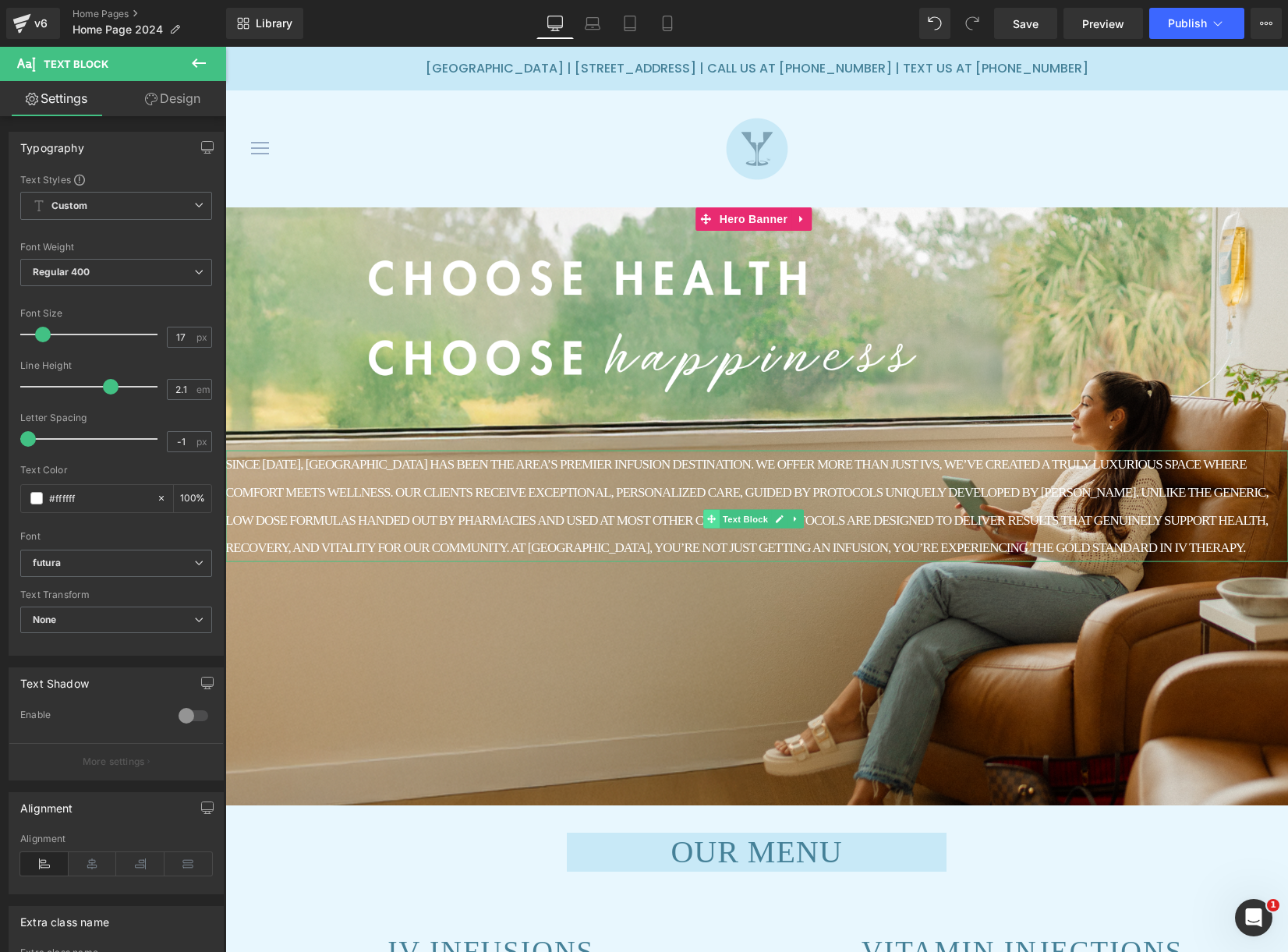
click at [711, 514] on icon at bounding box center [711, 518] width 8 height 8
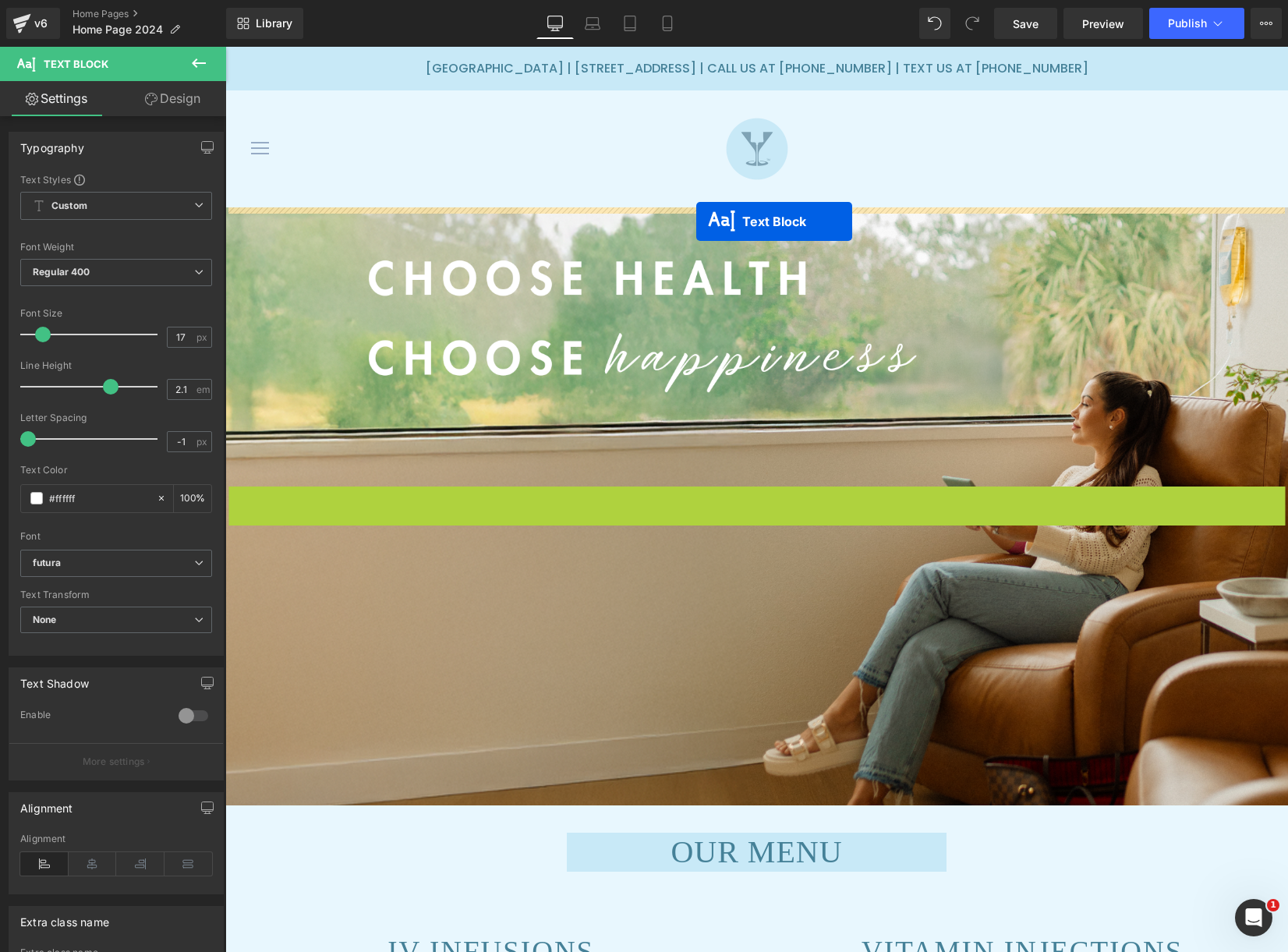
drag, startPoint x: 712, startPoint y: 506, endPoint x: 696, endPoint y: 222, distance: 284.5
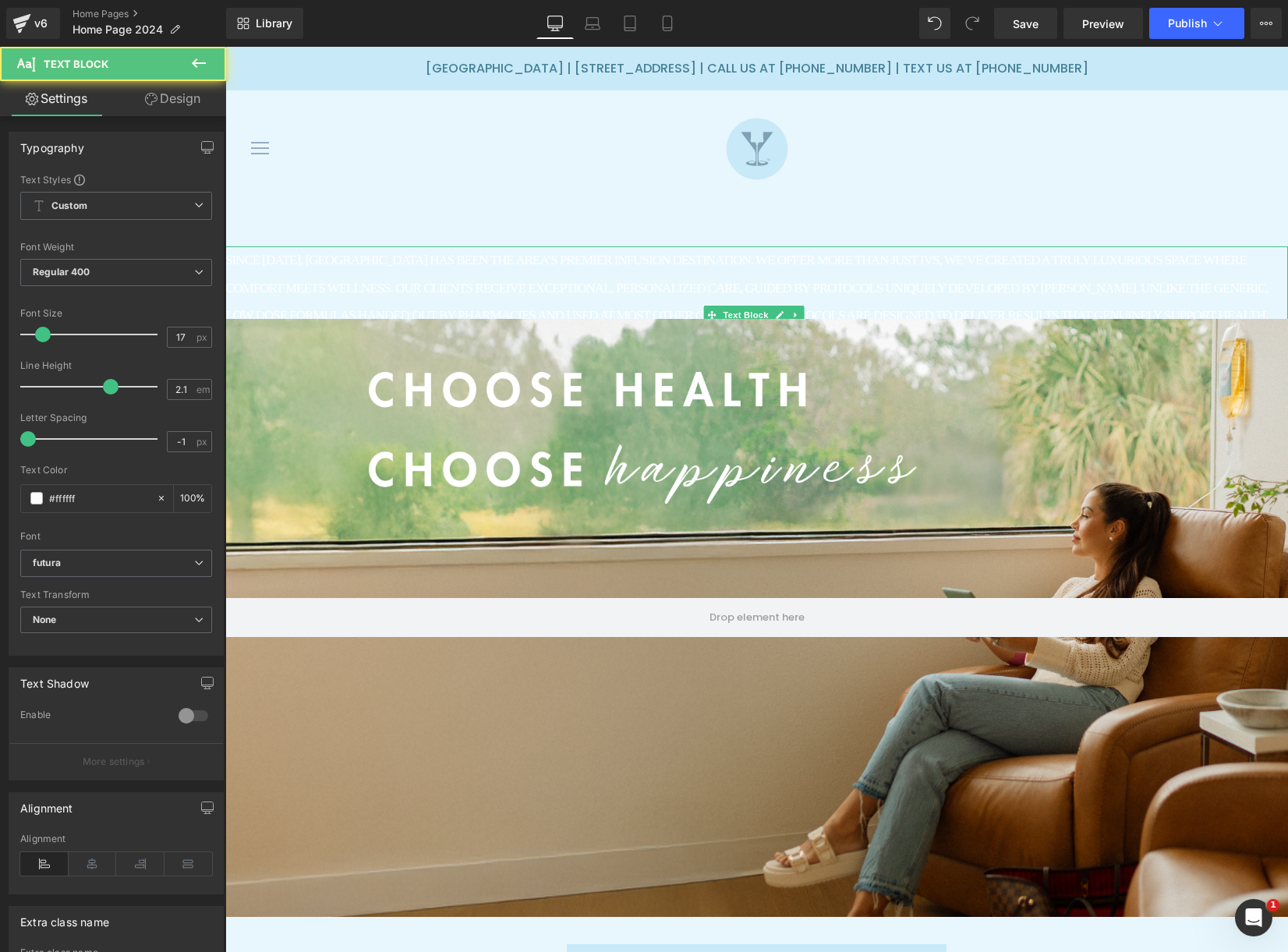
click at [577, 299] on p "SINCE [DATE], [GEOGRAPHIC_DATA] HAS BEEN THE AREA’S PREMIER INFUSION DESTINATIO…" at bounding box center [756, 302] width 1063 height 111
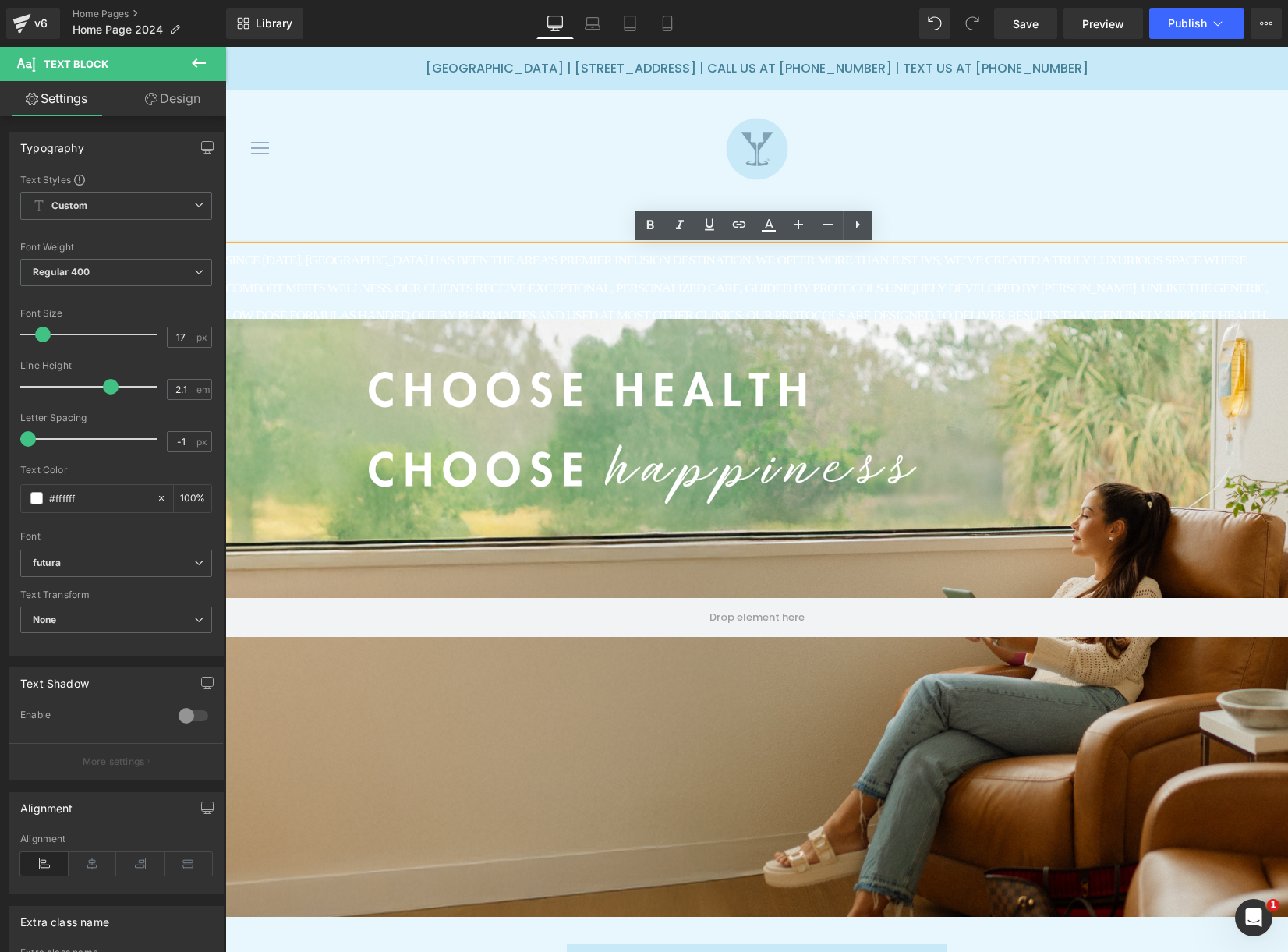
click at [601, 317] on p "SINCE [DATE], [GEOGRAPHIC_DATA] HAS BEEN THE AREA’S PREMIER INFUSION DESTINATIO…" at bounding box center [756, 302] width 1063 height 111
click at [530, 296] on p "SINCE [DATE], [GEOGRAPHIC_DATA] HAS BEEN THE AREA’S PREMIER INFUSION DESTINATIO…" at bounding box center [756, 302] width 1063 height 111
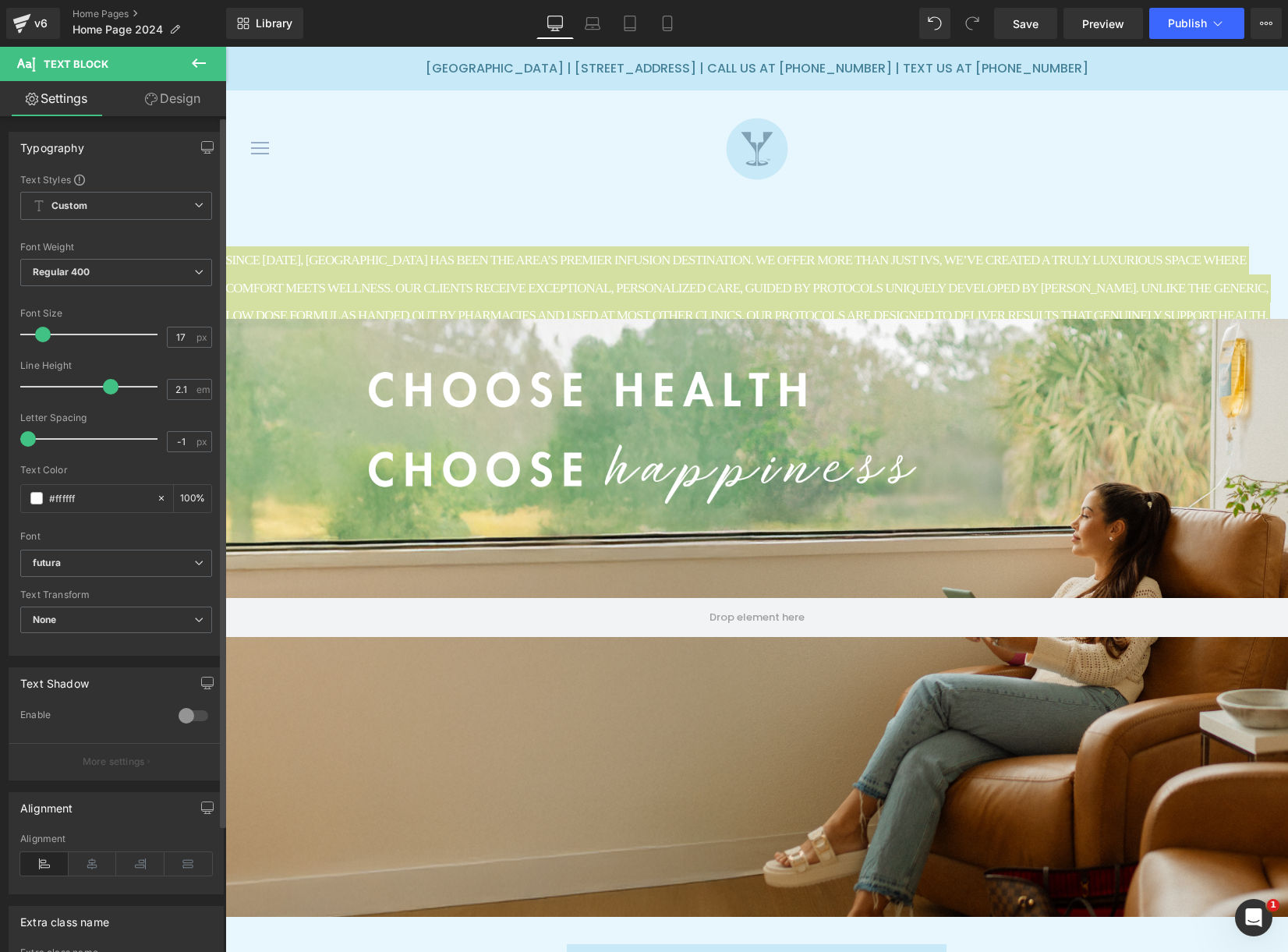
click at [176, 711] on div at bounding box center [193, 716] width 37 height 25
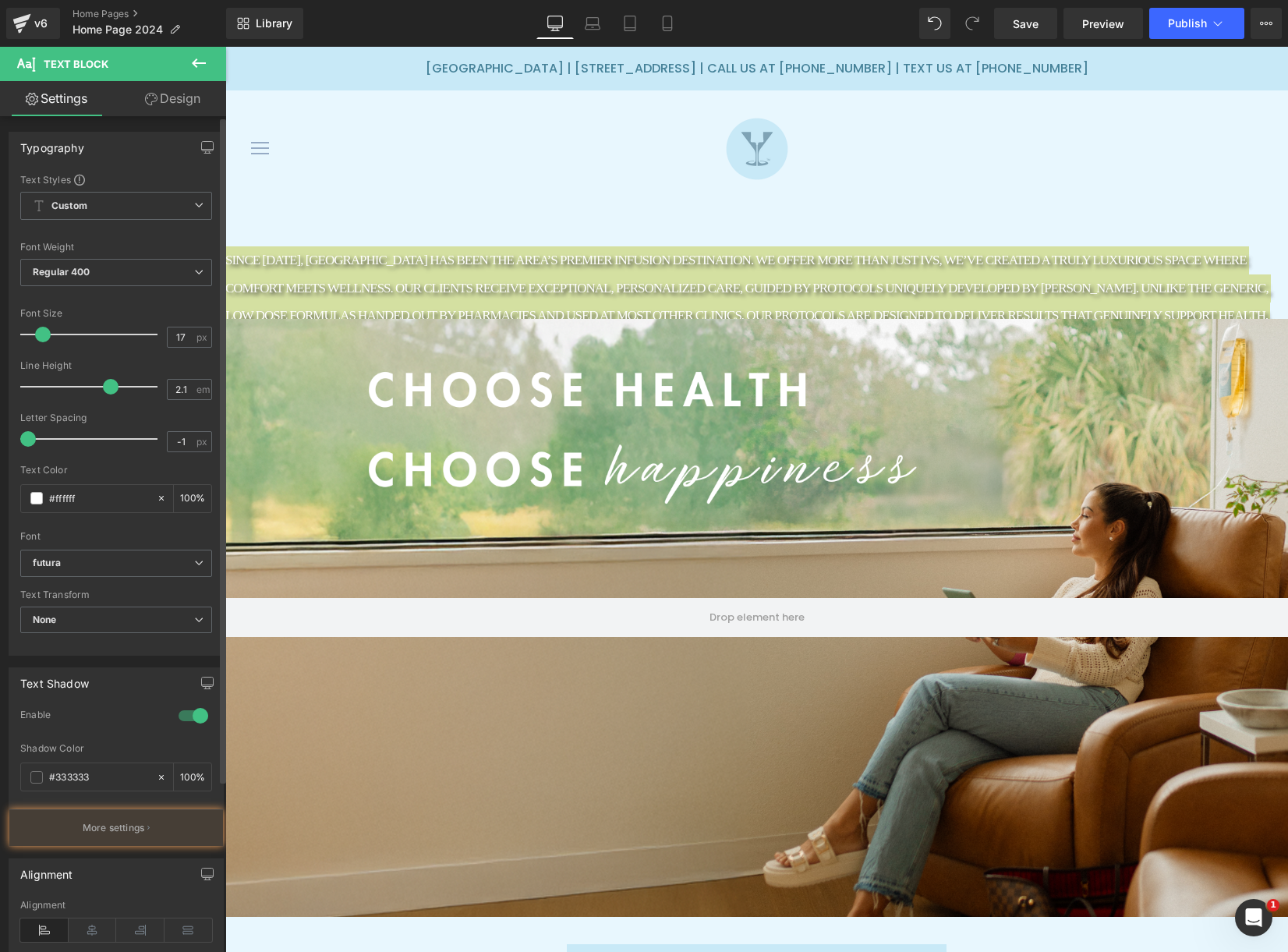
click at [179, 712] on div at bounding box center [193, 716] width 37 height 25
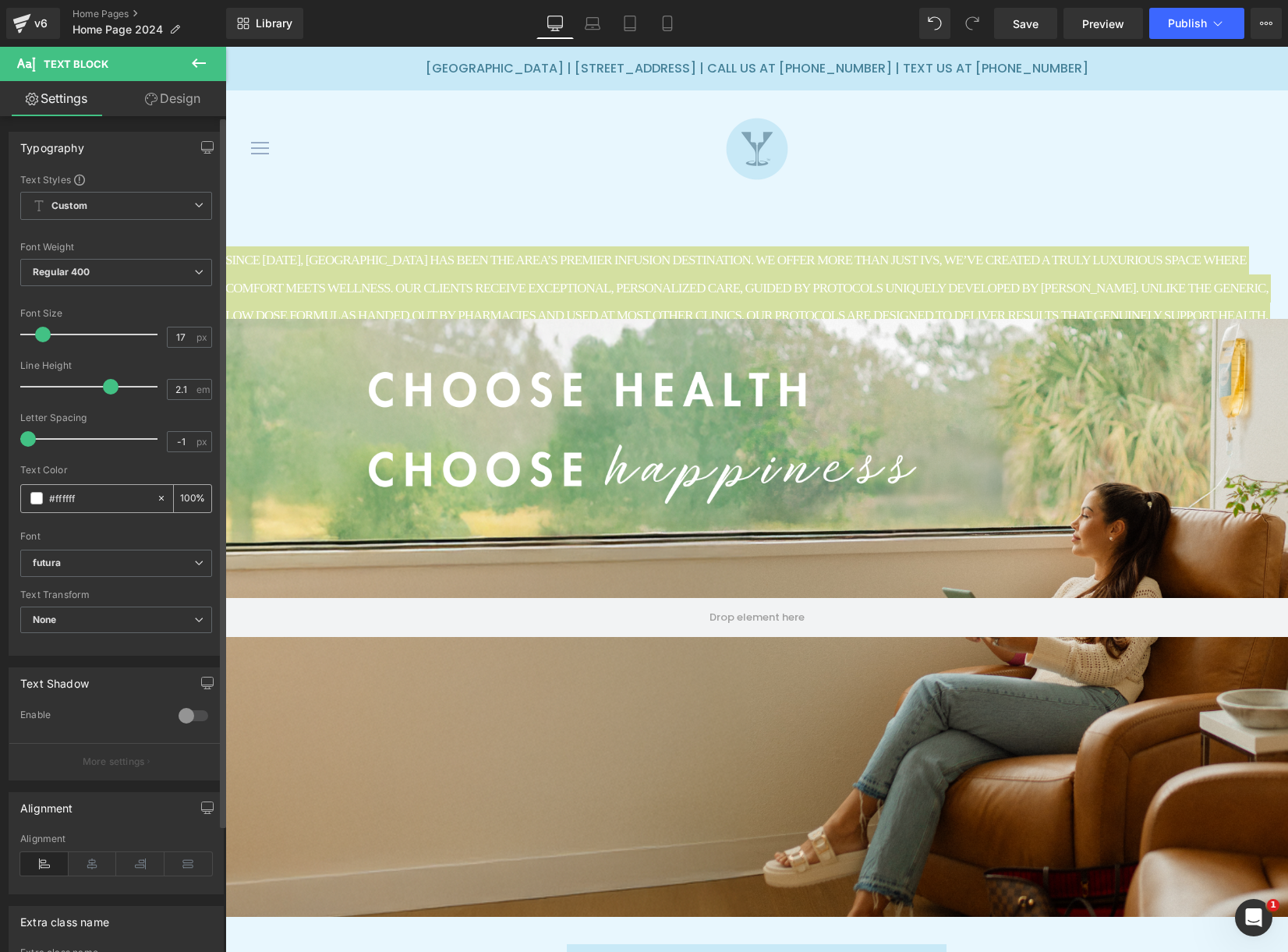
click at [71, 500] on input "#ffffff" at bounding box center [99, 498] width 100 height 17
click at [156, 499] on icon at bounding box center [161, 498] width 11 height 11
type input "none"
type input "0"
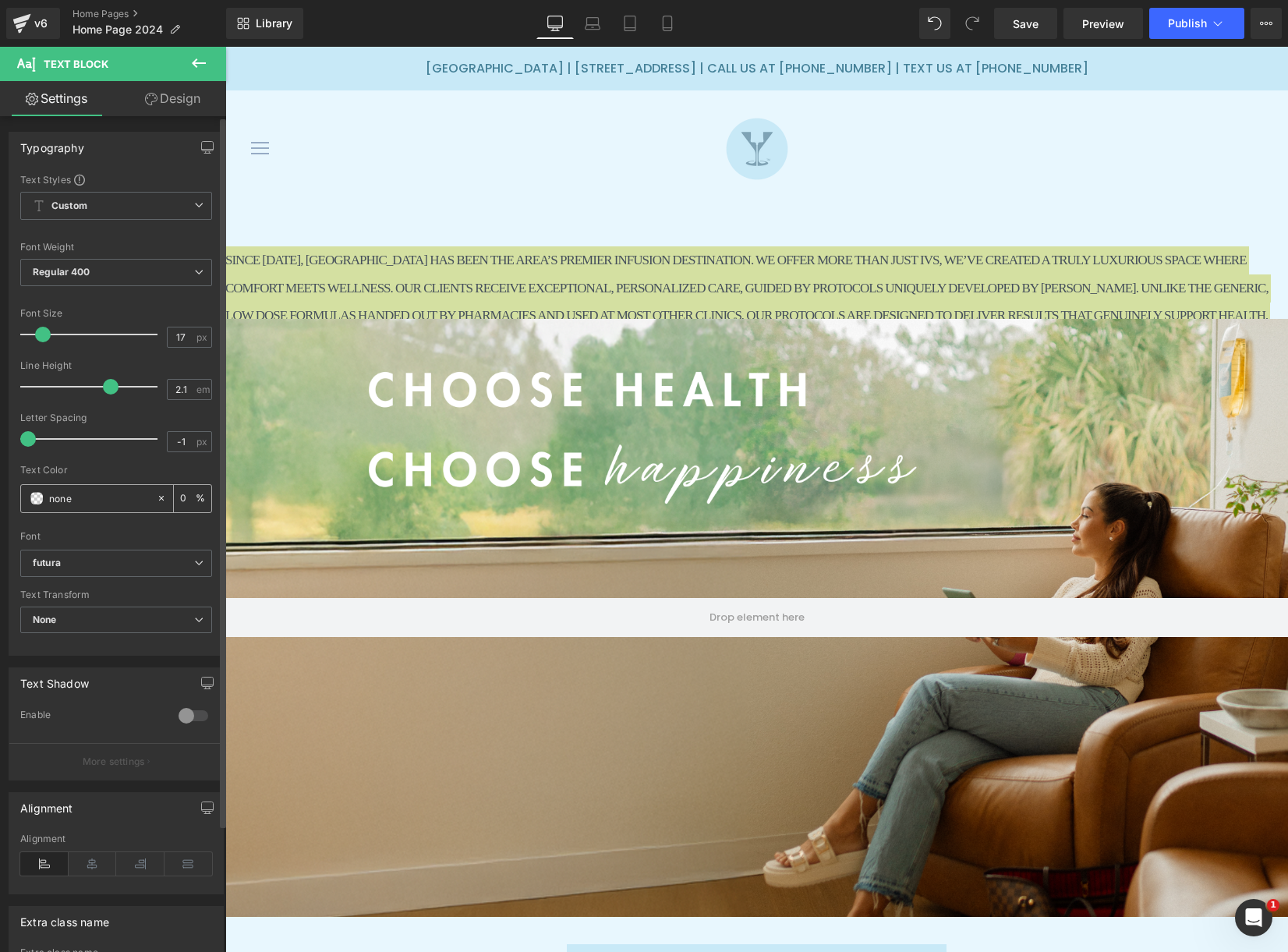
click at [76, 498] on input "none" at bounding box center [99, 498] width 100 height 17
click at [38, 497] on span at bounding box center [37, 498] width 12 height 12
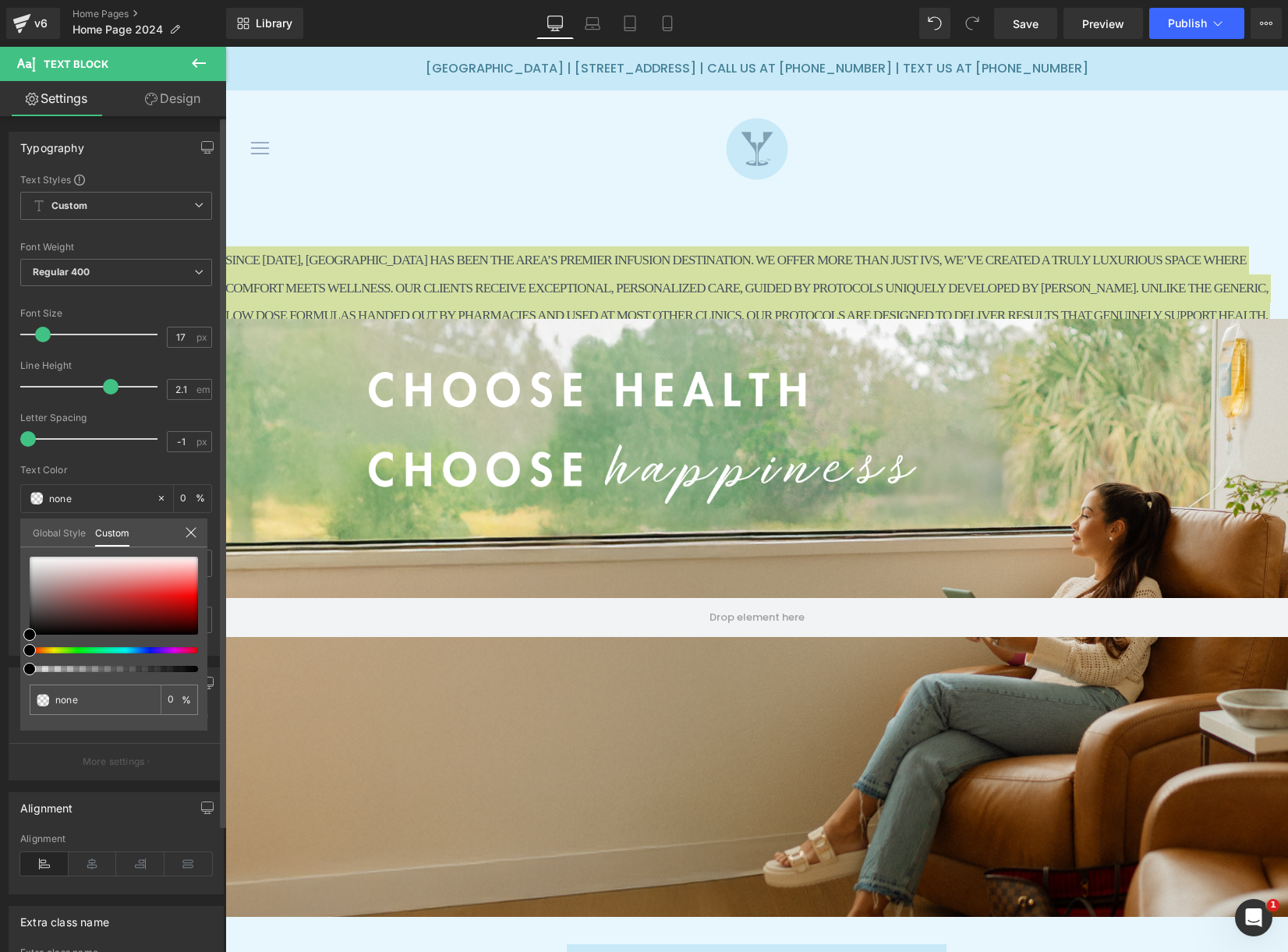
click at [58, 530] on link "Global Style" at bounding box center [59, 532] width 53 height 27
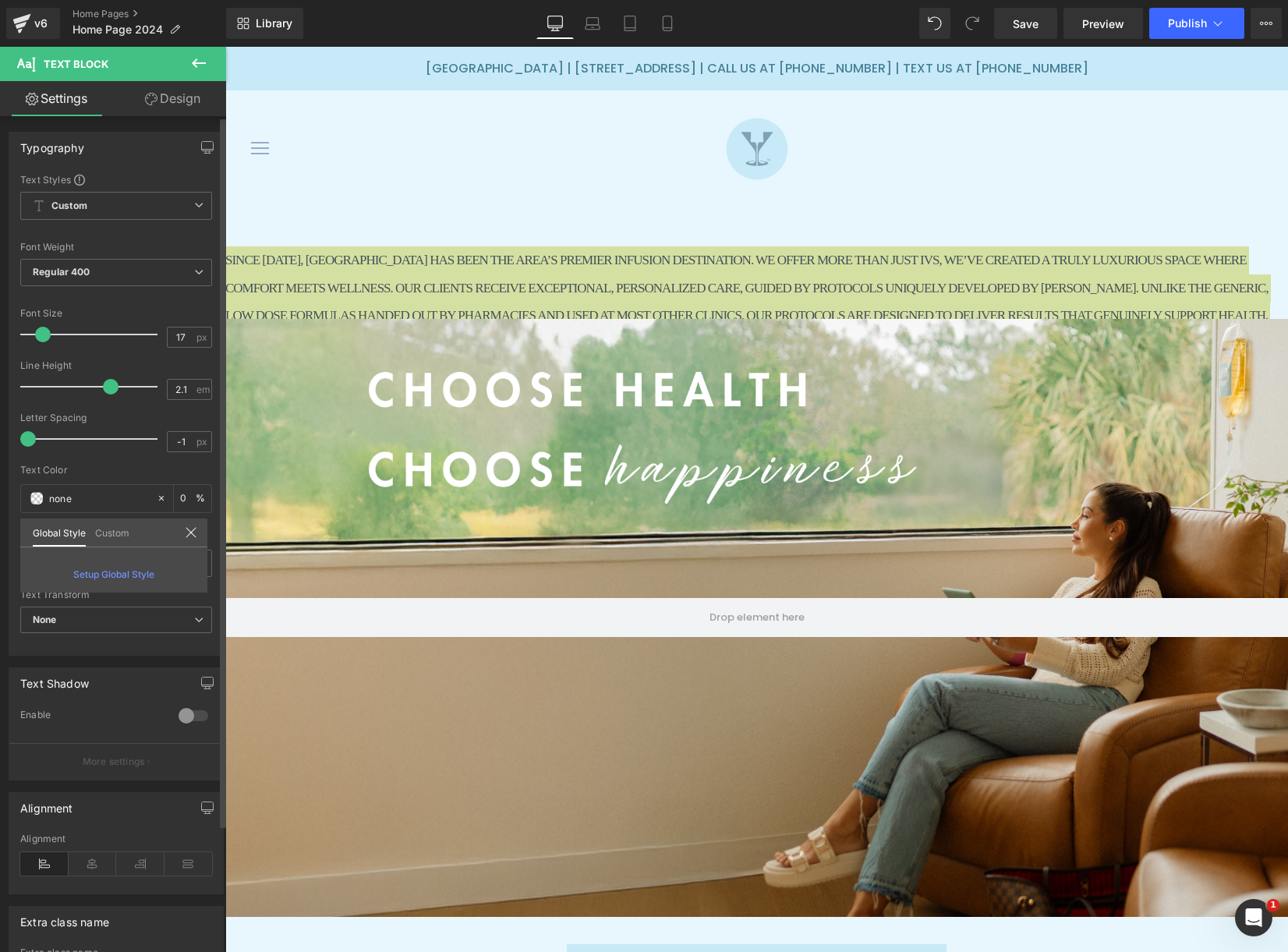
click at [108, 535] on link "Custom" at bounding box center [111, 532] width 34 height 27
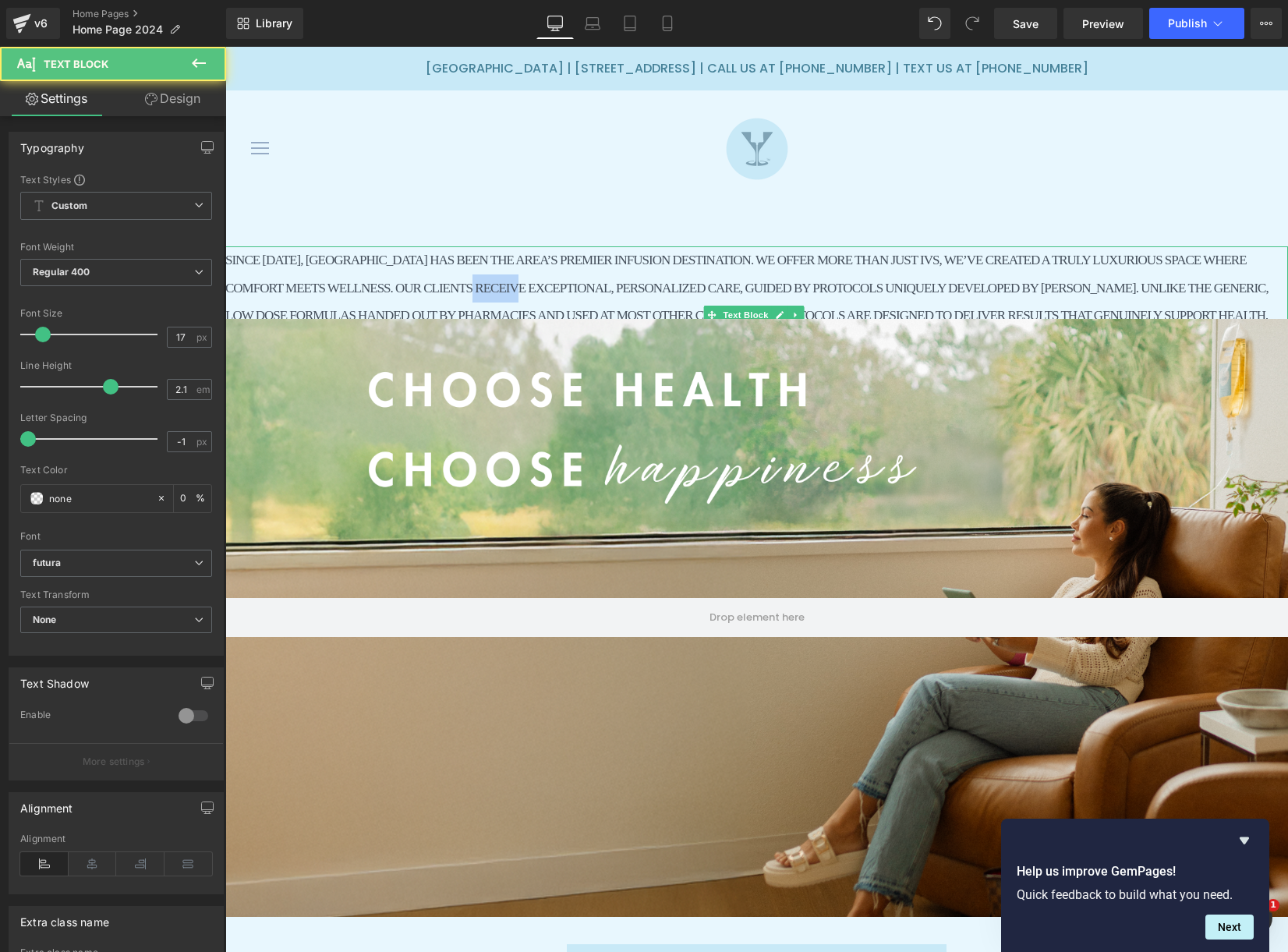
click at [508, 284] on p "SINCE [DATE], [GEOGRAPHIC_DATA] HAS BEEN THE AREA’S PREMIER INFUSION DESTINATIO…" at bounding box center [756, 302] width 1063 height 111
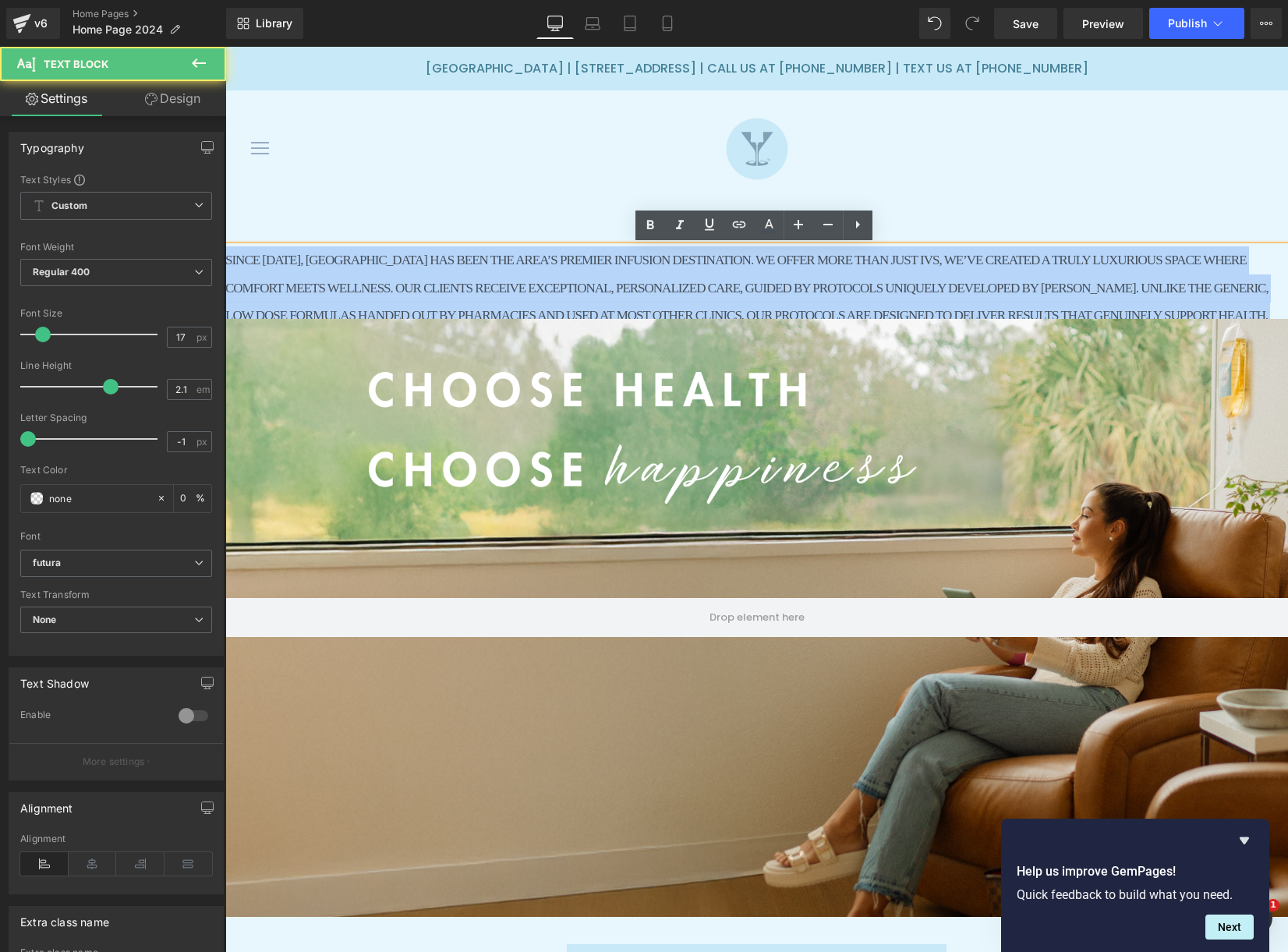
click at [508, 284] on p "SINCE [DATE], [GEOGRAPHIC_DATA] HAS BEEN THE AREA’S PREMIER INFUSION DESTINATIO…" at bounding box center [756, 302] width 1063 height 111
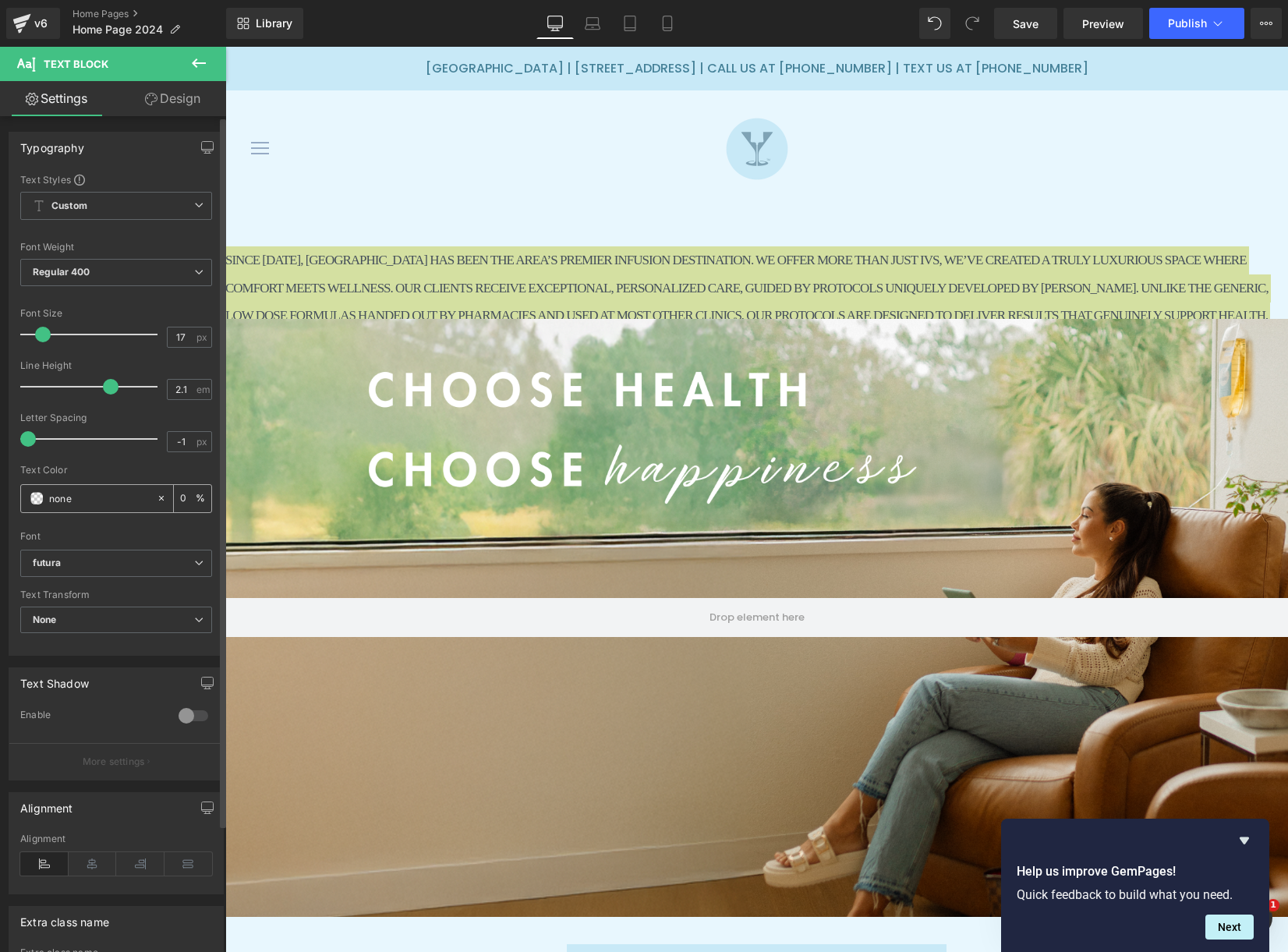
click at [57, 497] on input "none" at bounding box center [99, 498] width 100 height 17
click at [156, 498] on icon at bounding box center [161, 498] width 11 height 11
click at [67, 499] on input "none" at bounding box center [99, 498] width 100 height 17
paste input "#458198"
type input "#458198"
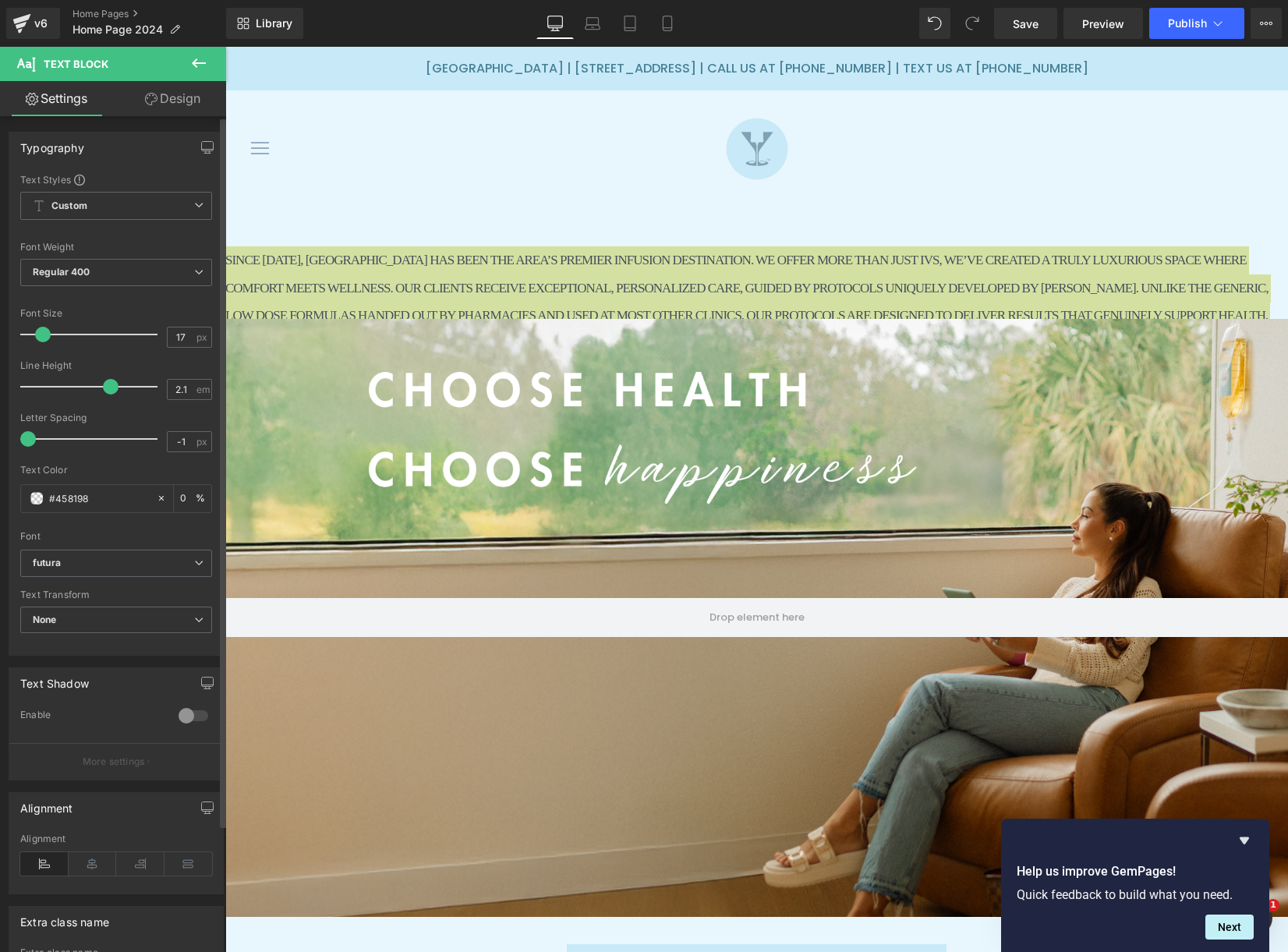
type input "100"
click at [90, 526] on div at bounding box center [116, 526] width 192 height 10
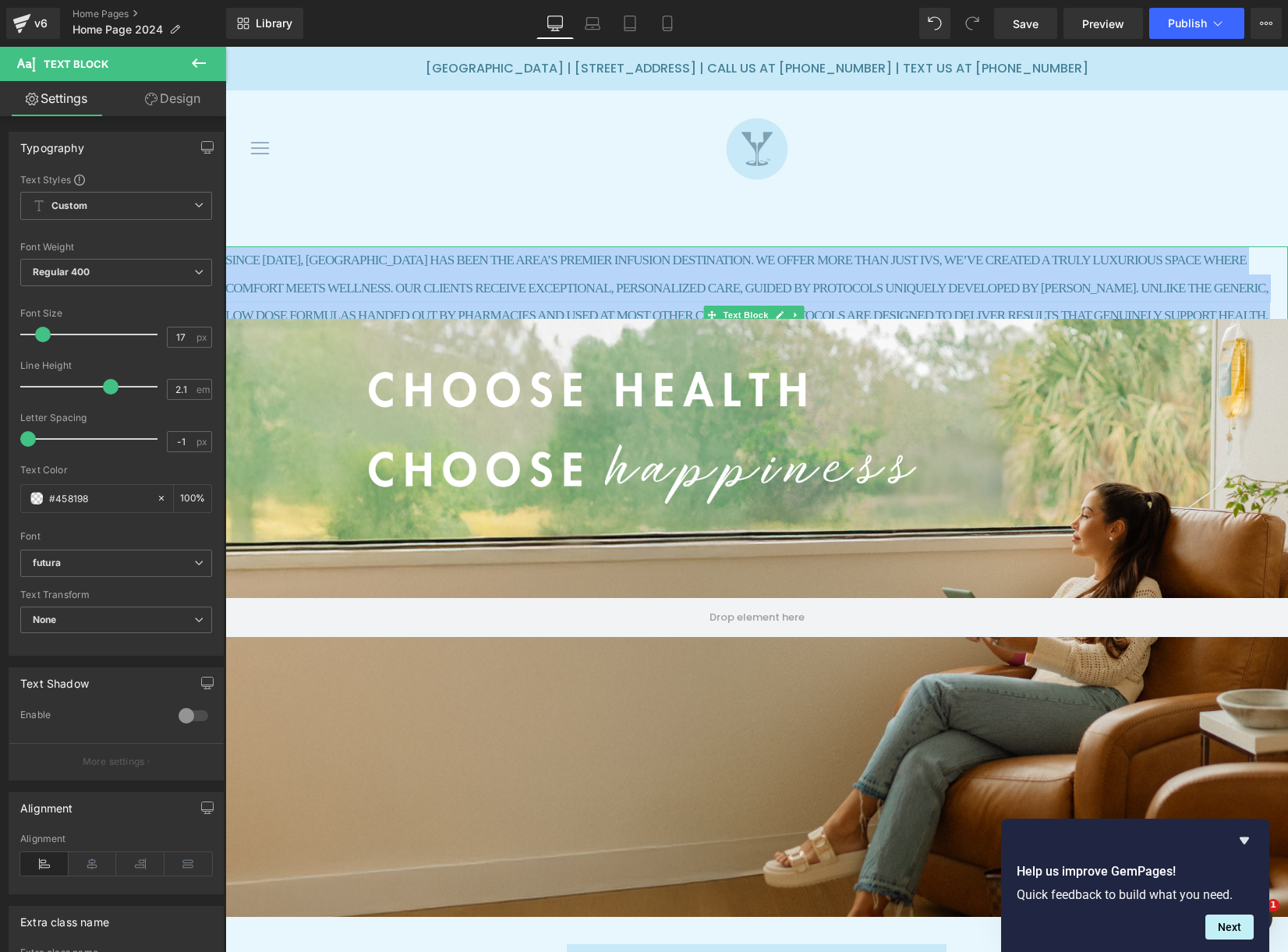
click at [347, 286] on p "SINCE [DATE], [GEOGRAPHIC_DATA] HAS BEEN THE AREA’S PREMIER INFUSION DESTINATIO…" at bounding box center [756, 302] width 1063 height 111
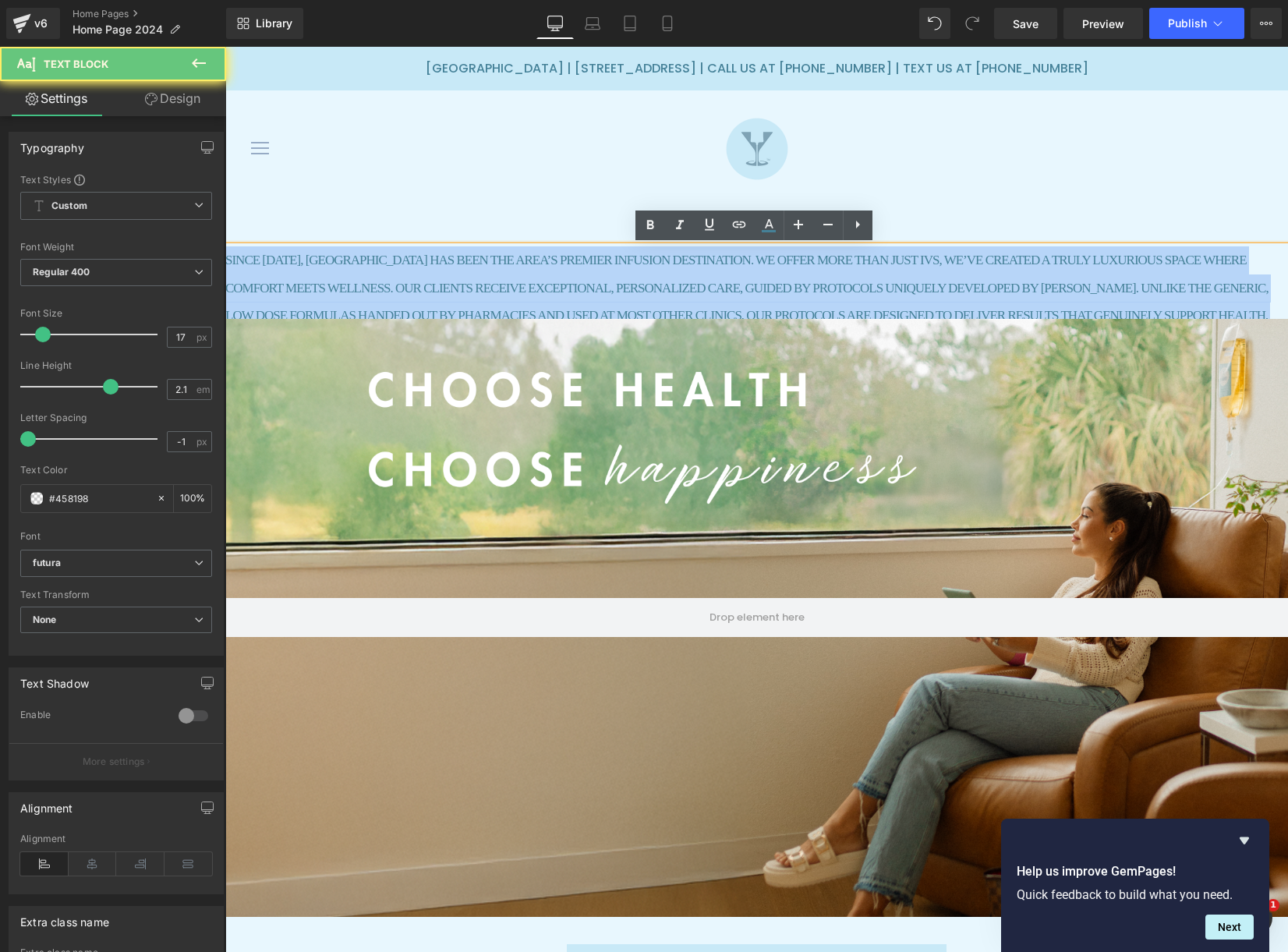
click at [350, 287] on p "SINCE [DATE], [GEOGRAPHIC_DATA] HAS BEEN THE AREA’S PREMIER INFUSION DESTINATIO…" at bounding box center [756, 302] width 1063 height 111
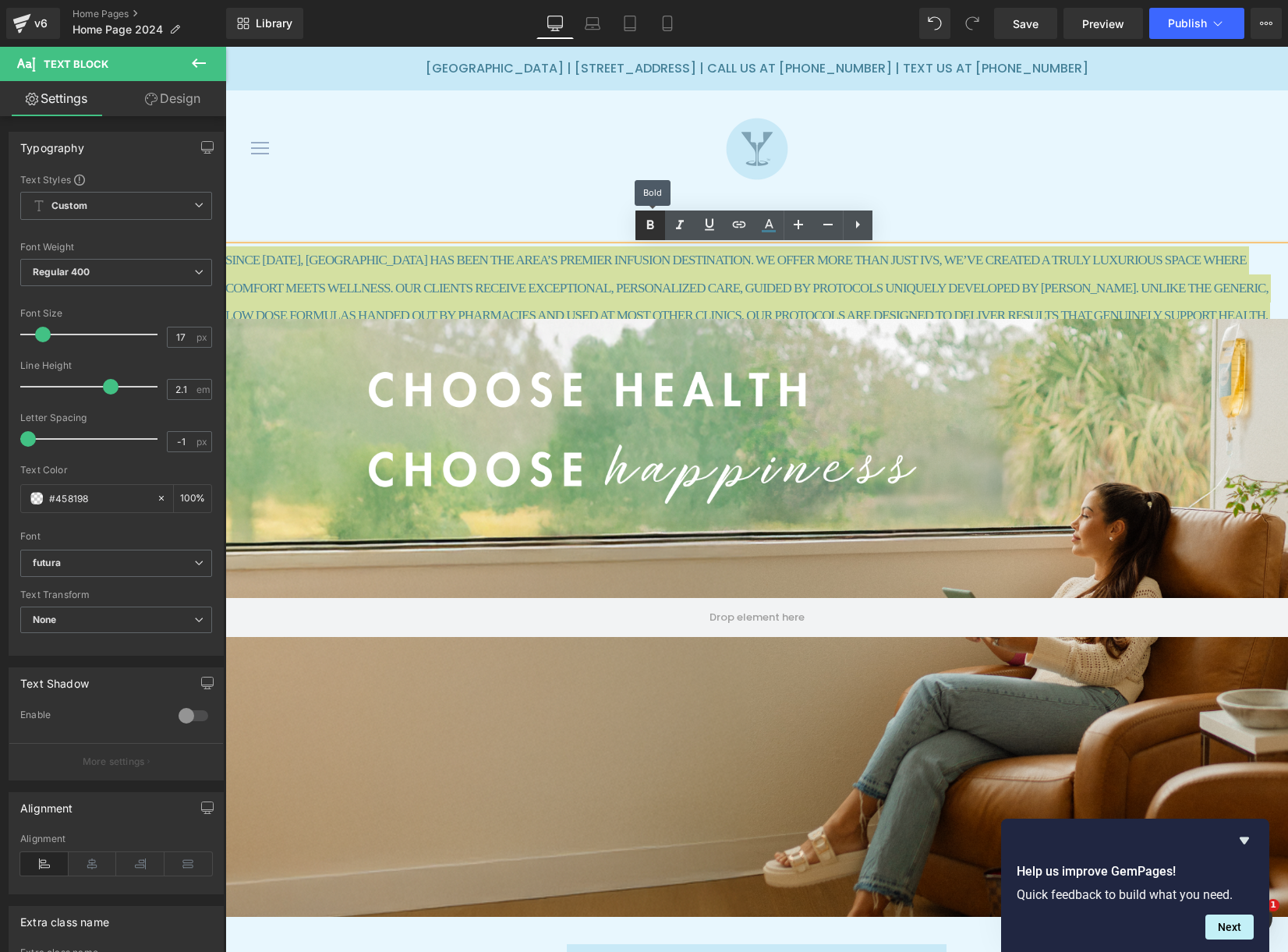
click at [653, 228] on icon at bounding box center [650, 225] width 19 height 19
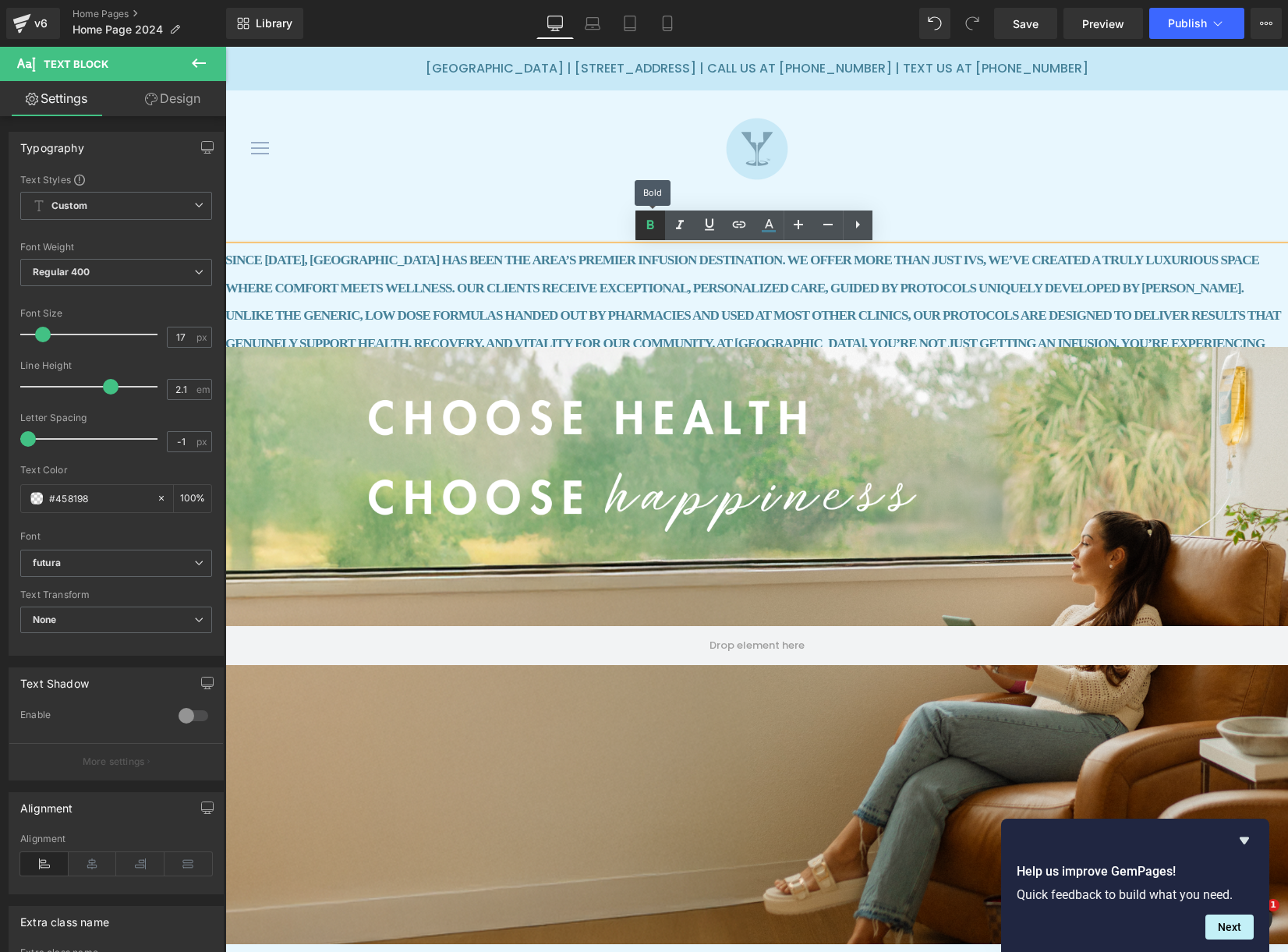
click at [653, 228] on icon at bounding box center [650, 225] width 19 height 19
click at [653, 229] on icon at bounding box center [650, 225] width 19 height 19
click at [550, 304] on p "SINCE [DATE], [GEOGRAPHIC_DATA] HAS BEEN THE AREA’S PREMIER INFUSION DESTINATIO…" at bounding box center [756, 317] width 1063 height 140
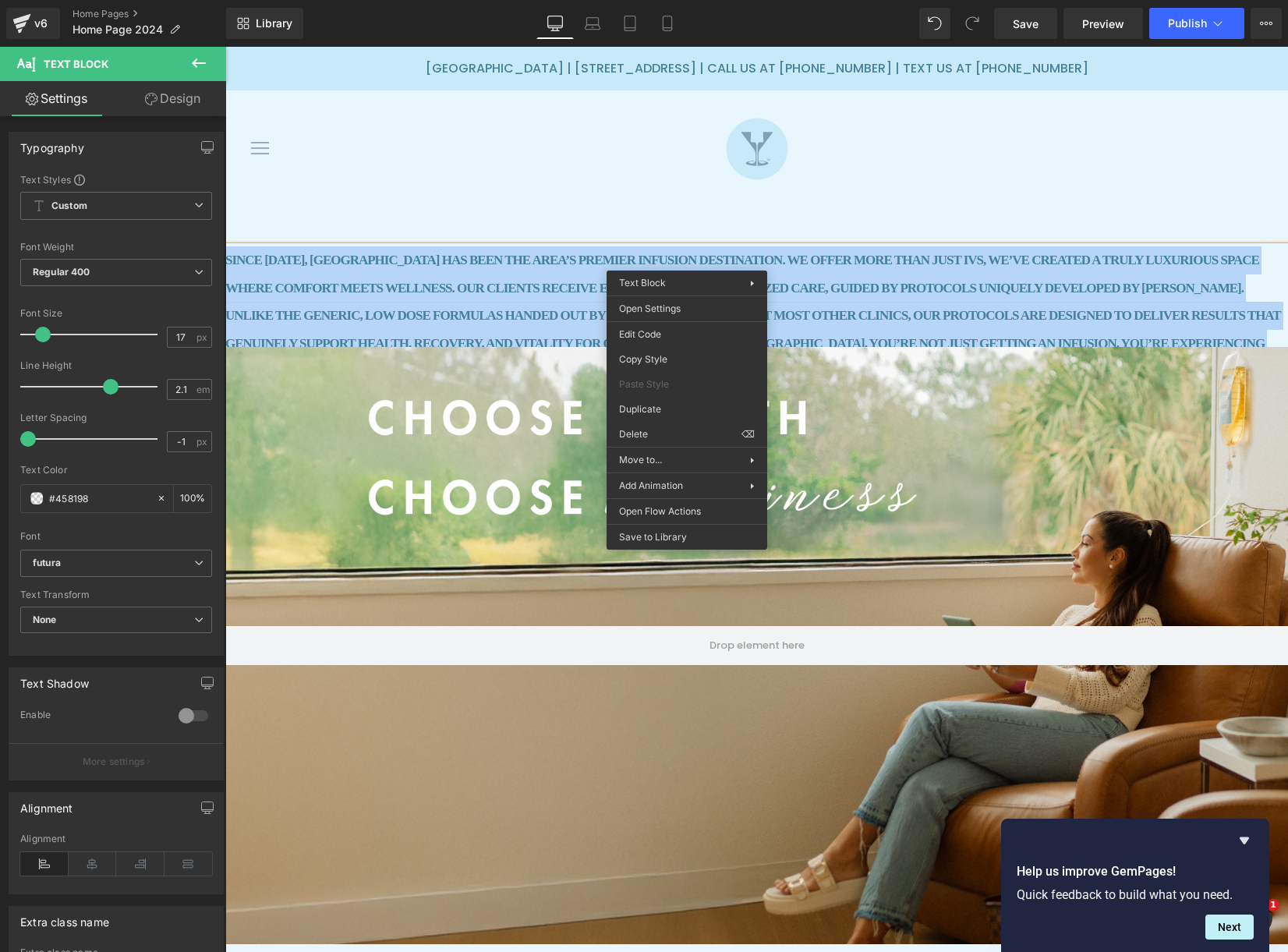
scroll to position [2, 0]
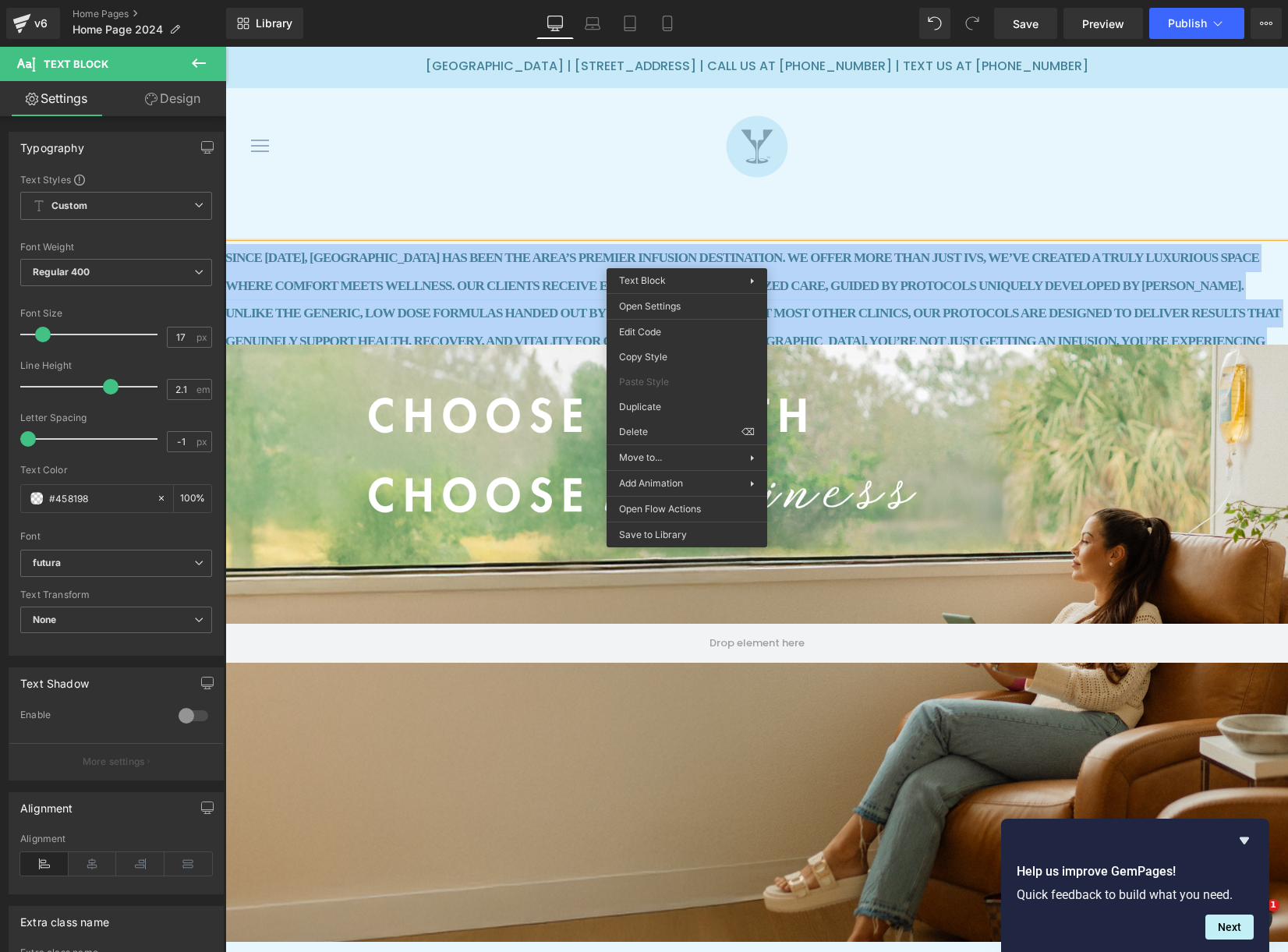
click at [524, 292] on strong "SINCE [DATE], [GEOGRAPHIC_DATA] HAS BEEN THE AREA’S PREMIER INFUSION DESTINATIO…" at bounding box center [753, 313] width 1055 height 126
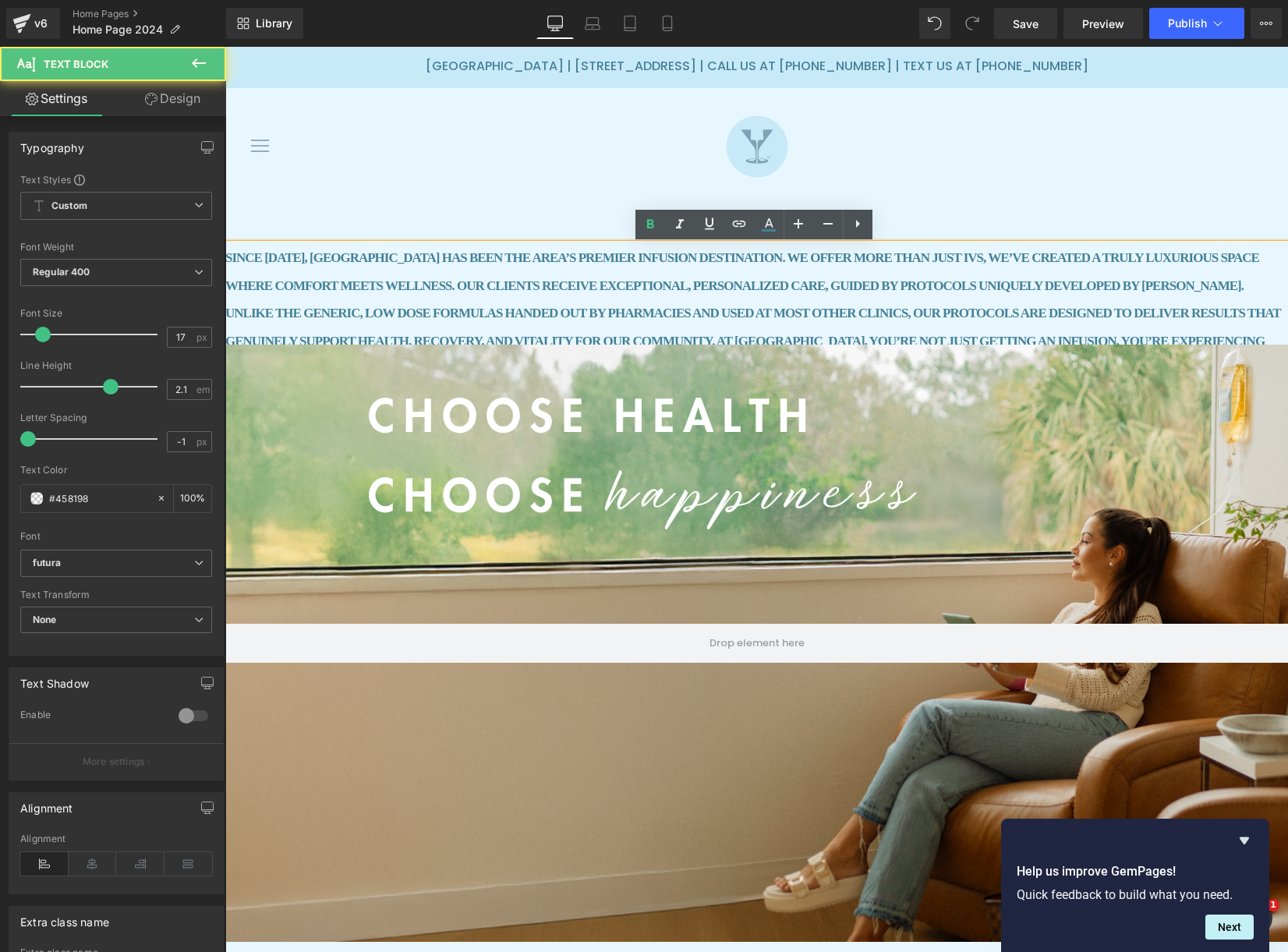
scroll to position [0, 0]
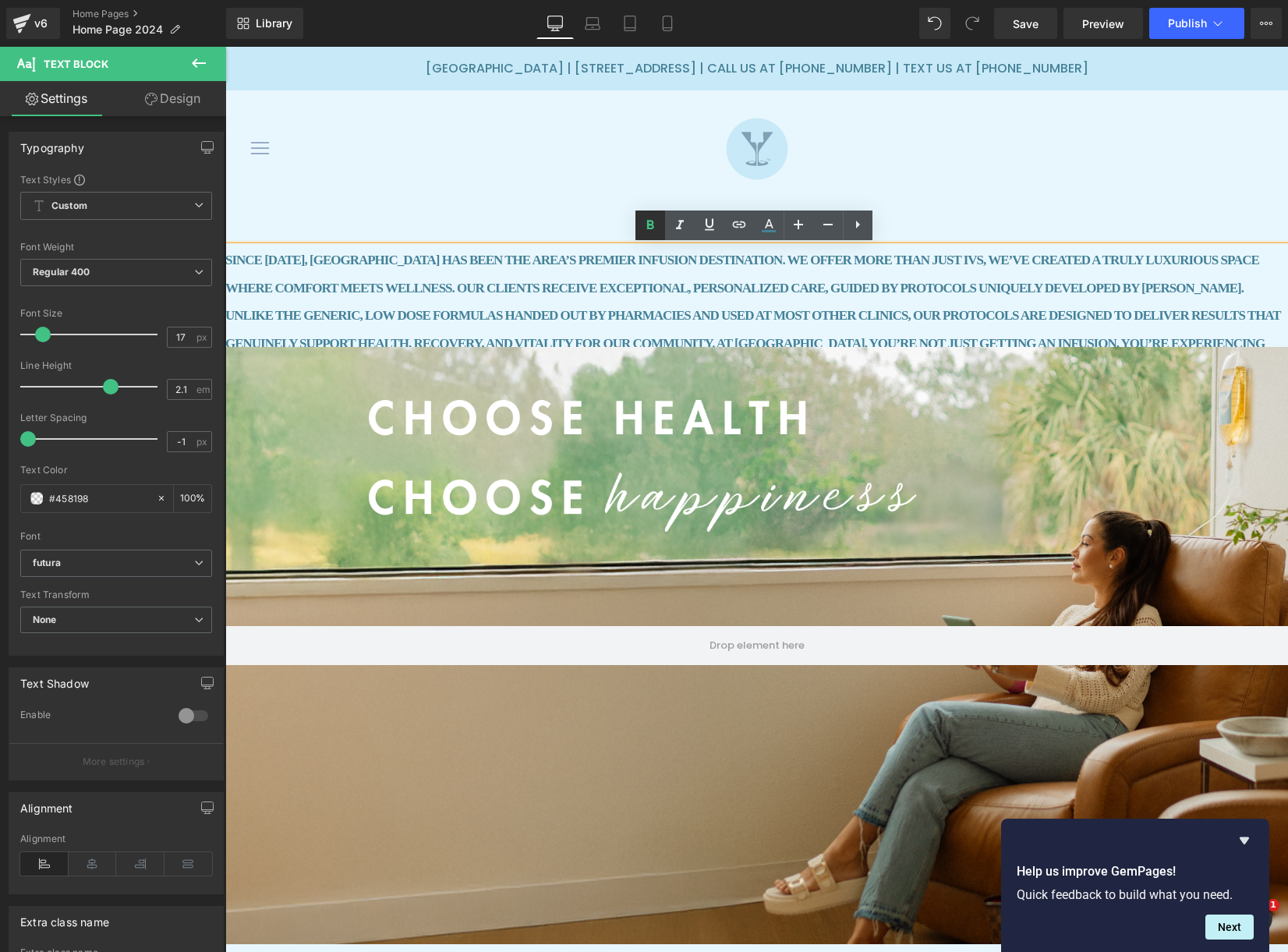
click at [644, 223] on icon at bounding box center [650, 225] width 19 height 19
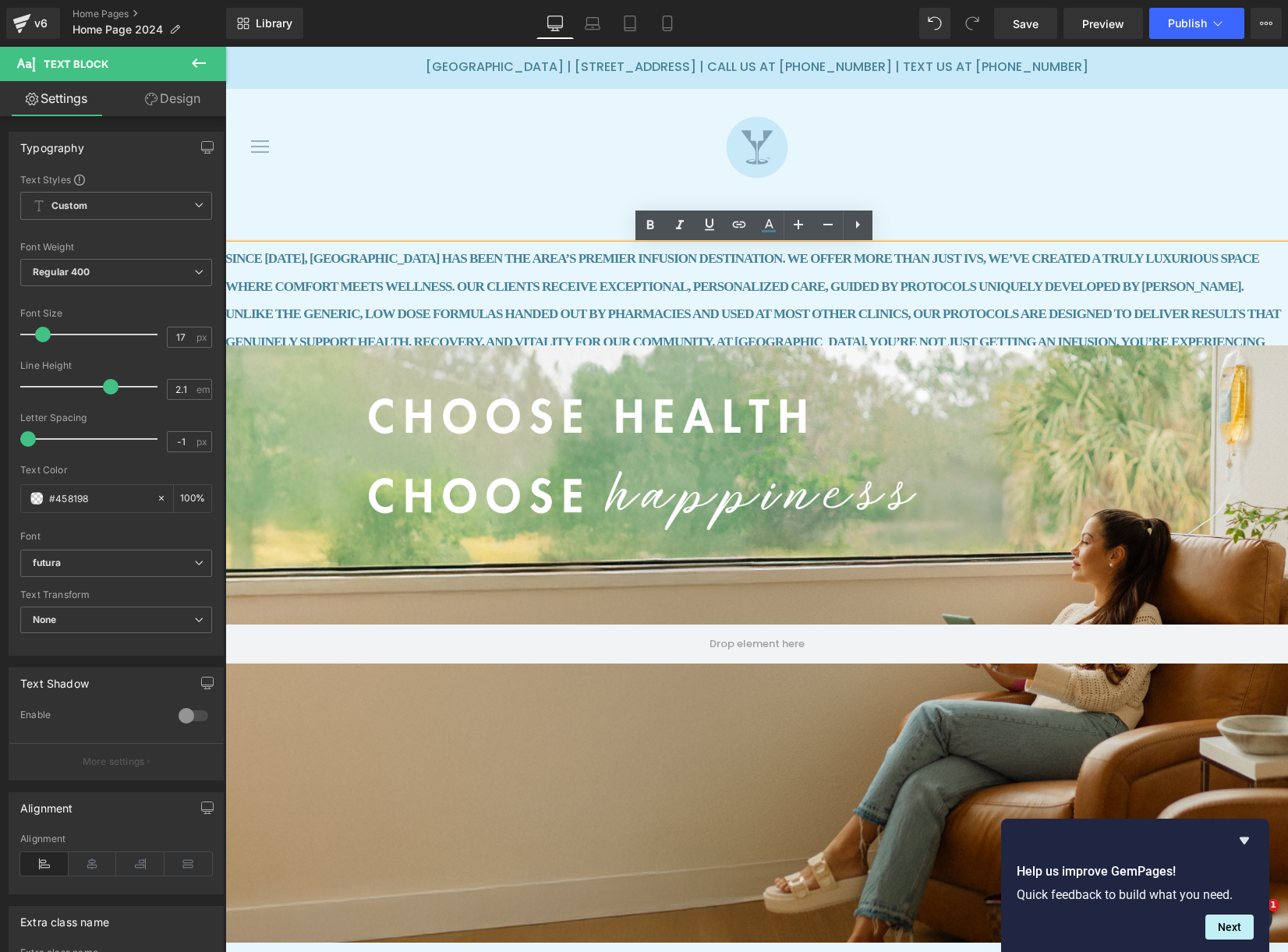
click at [569, 259] on strong "SINCE [DATE], [GEOGRAPHIC_DATA] HAS BEEN THE AREA’S PREMIER INFUSION DESTINATIO…" at bounding box center [753, 314] width 1055 height 126
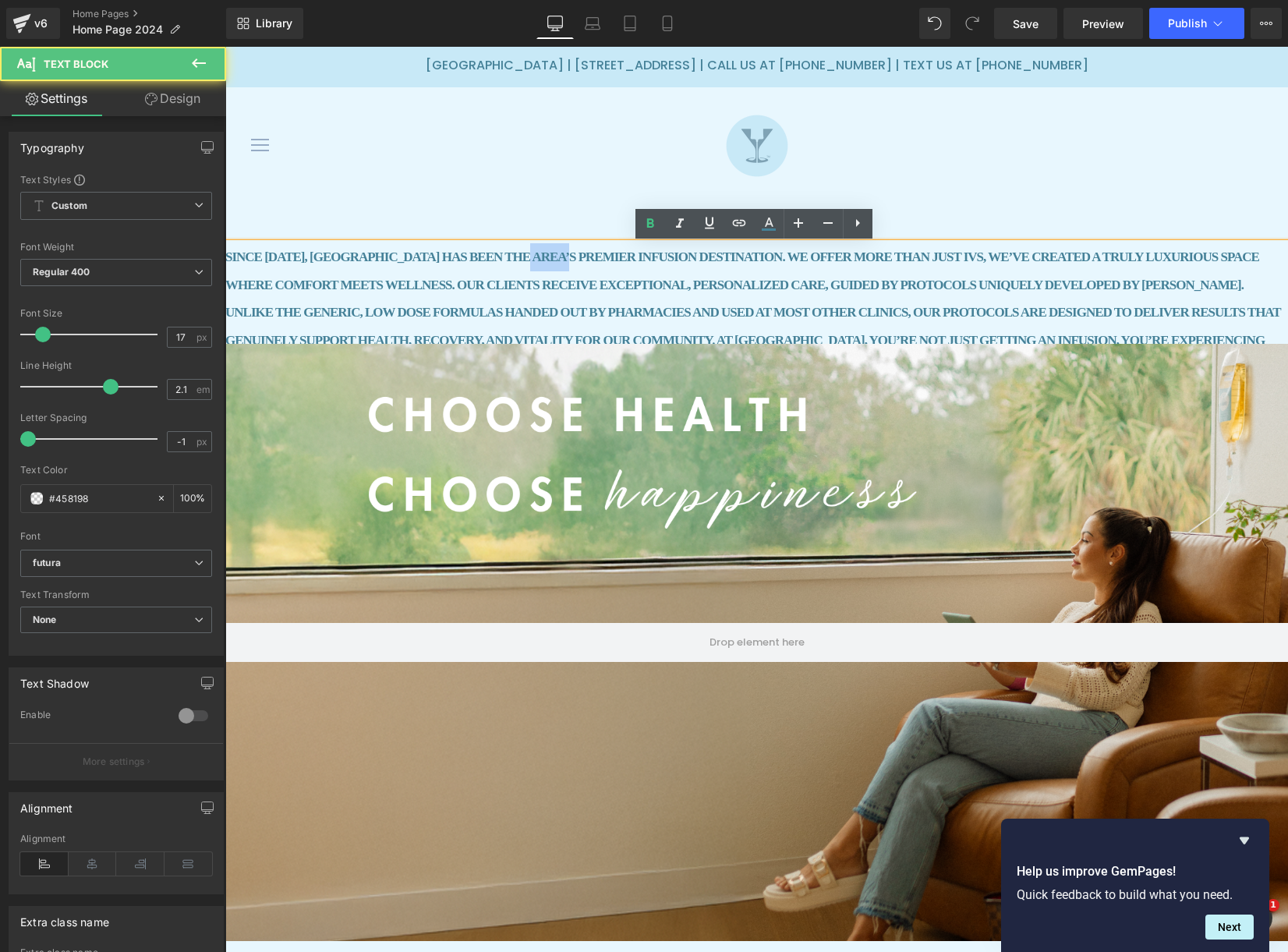
click at [569, 259] on strong "SINCE [DATE], [GEOGRAPHIC_DATA] HAS BEEN THE AREA’S PREMIER INFUSION DESTINATIO…" at bounding box center [753, 312] width 1055 height 126
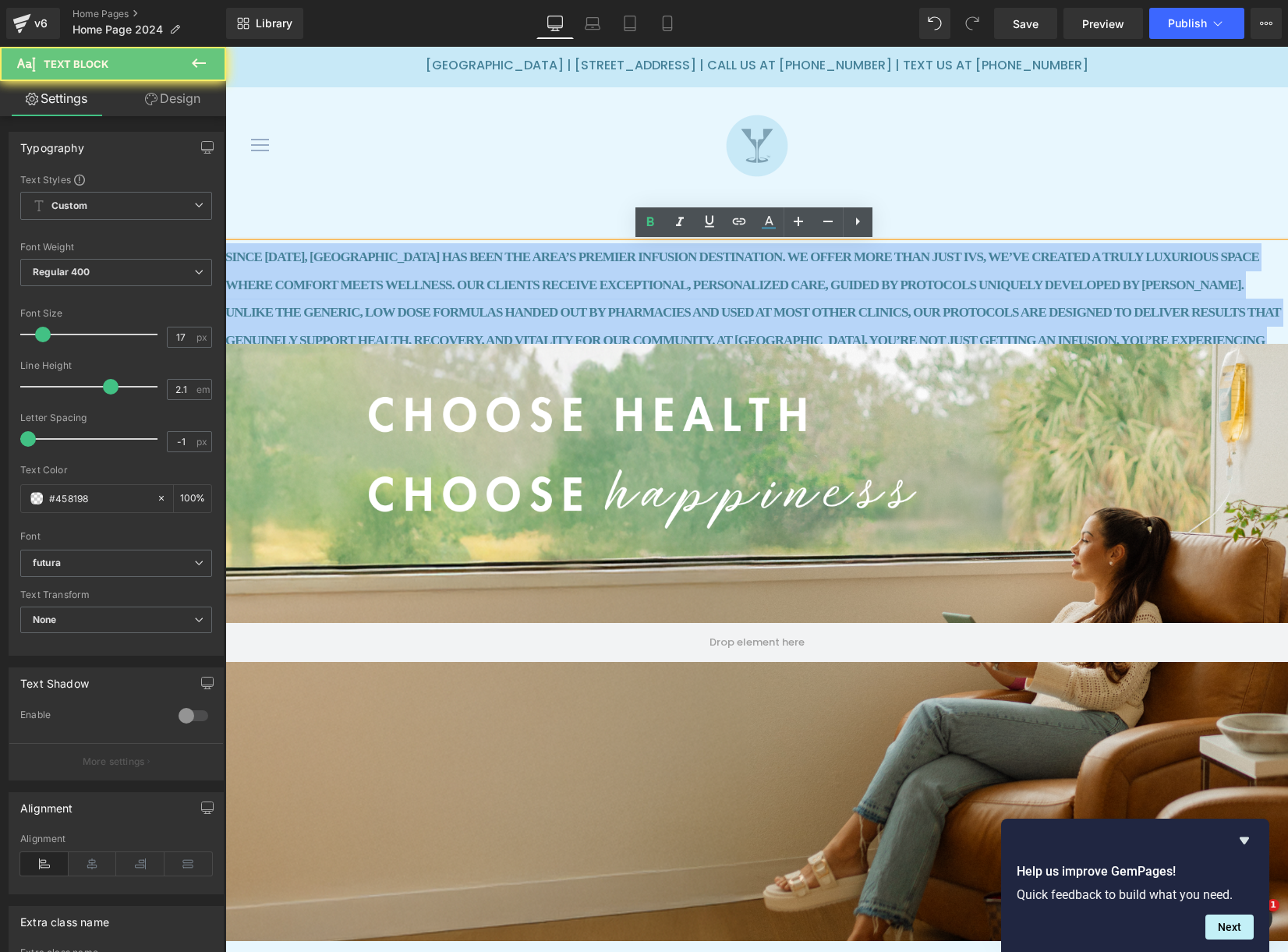
click at [569, 259] on strong "SINCE [DATE], [GEOGRAPHIC_DATA] HAS BEEN THE AREA’S PREMIER INFUSION DESTINATIO…" at bounding box center [753, 312] width 1055 height 126
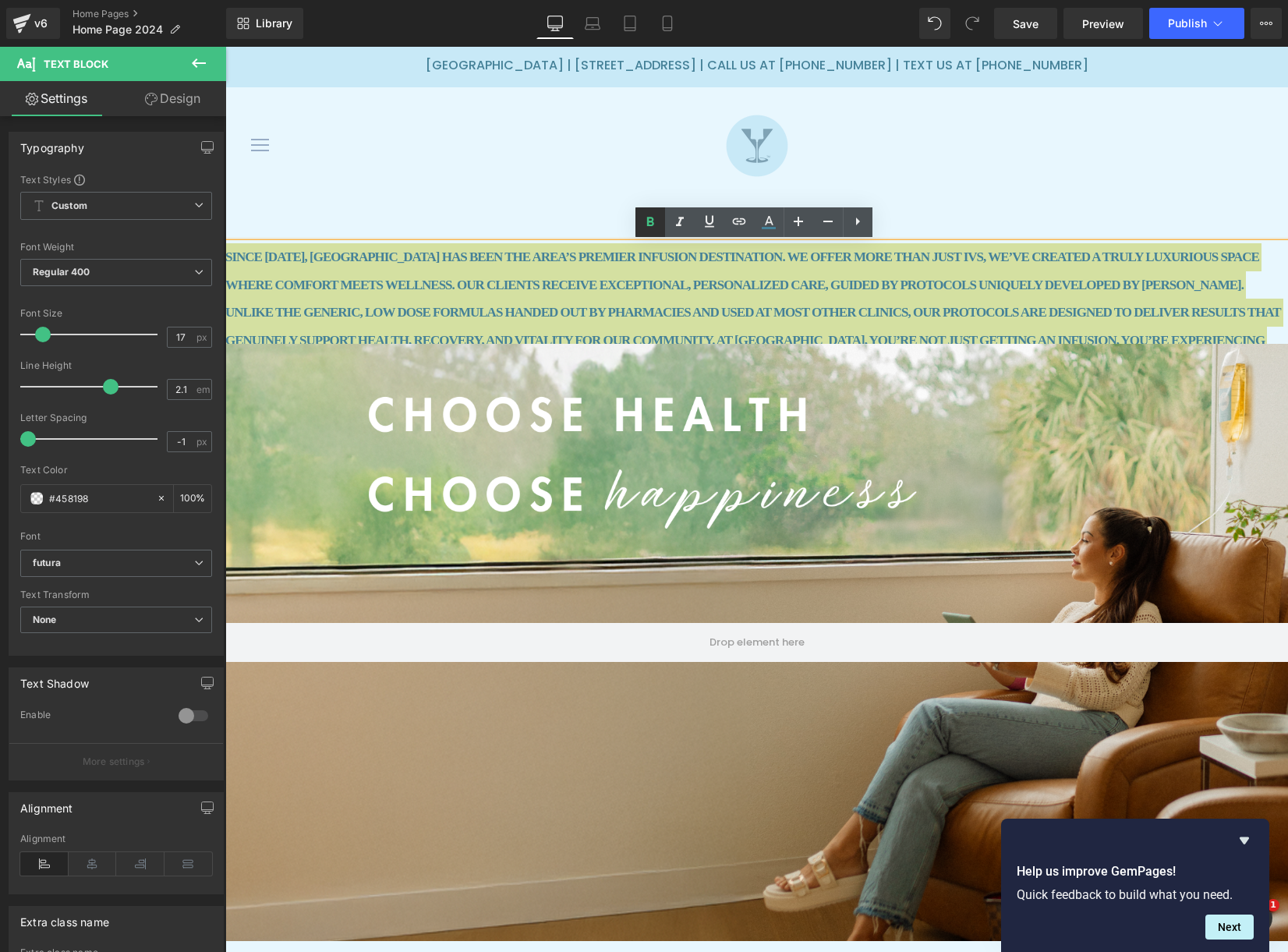
click at [654, 218] on icon at bounding box center [650, 222] width 19 height 19
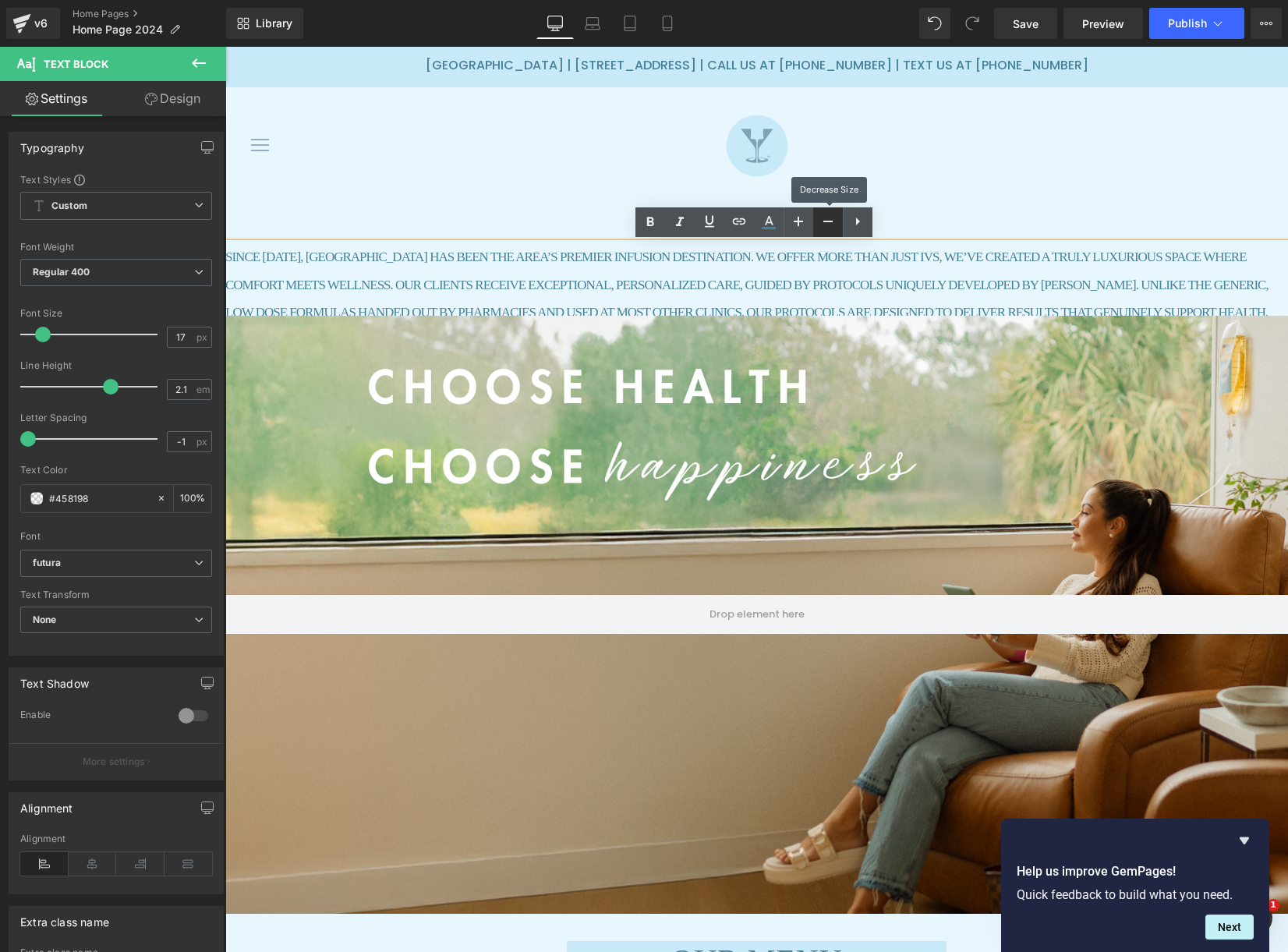
click at [823, 218] on icon at bounding box center [828, 221] width 19 height 19
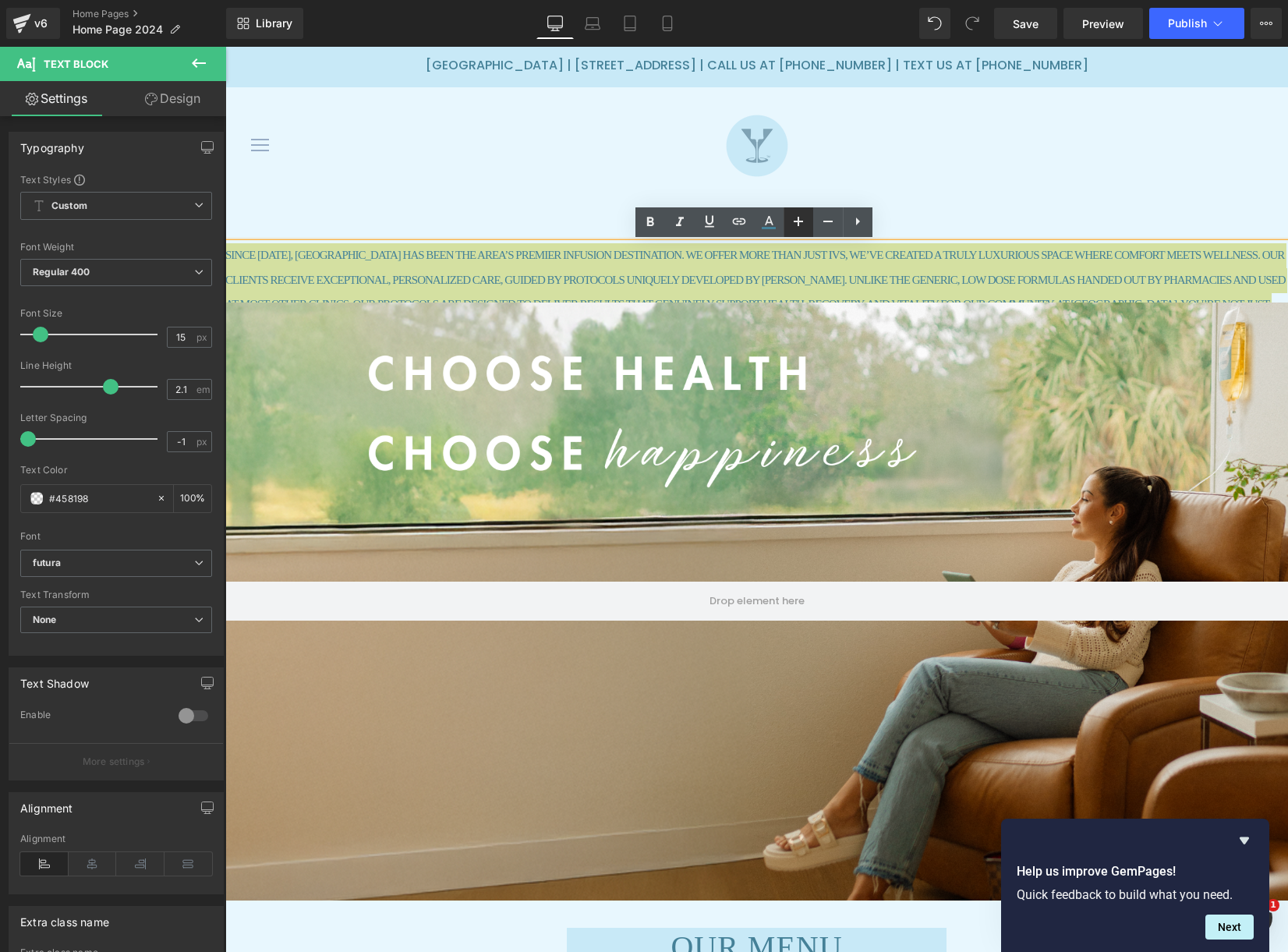
click at [802, 218] on icon at bounding box center [799, 221] width 19 height 19
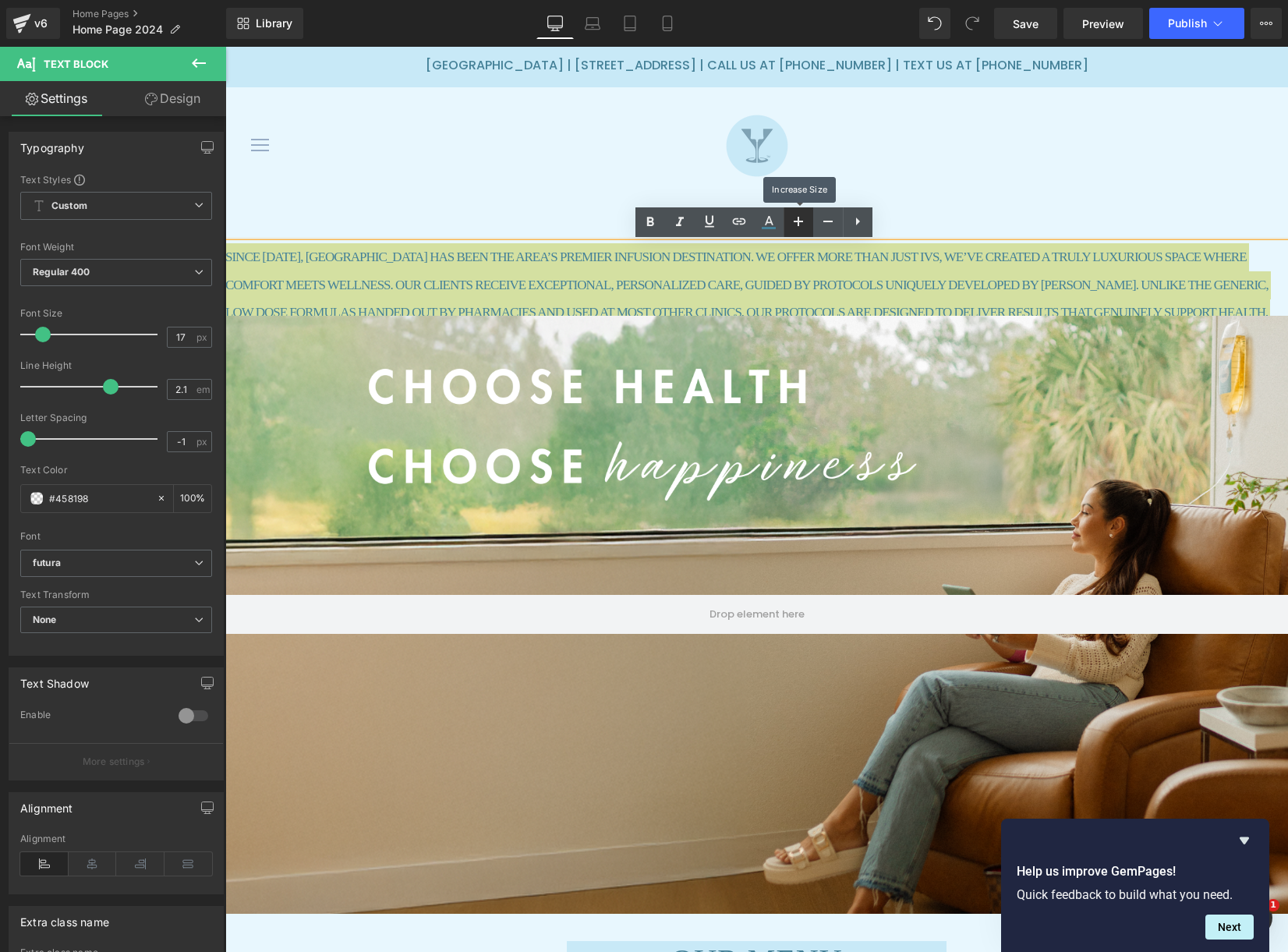
click at [802, 219] on icon at bounding box center [799, 221] width 19 height 19
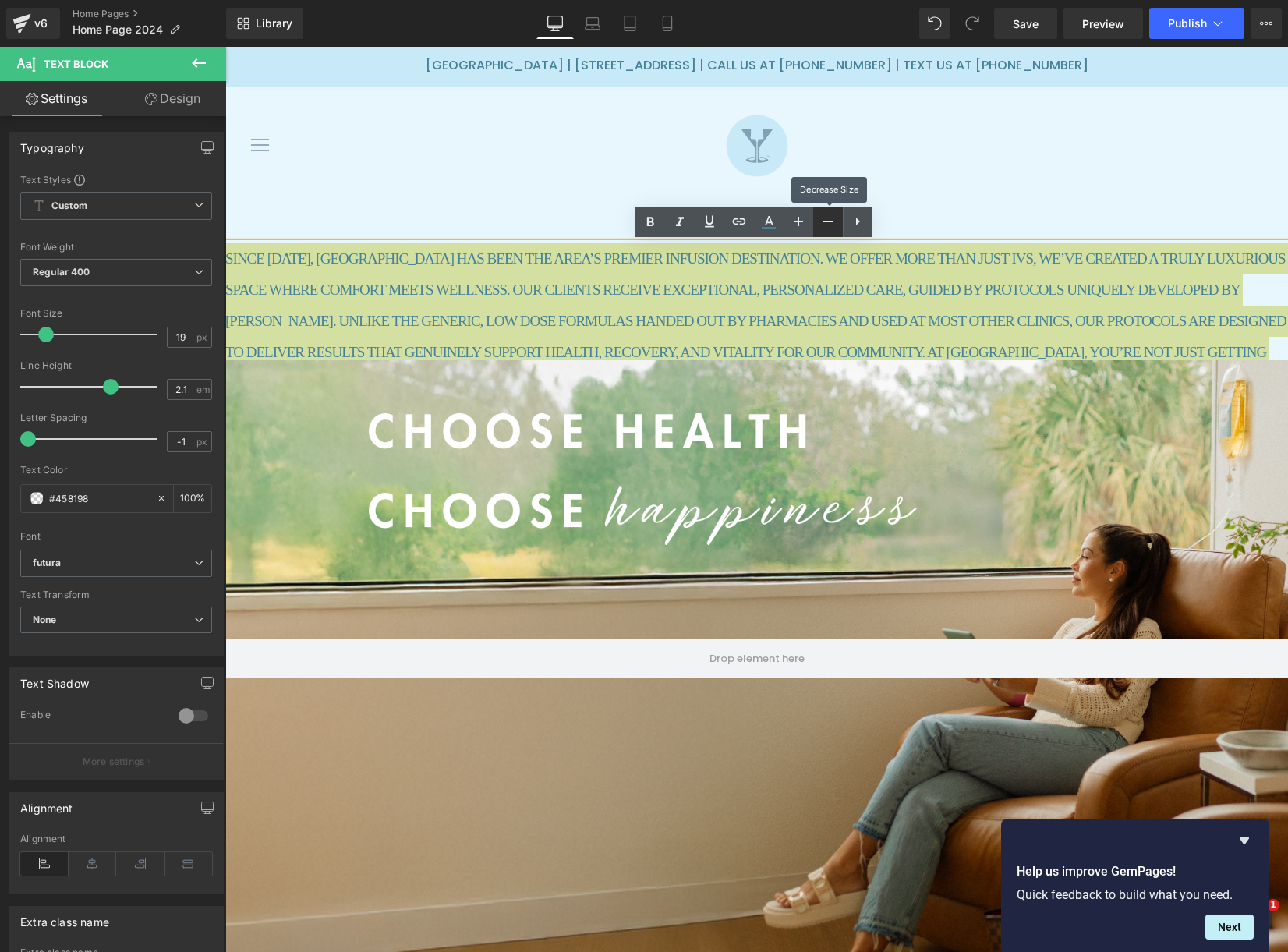
click at [826, 223] on icon at bounding box center [828, 221] width 19 height 19
type input "17"
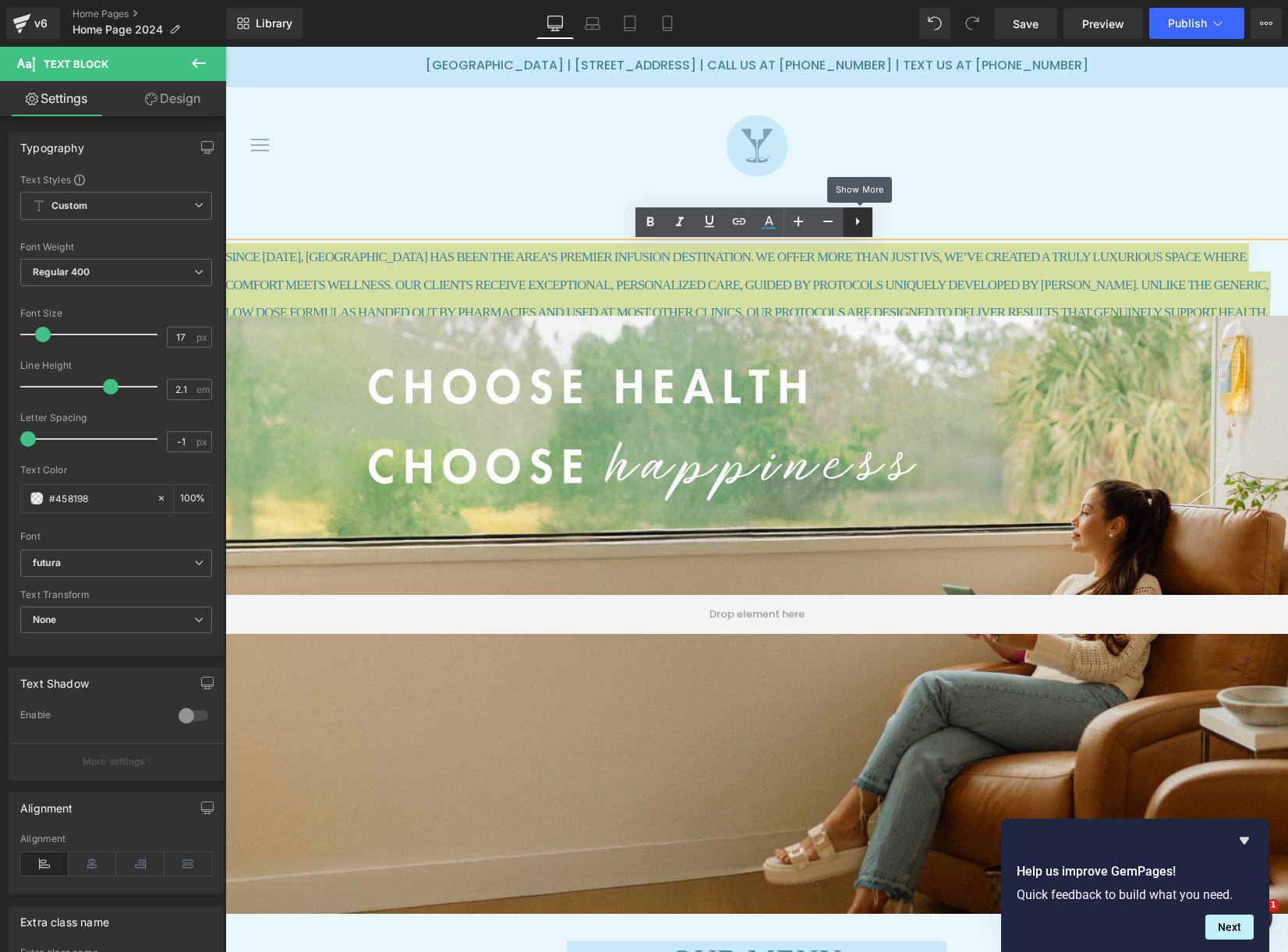
click at [858, 220] on icon at bounding box center [858, 221] width 4 height 7
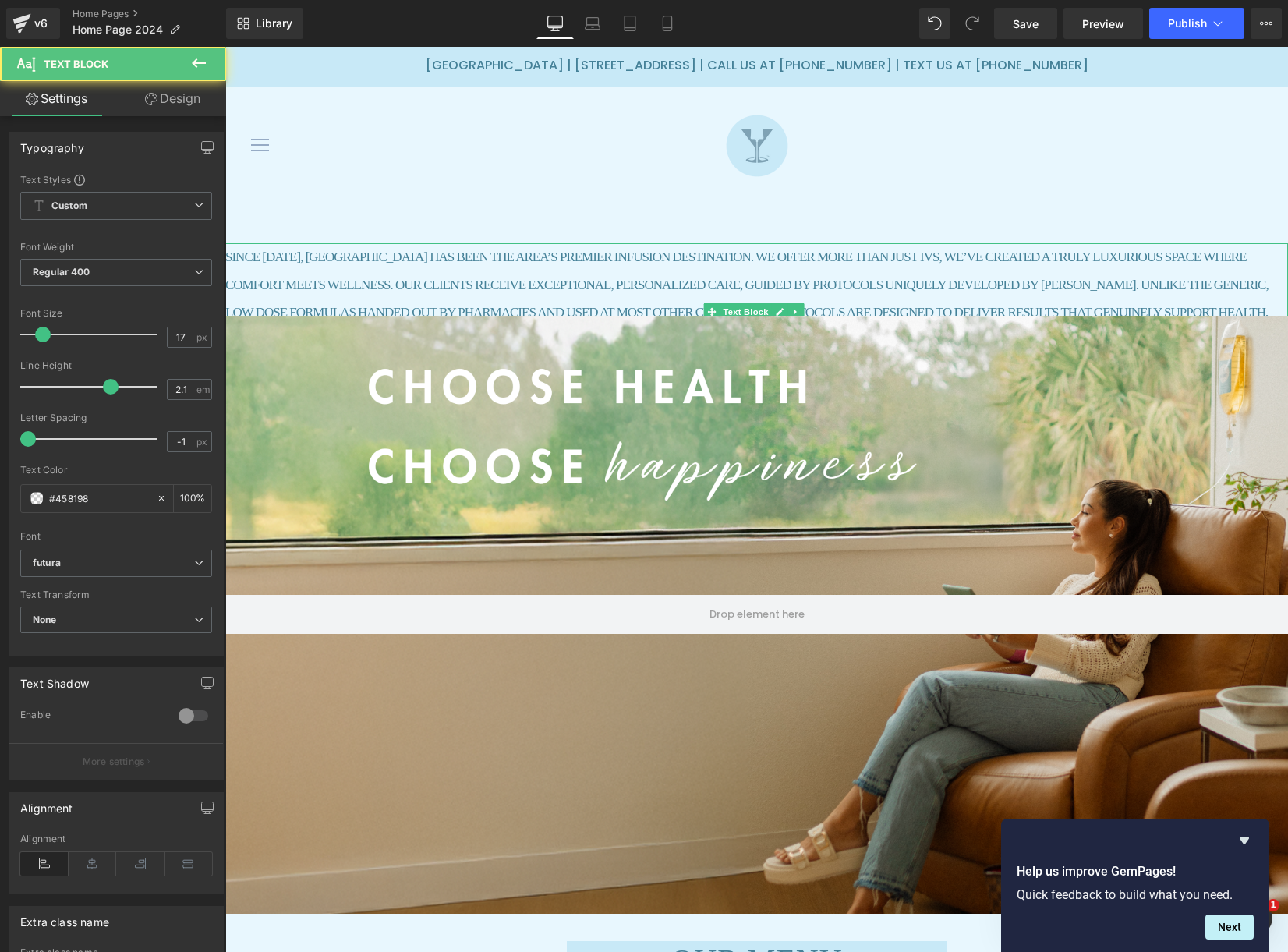
click at [305, 279] on p "SINCE [DATE], [GEOGRAPHIC_DATA] HAS BEEN THE AREA’S PREMIER INFUSION DESTINATIO…" at bounding box center [756, 299] width 1063 height 111
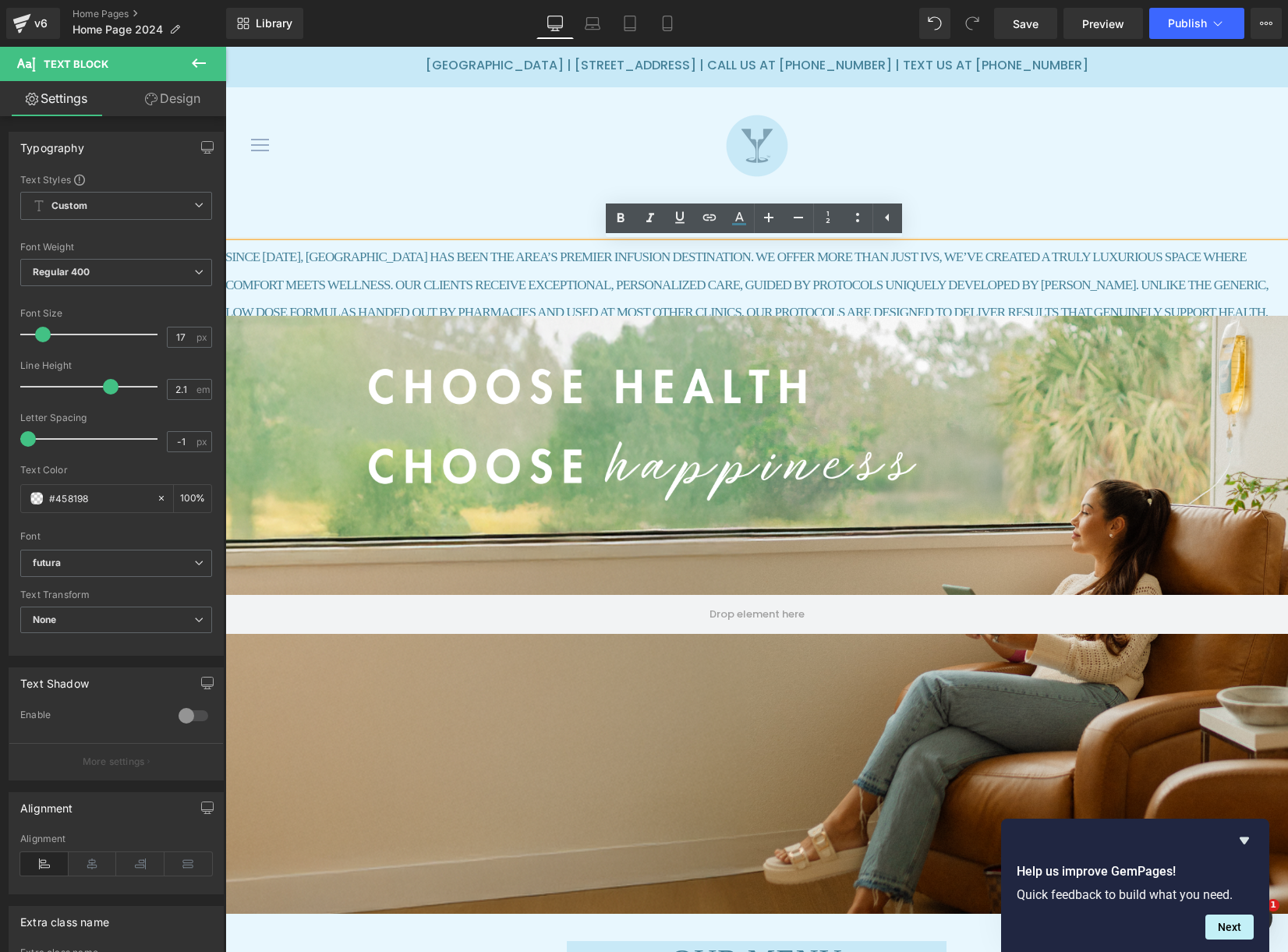
click at [390, 285] on p "SINCE [DATE], [GEOGRAPHIC_DATA] HAS BEEN THE AREA’S PREMIER INFUSION DESTINATIO…" at bounding box center [756, 299] width 1063 height 111
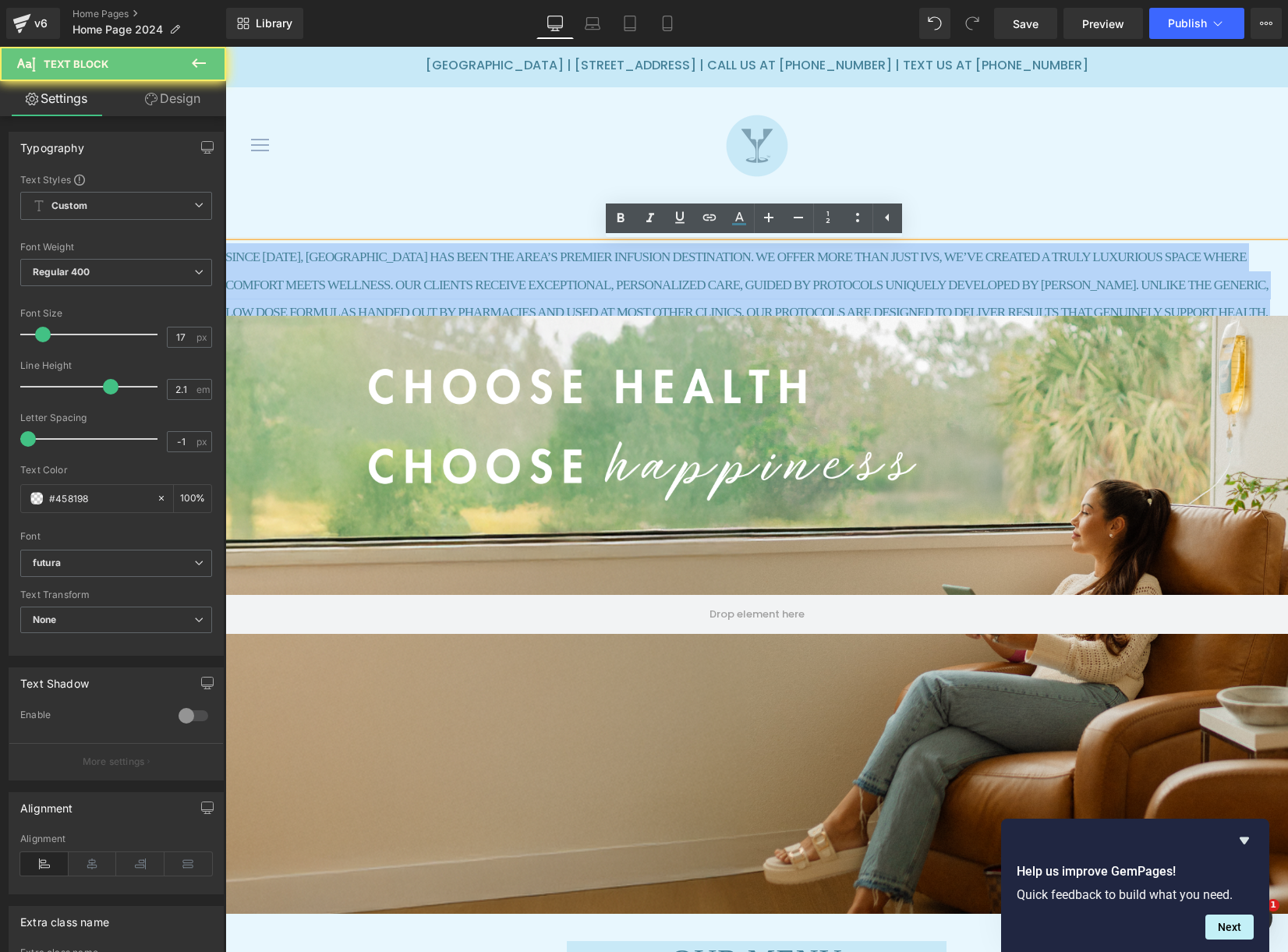
click at [390, 285] on p "SINCE [DATE], [GEOGRAPHIC_DATA] HAS BEEN THE AREA’S PREMIER INFUSION DESTINATIO…" at bounding box center [756, 299] width 1063 height 111
